Goal: Task Accomplishment & Management: Complete application form

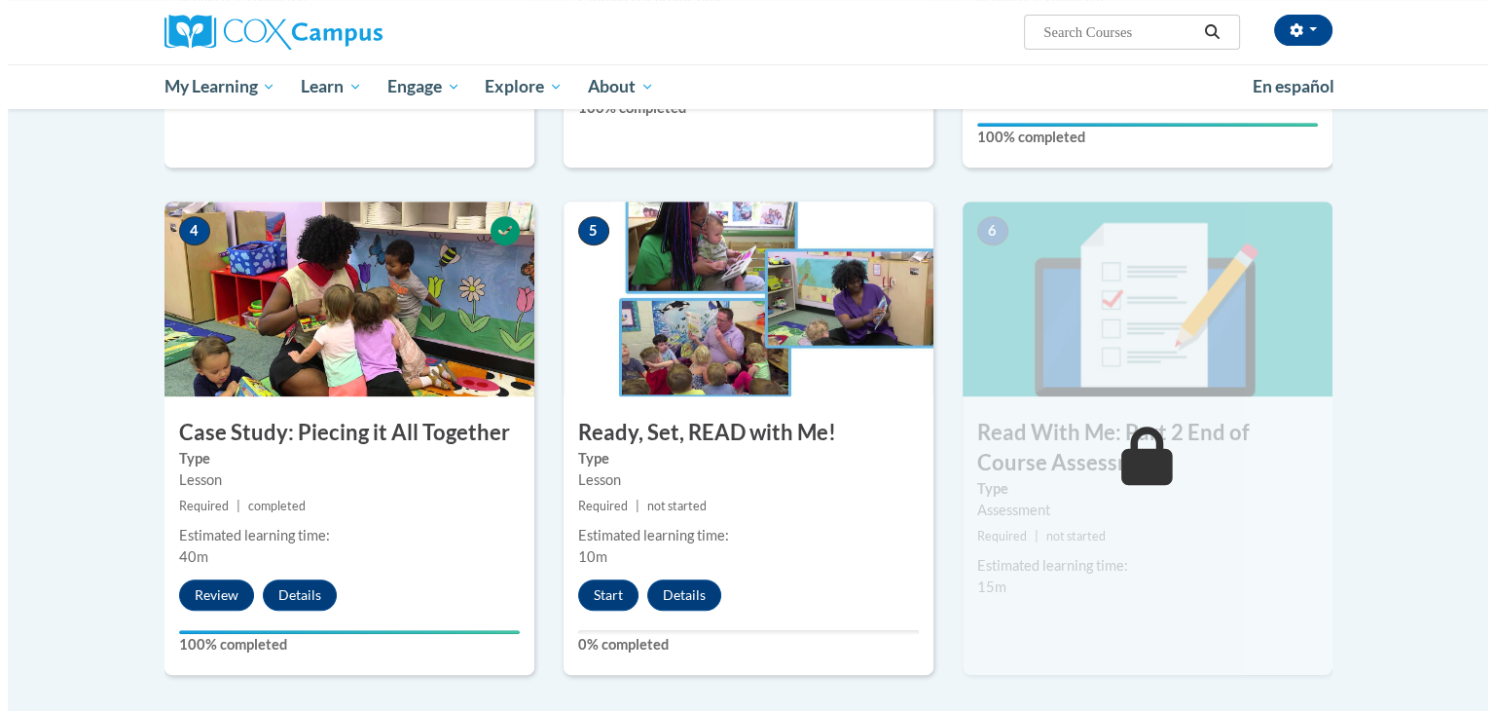
scroll to position [897, 0]
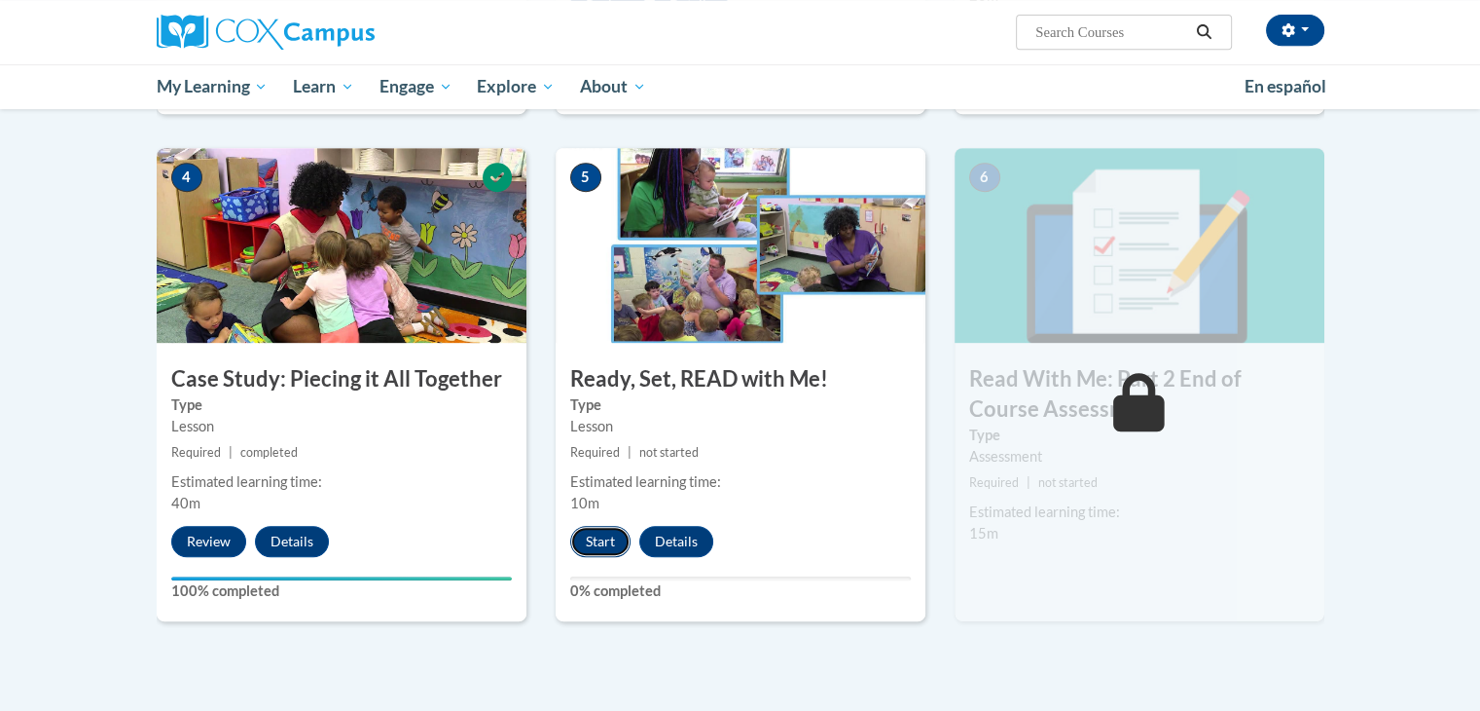
click at [596, 546] on button "Start" at bounding box center [600, 541] width 60 height 31
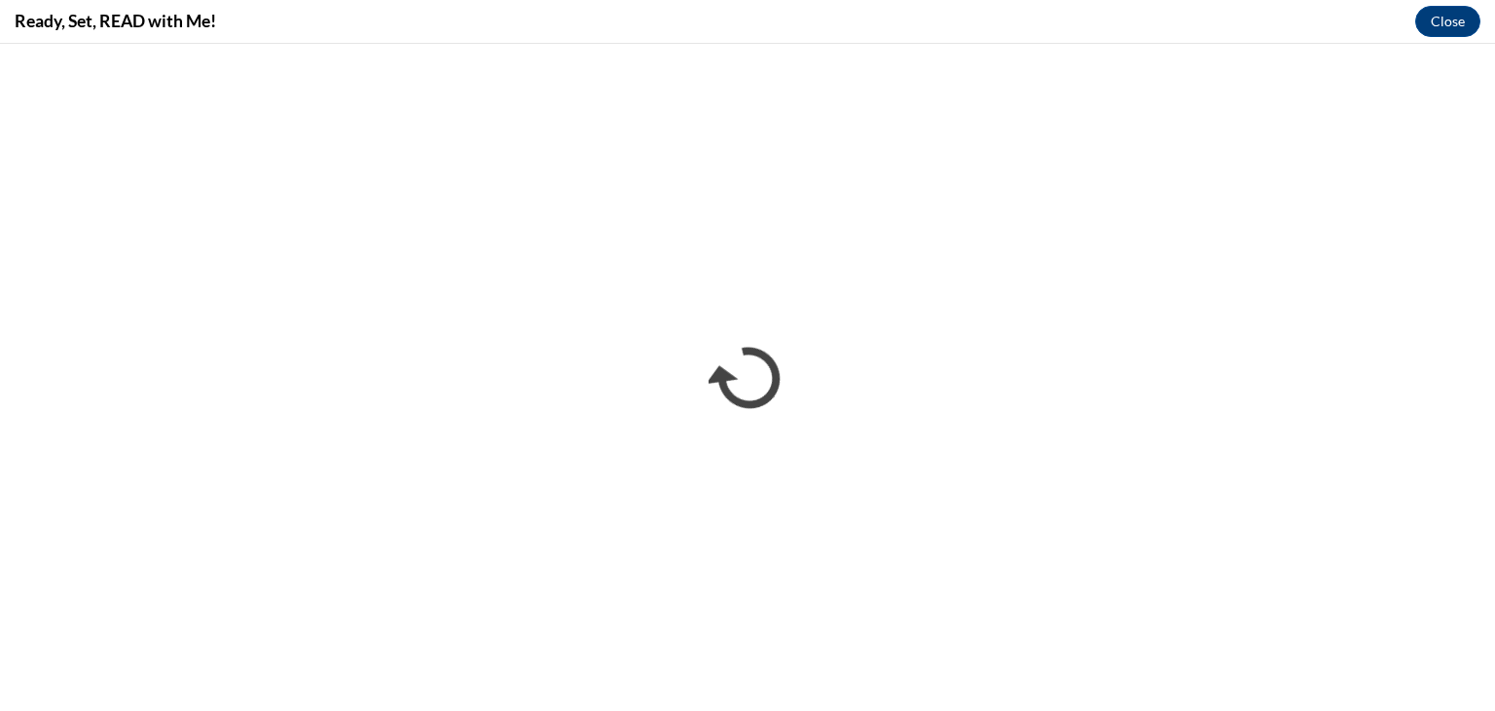
scroll to position [0, 0]
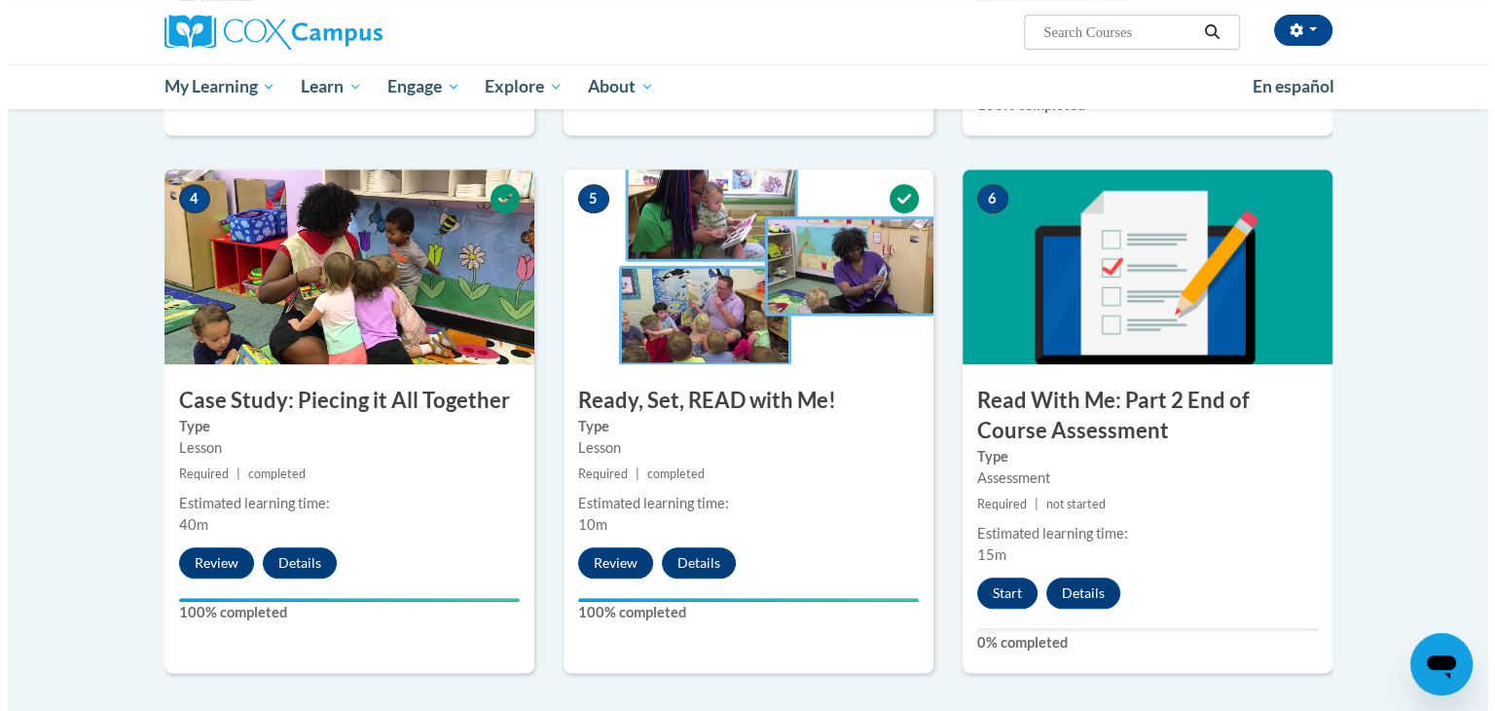
scroll to position [892, 0]
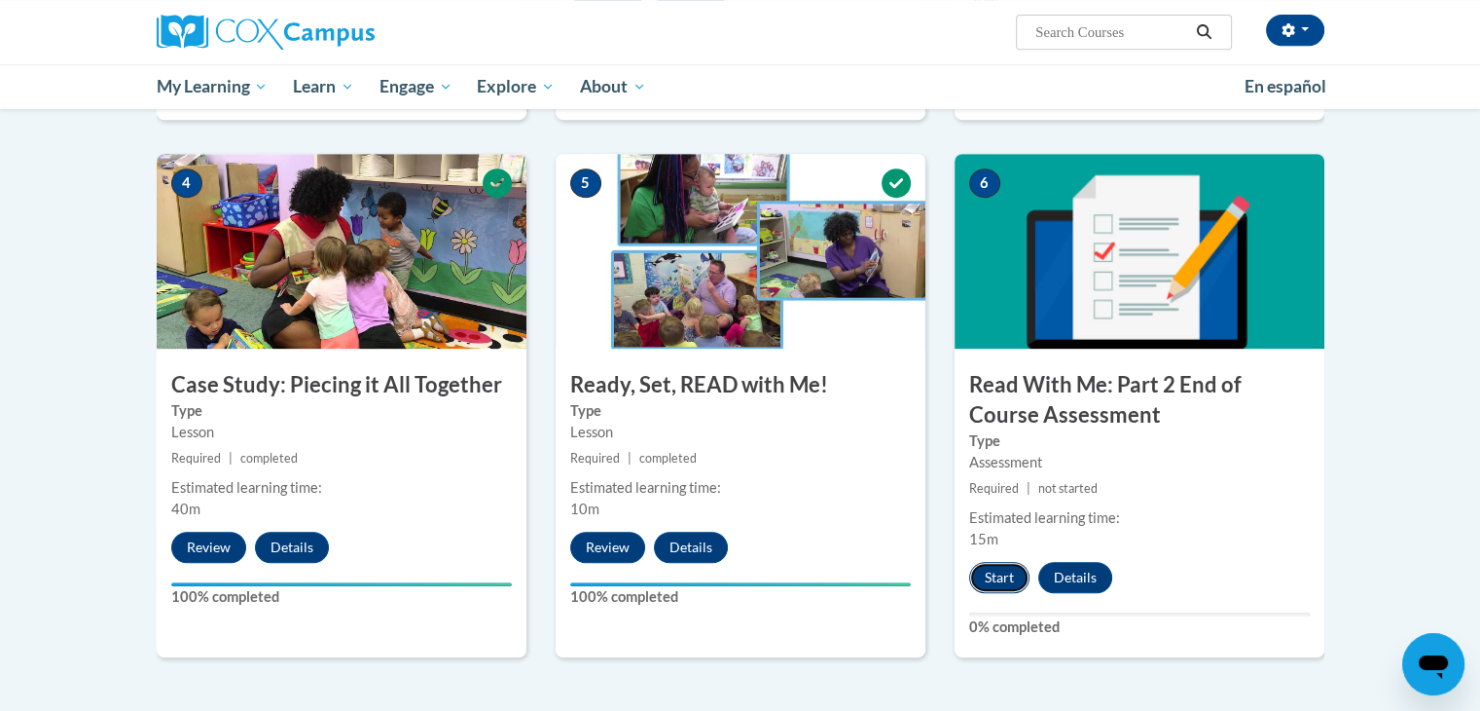
click at [986, 575] on button "Start" at bounding box center [999, 577] width 60 height 31
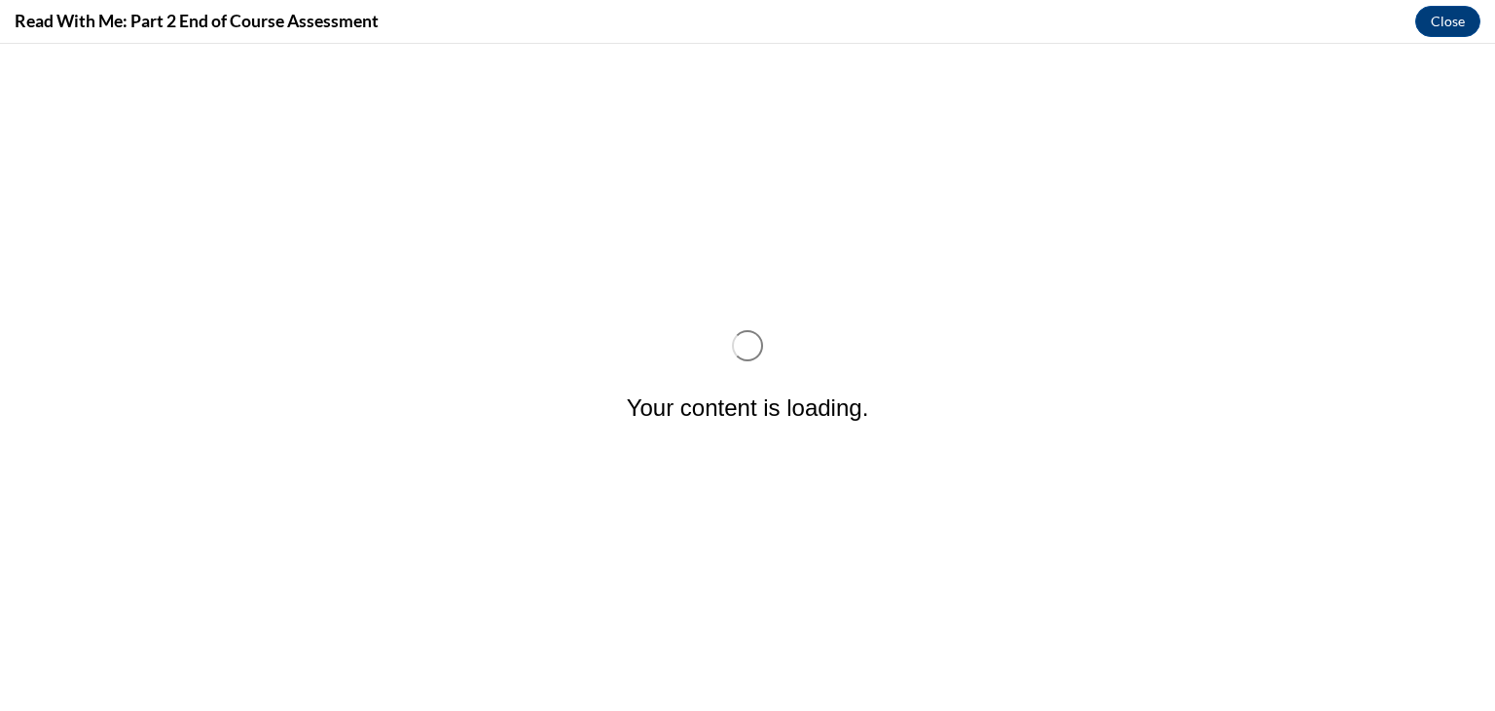
scroll to position [0, 0]
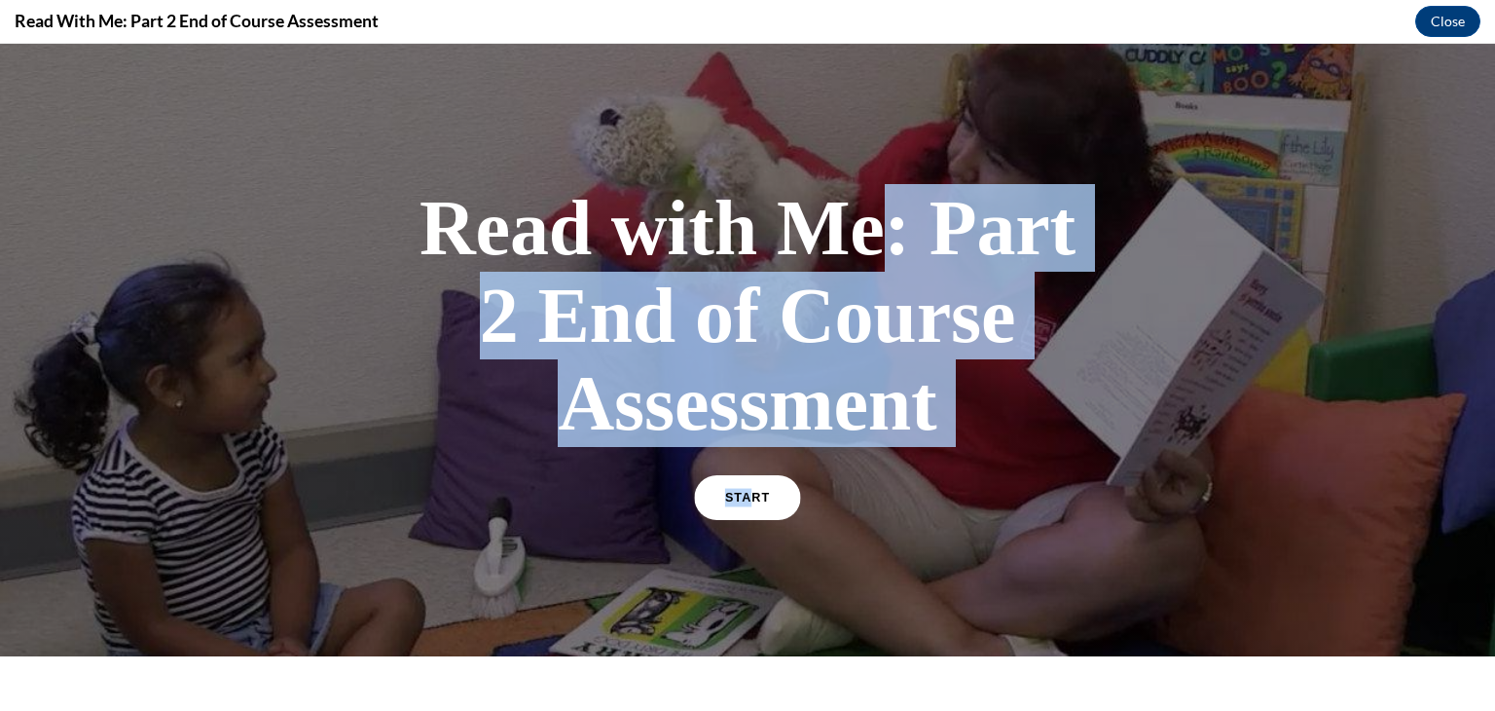
drag, startPoint x: 890, startPoint y: 187, endPoint x: 740, endPoint y: 488, distance: 336.0
click at [740, 488] on div "Read with Me: Part 2 End of Course Assessment START" at bounding box center [747, 349] width 681 height 371
click at [740, 488] on link "START" at bounding box center [747, 497] width 106 height 45
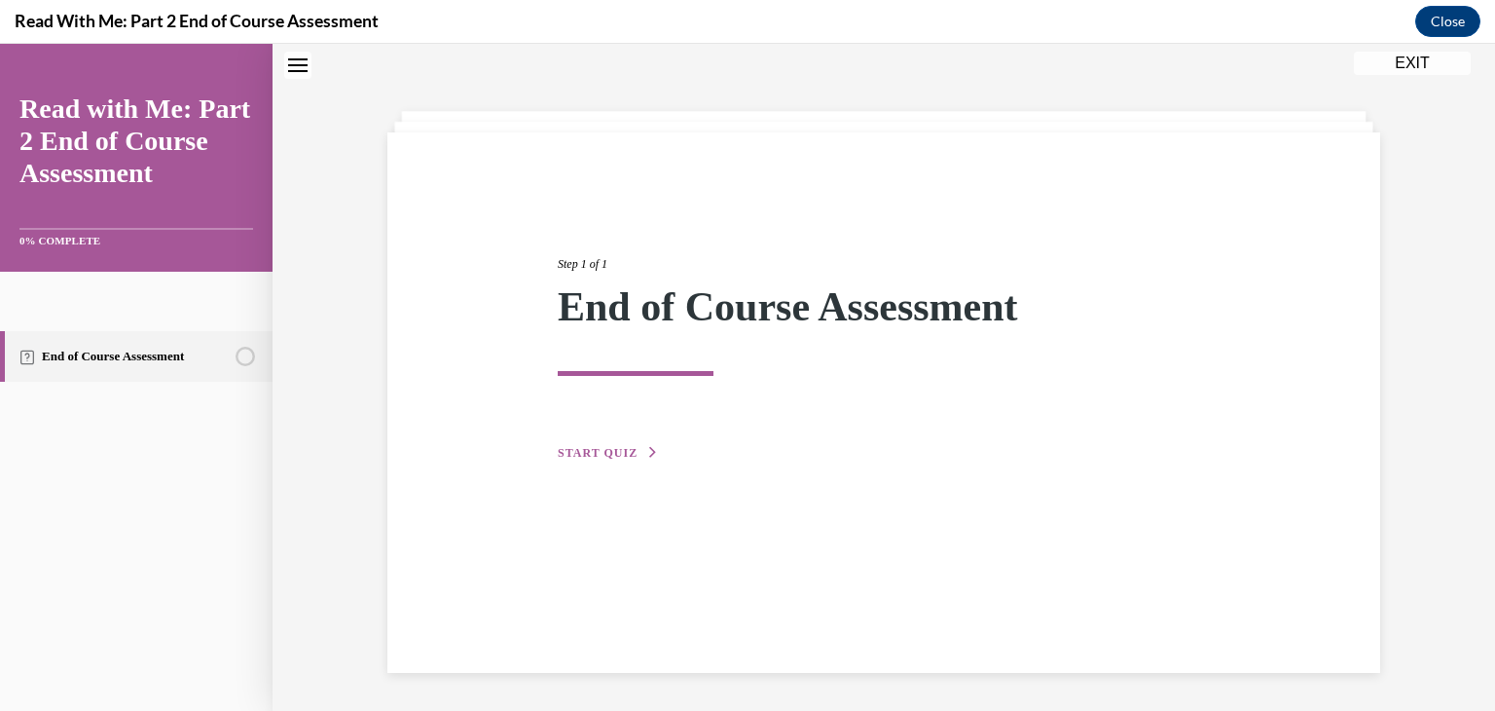
scroll to position [61, 0]
click at [592, 446] on span "START QUIZ" at bounding box center [598, 452] width 80 height 14
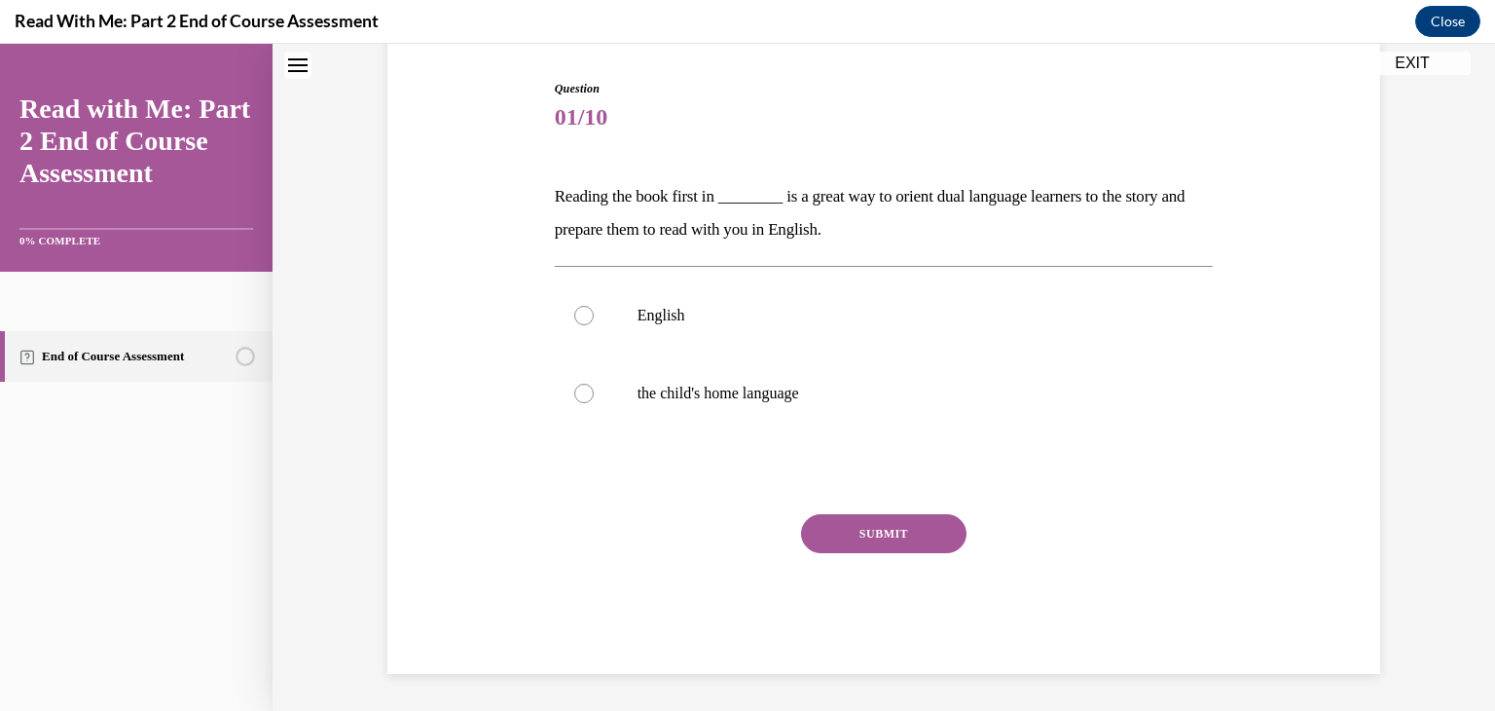
scroll to position [193, 0]
click at [675, 373] on label "the child's home language" at bounding box center [884, 391] width 659 height 78
click at [594, 382] on input "the child's home language" at bounding box center [583, 391] width 19 height 19
radio input "true"
click at [857, 542] on button "SUBMIT" at bounding box center [883, 531] width 165 height 39
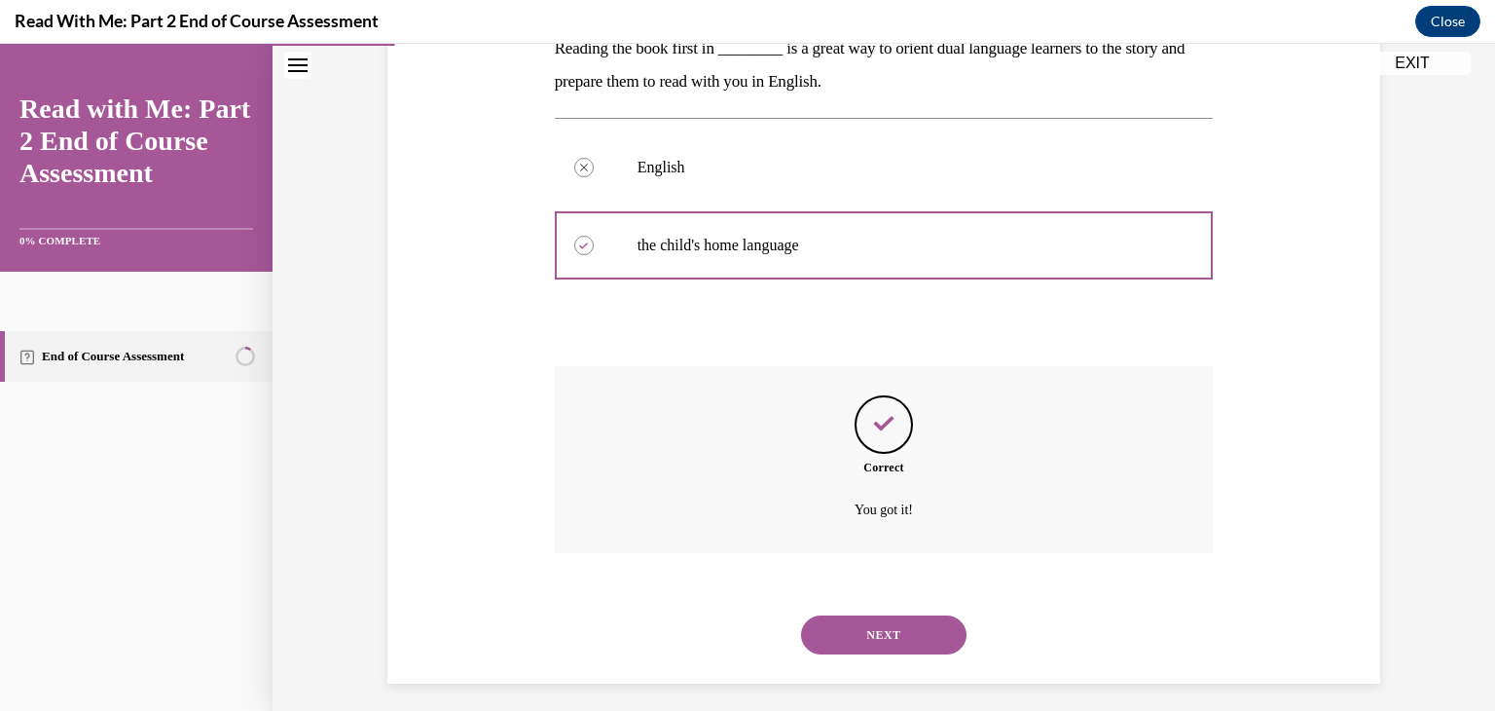
scroll to position [350, 0]
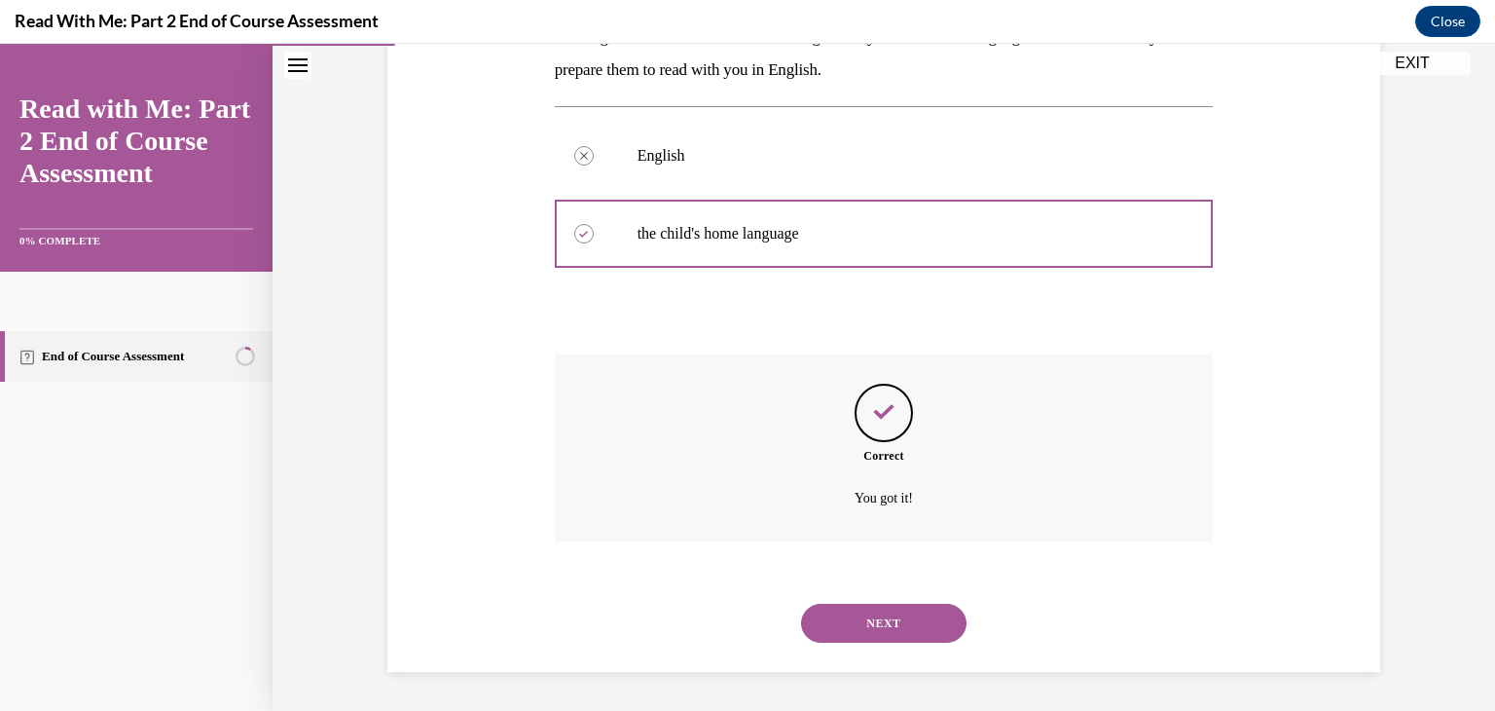
click at [901, 628] on button "NEXT" at bounding box center [883, 622] width 165 height 39
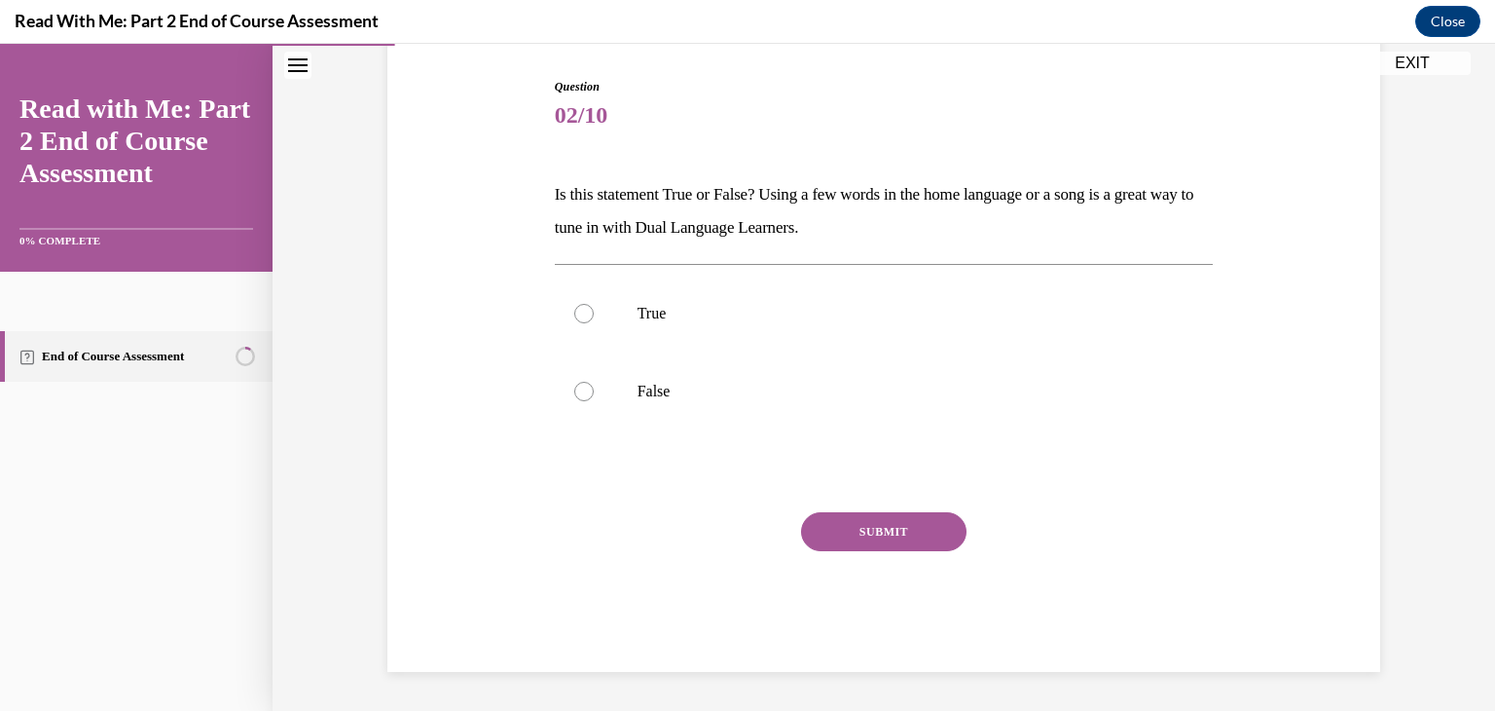
scroll to position [193, 0]
click at [655, 322] on label "True" at bounding box center [884, 313] width 659 height 78
click at [594, 322] on input "True" at bounding box center [583, 313] width 19 height 19
radio input "true"
click at [830, 548] on button "SUBMIT" at bounding box center [883, 531] width 165 height 39
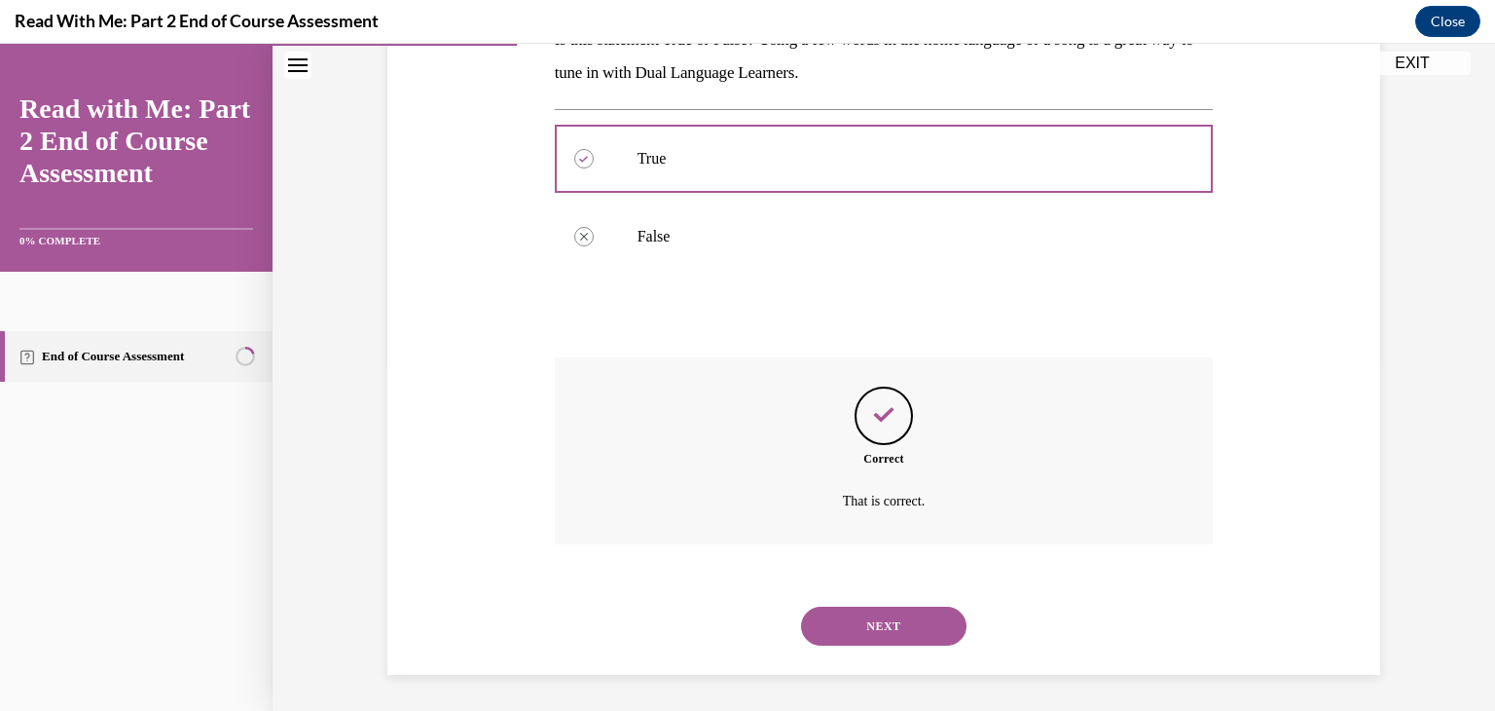
scroll to position [350, 0]
click at [861, 640] on button "NEXT" at bounding box center [883, 622] width 165 height 39
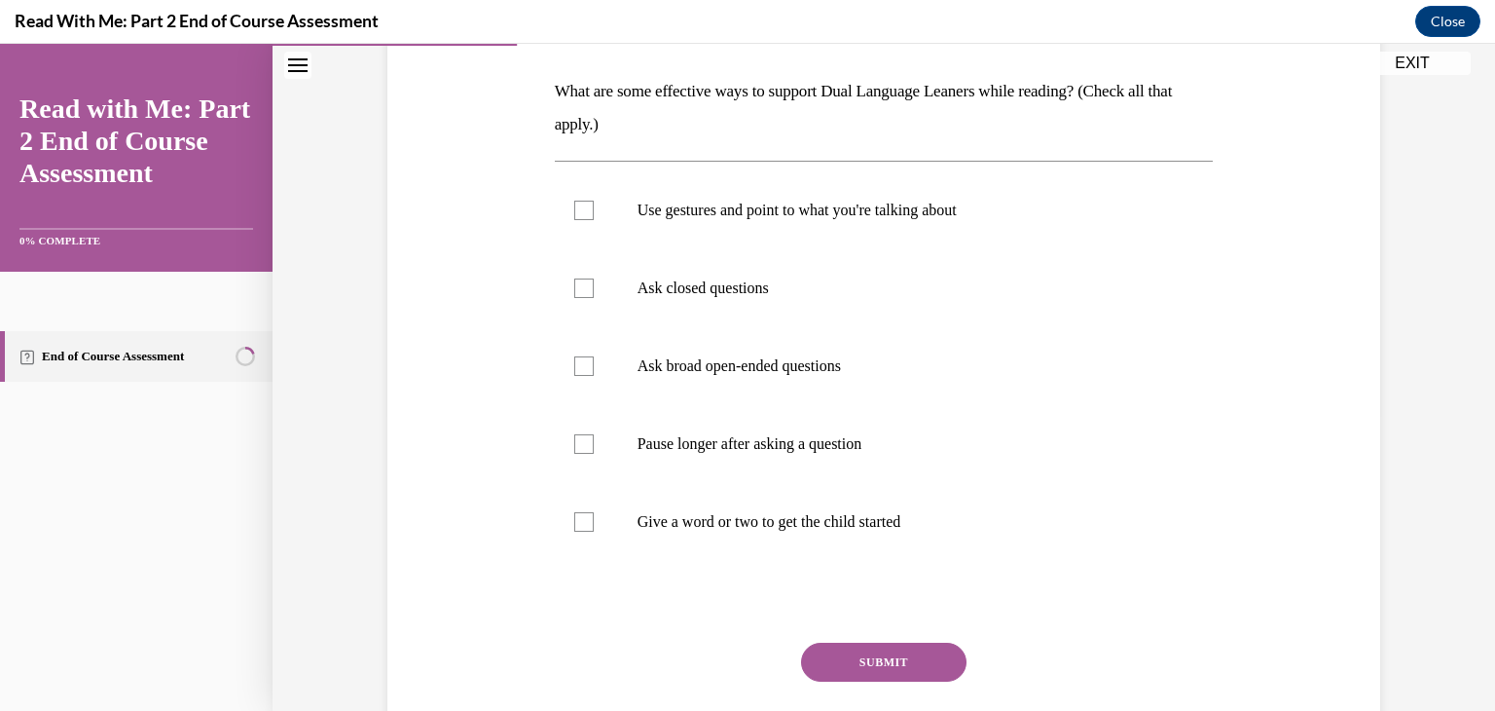
scroll to position [302, 0]
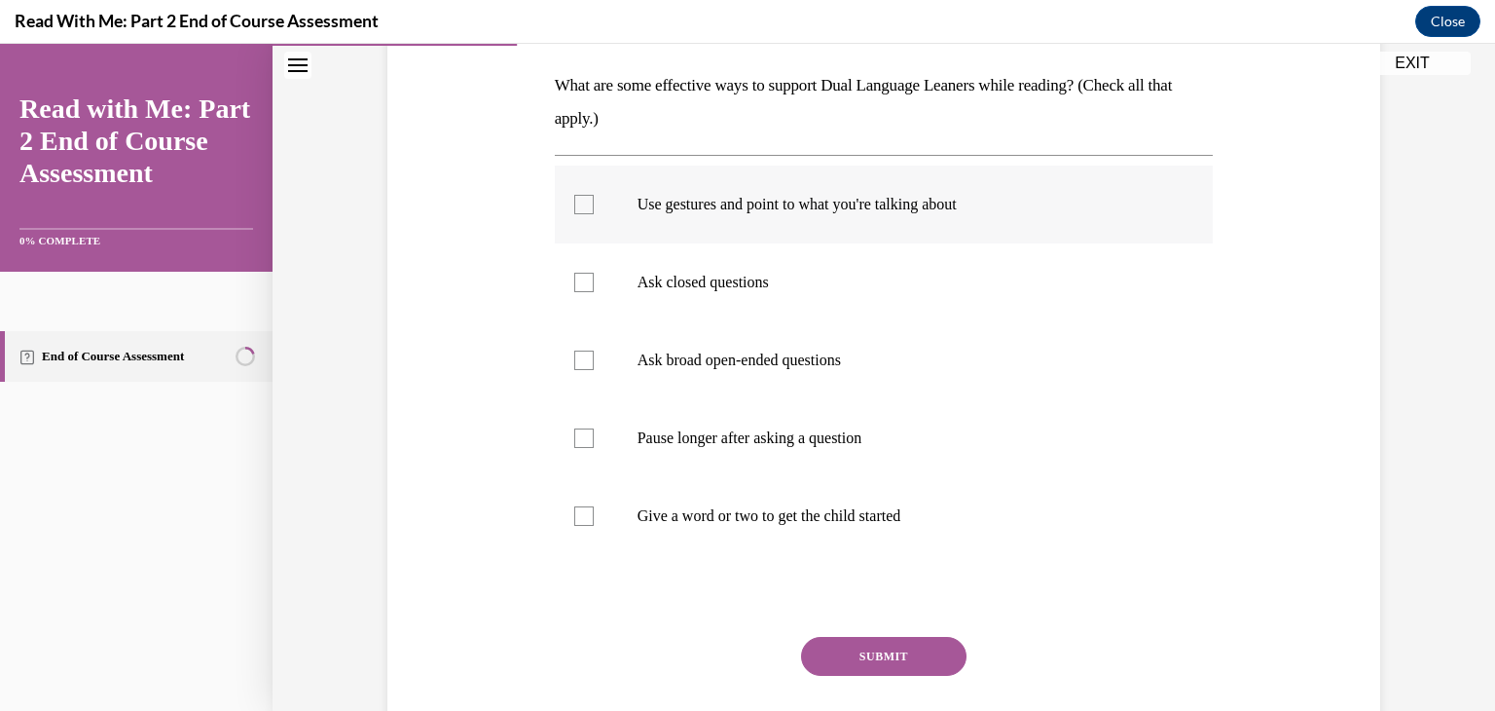
click at [848, 214] on label "Use gestures and point to what you're talking about" at bounding box center [884, 204] width 659 height 78
click at [594, 214] on input "Use gestures and point to what you're talking about" at bounding box center [583, 204] width 19 height 19
checkbox input "true"
click at [751, 346] on label "Ask broad open-ended questions" at bounding box center [884, 360] width 659 height 78
click at [594, 350] on input "Ask broad open-ended questions" at bounding box center [583, 359] width 19 height 19
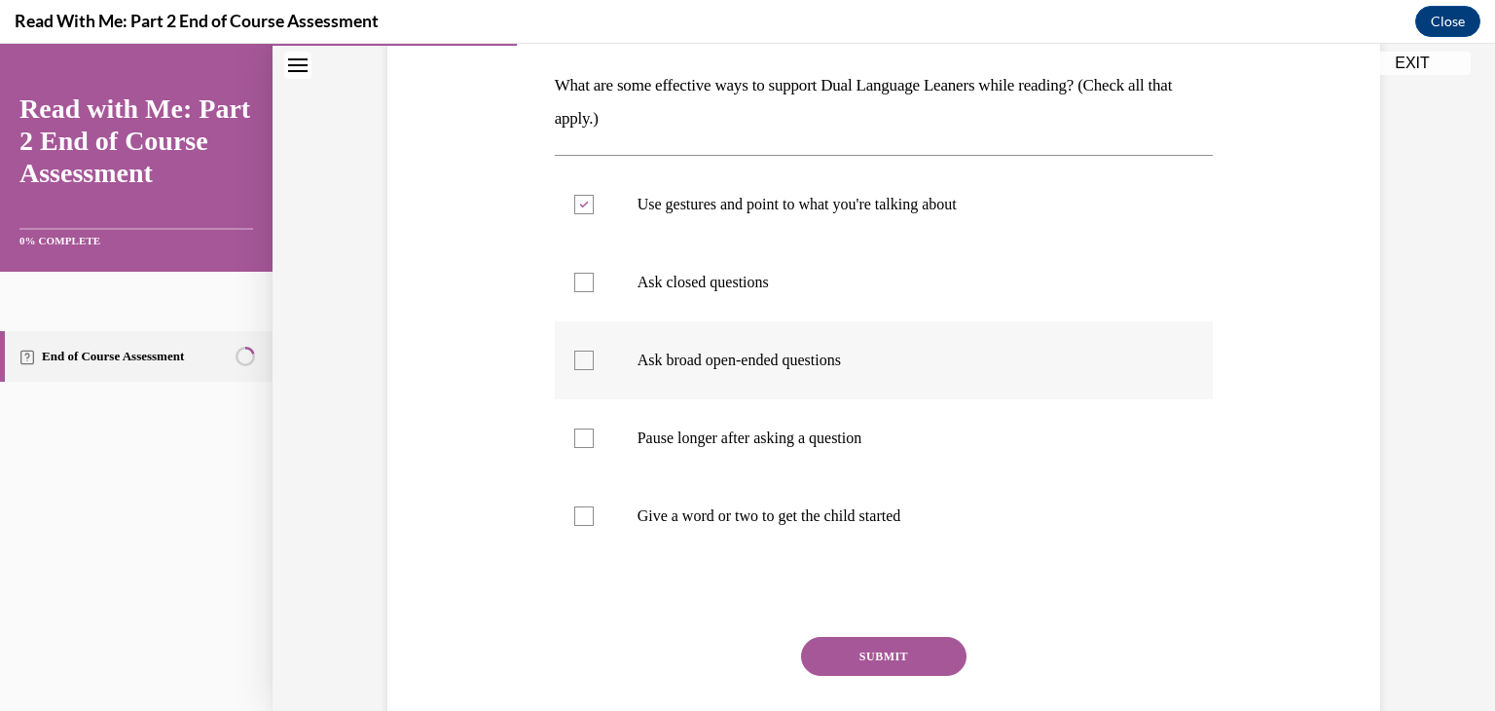
checkbox input "true"
click at [736, 429] on p "Pause longer after asking a question" at bounding box center [902, 437] width 528 height 19
click at [594, 429] on input "Pause longer after asking a question" at bounding box center [583, 437] width 19 height 19
checkbox input "true"
click at [725, 503] on label "Give a word or two to get the child started" at bounding box center [884, 516] width 659 height 78
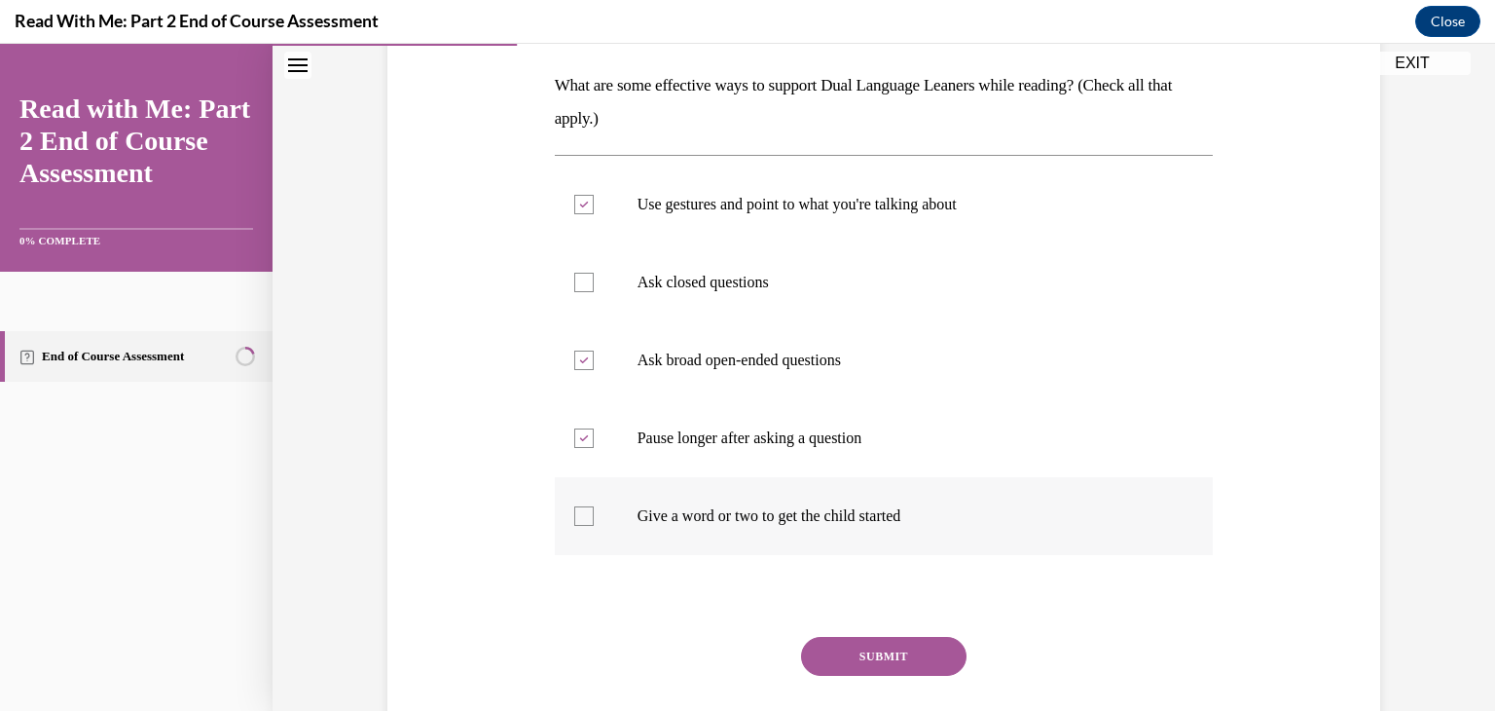
click at [594, 506] on input "Give a word or two to get the child started" at bounding box center [583, 515] width 19 height 19
checkbox input "true"
click at [890, 655] on button "SUBMIT" at bounding box center [883, 656] width 165 height 39
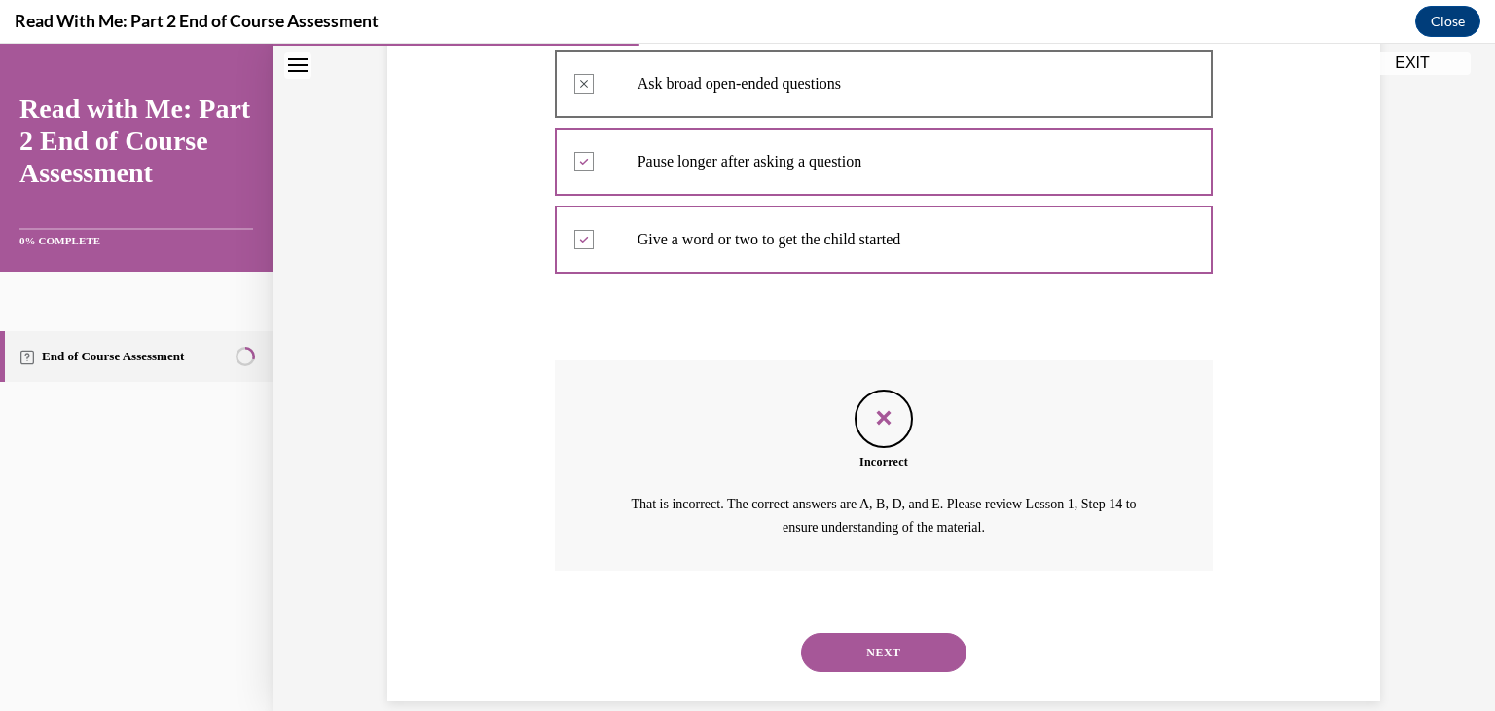
scroll to position [581, 0]
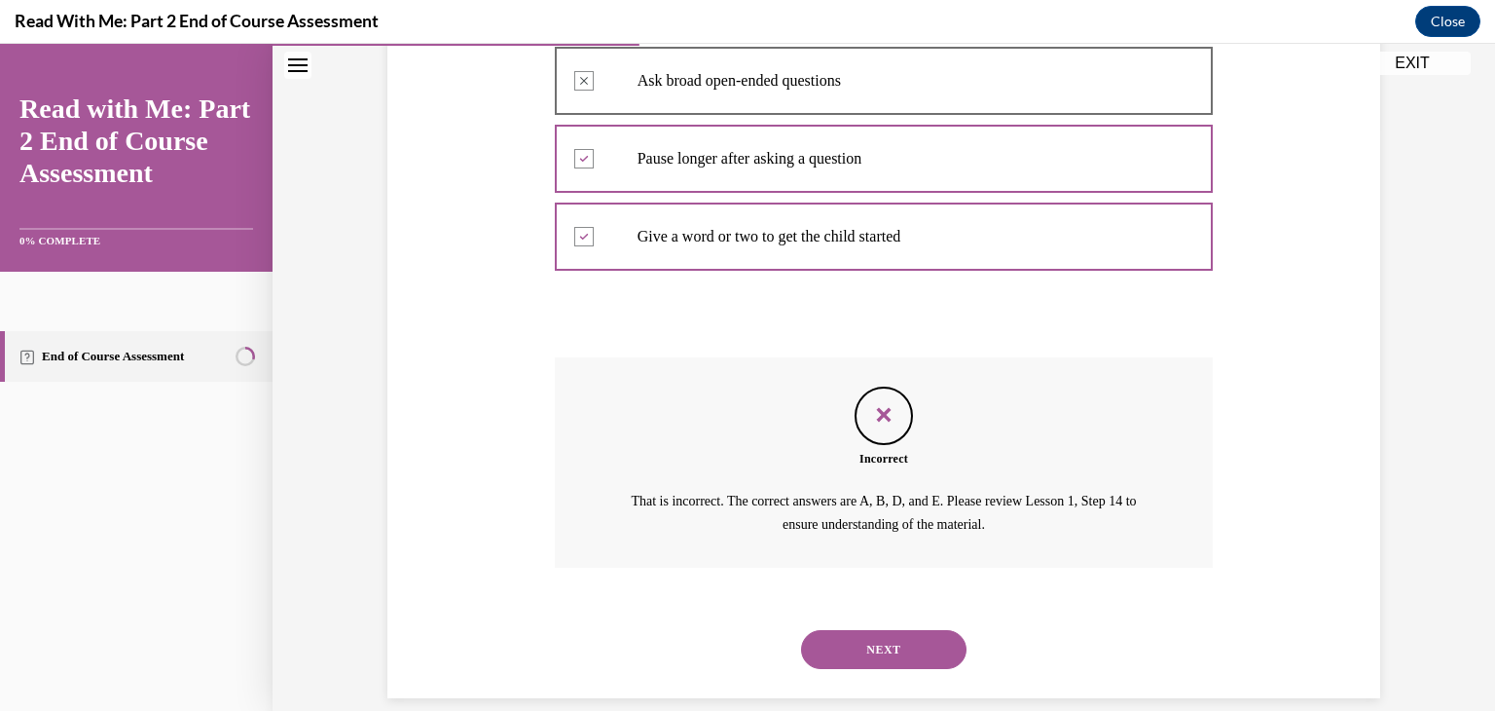
click at [918, 649] on button "NEXT" at bounding box center [883, 649] width 165 height 39
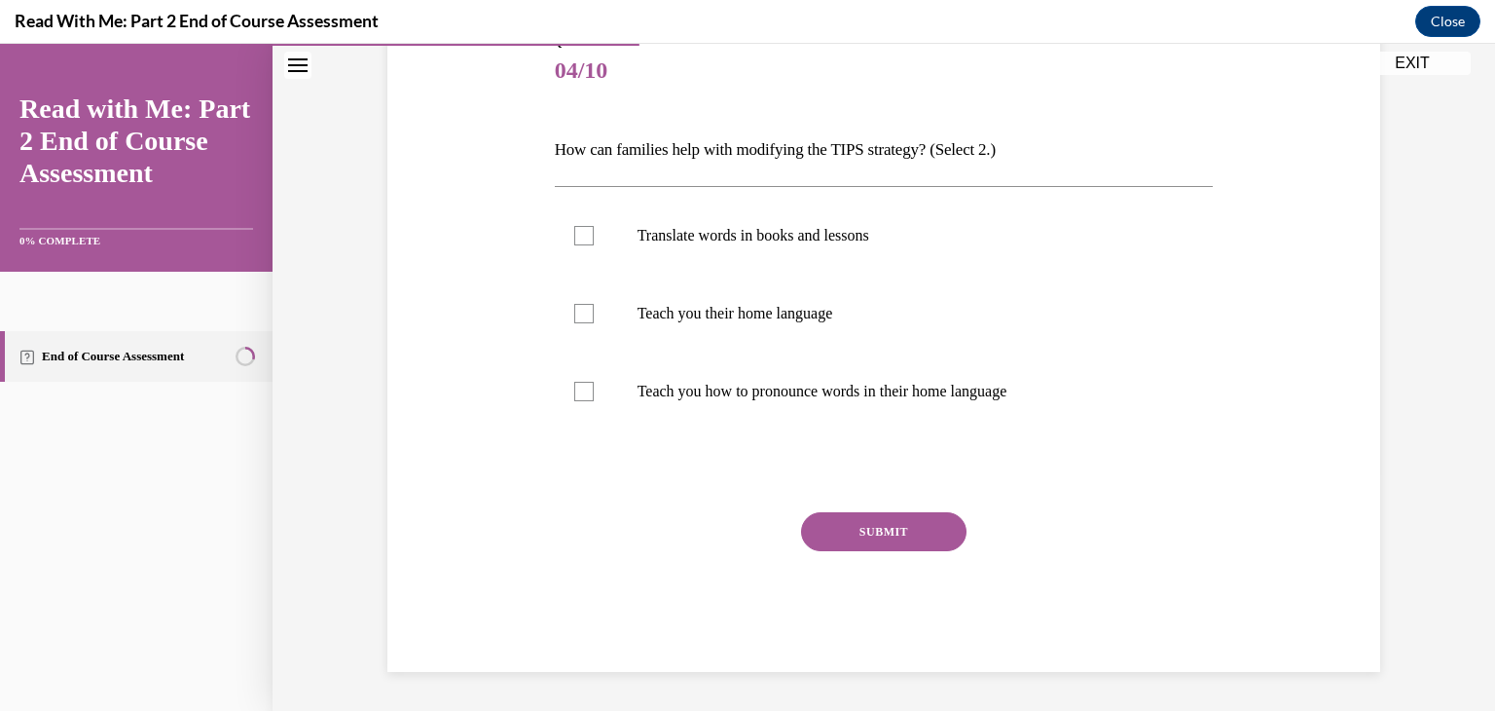
scroll to position [216, 0]
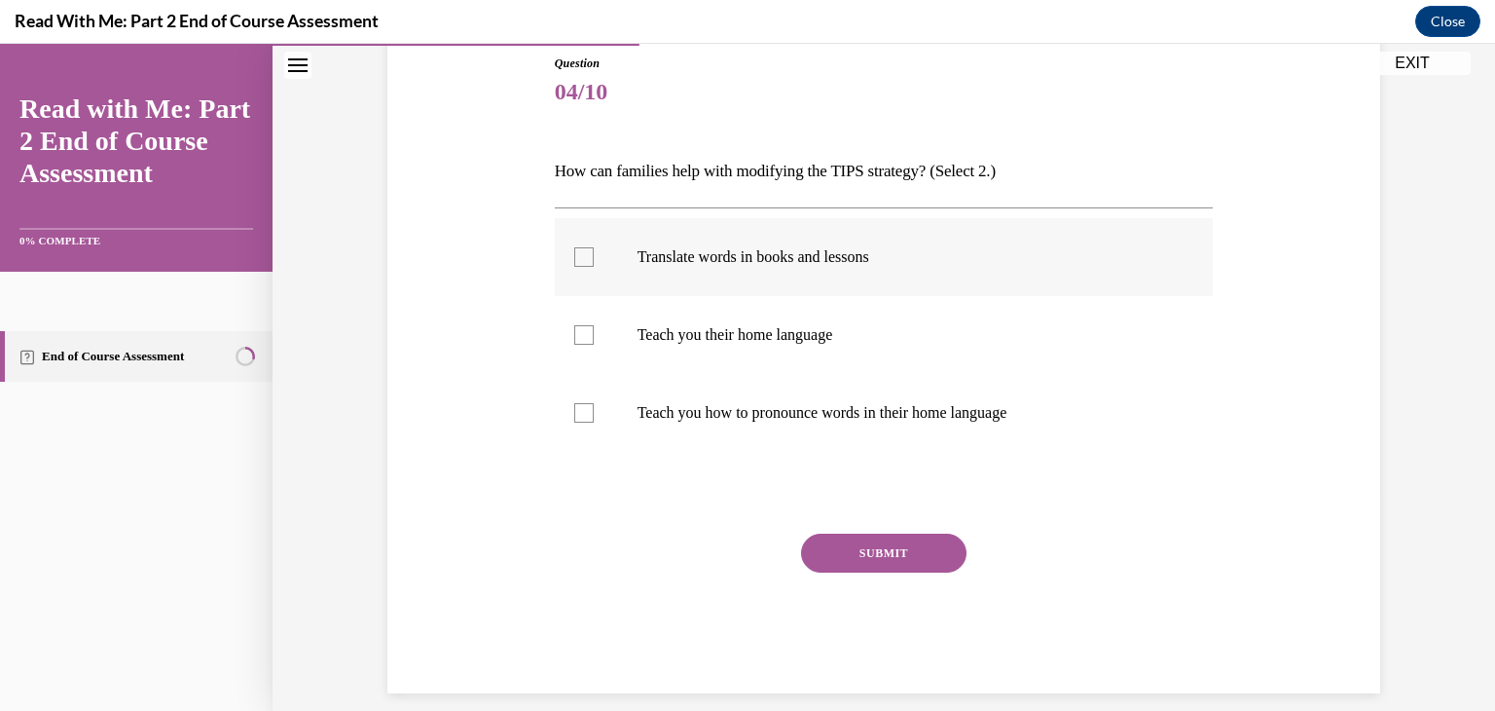
click at [749, 249] on p "Translate words in books and lessons" at bounding box center [902, 256] width 528 height 19
click at [594, 249] on input "Translate words in books and lessons" at bounding box center [583, 256] width 19 height 19
checkbox input "true"
click at [719, 336] on p "Teach you their home language" at bounding box center [902, 334] width 528 height 19
click at [594, 336] on input "Teach you their home language" at bounding box center [583, 334] width 19 height 19
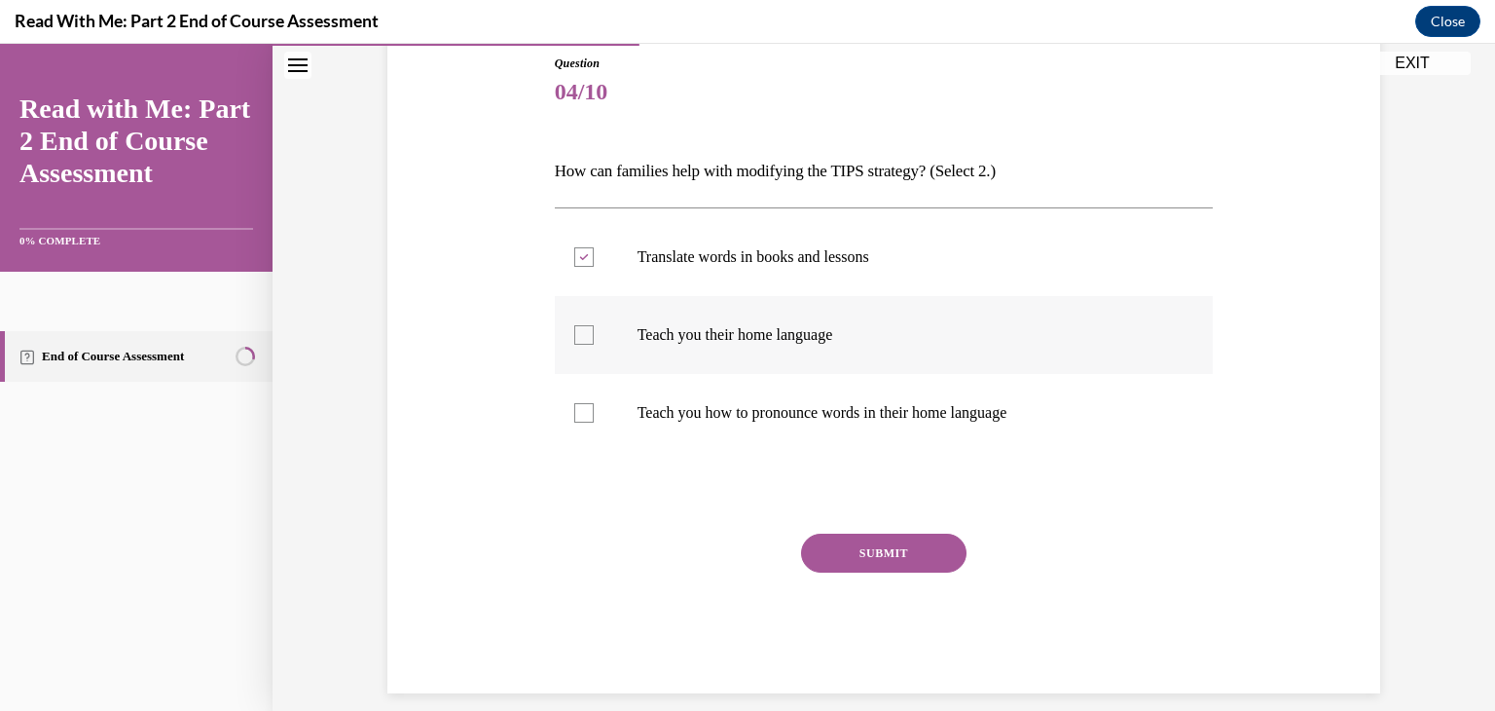
checkbox input "true"
click at [731, 395] on label "Teach you how to pronounce words in their home language" at bounding box center [884, 413] width 659 height 78
click at [594, 403] on input "Teach you how to pronounce words in their home language" at bounding box center [583, 412] width 19 height 19
click at [729, 415] on p "Teach you how to pronounce words in their home language" at bounding box center [902, 412] width 528 height 19
click at [594, 415] on input "Teach you how to pronounce words in their home language" at bounding box center [583, 412] width 19 height 19
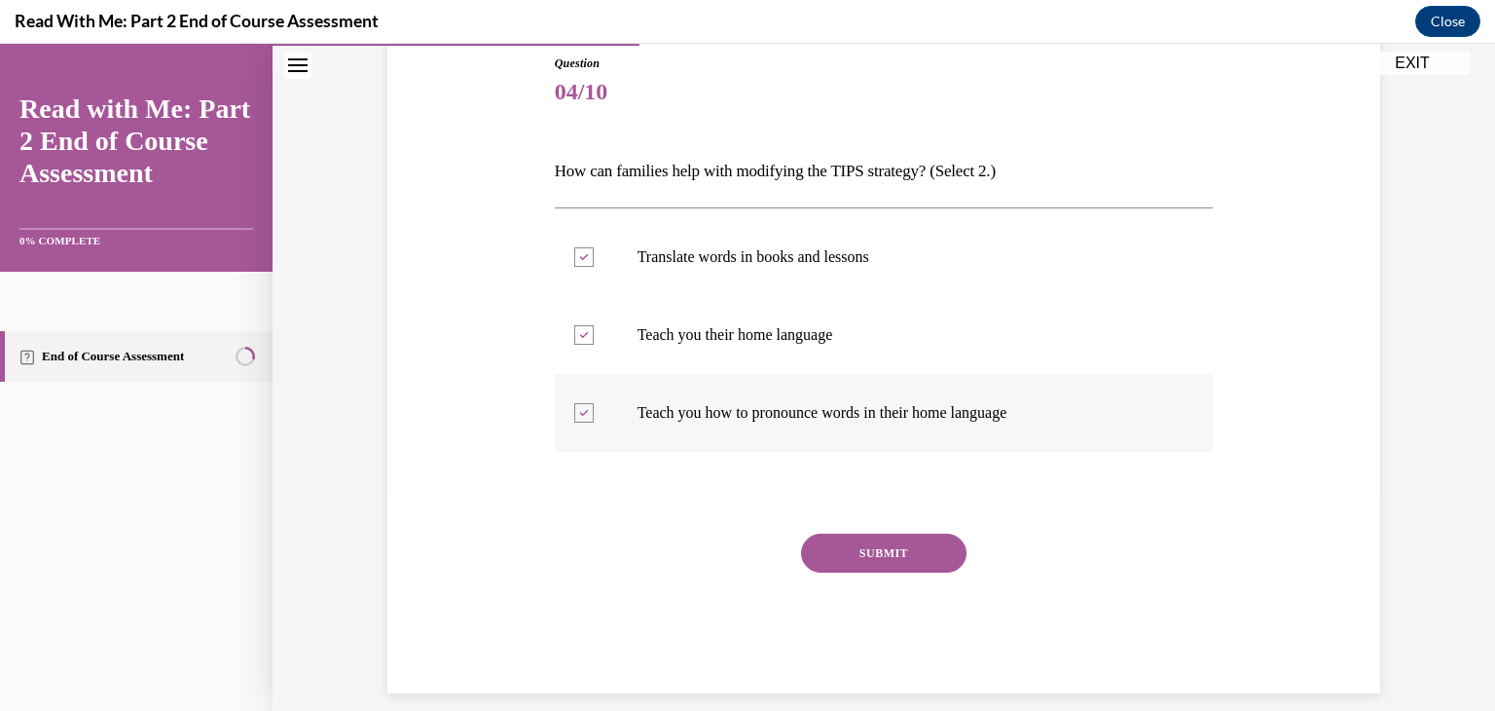
checkbox input "false"
click at [856, 544] on button "SUBMIT" at bounding box center [883, 552] width 165 height 39
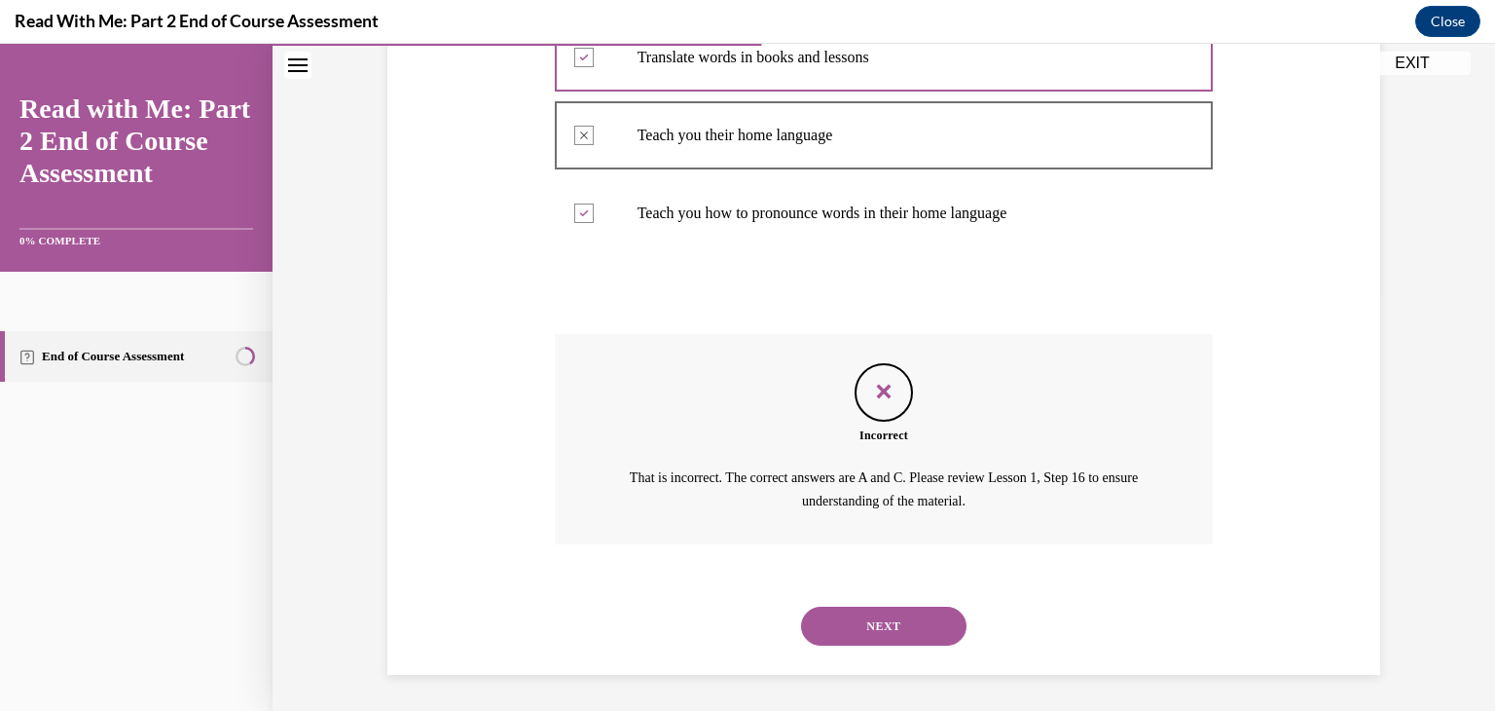
scroll to position [418, 0]
click at [882, 621] on button "NEXT" at bounding box center [883, 623] width 165 height 39
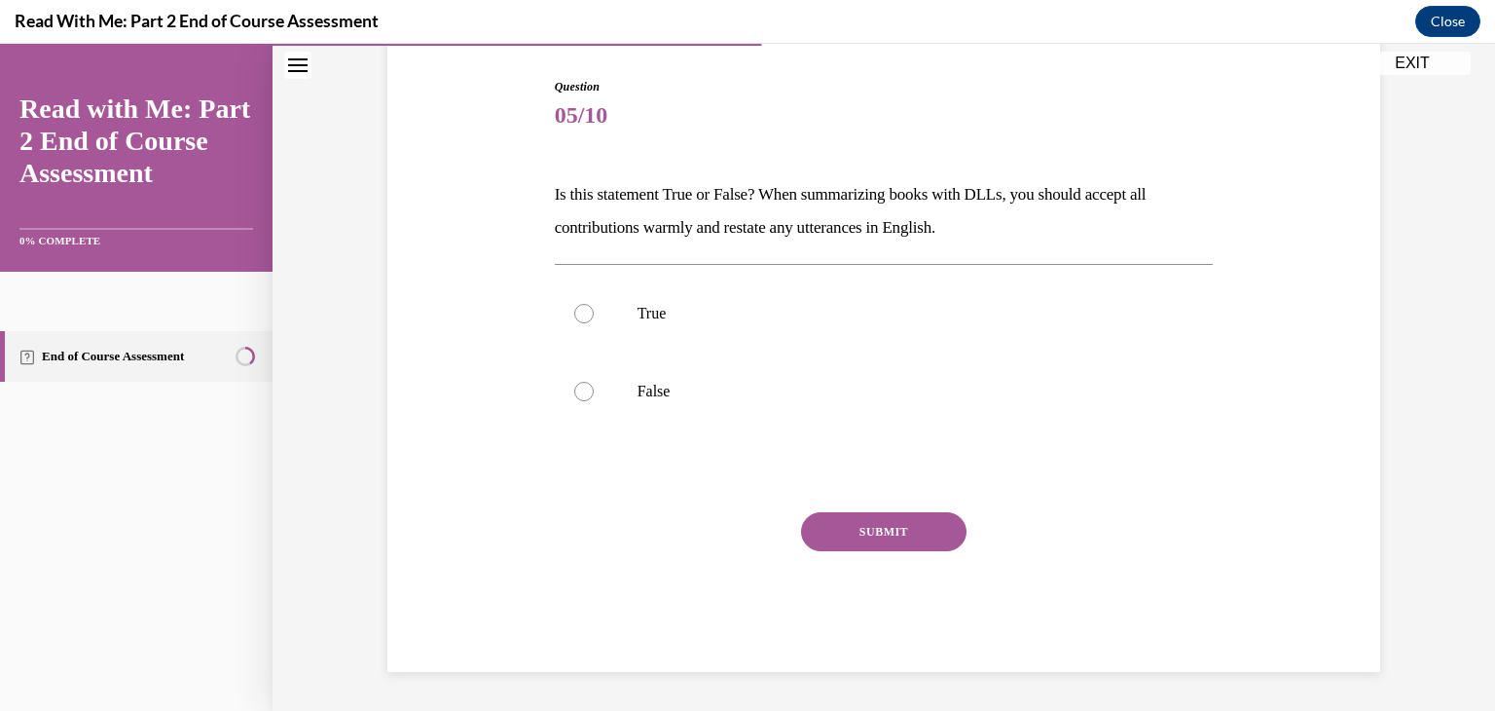
scroll to position [193, 0]
click at [825, 296] on label "True" at bounding box center [884, 313] width 659 height 78
click at [594, 304] on input "True" at bounding box center [583, 313] width 19 height 19
radio input "true"
click at [858, 550] on button "SUBMIT" at bounding box center [883, 531] width 165 height 39
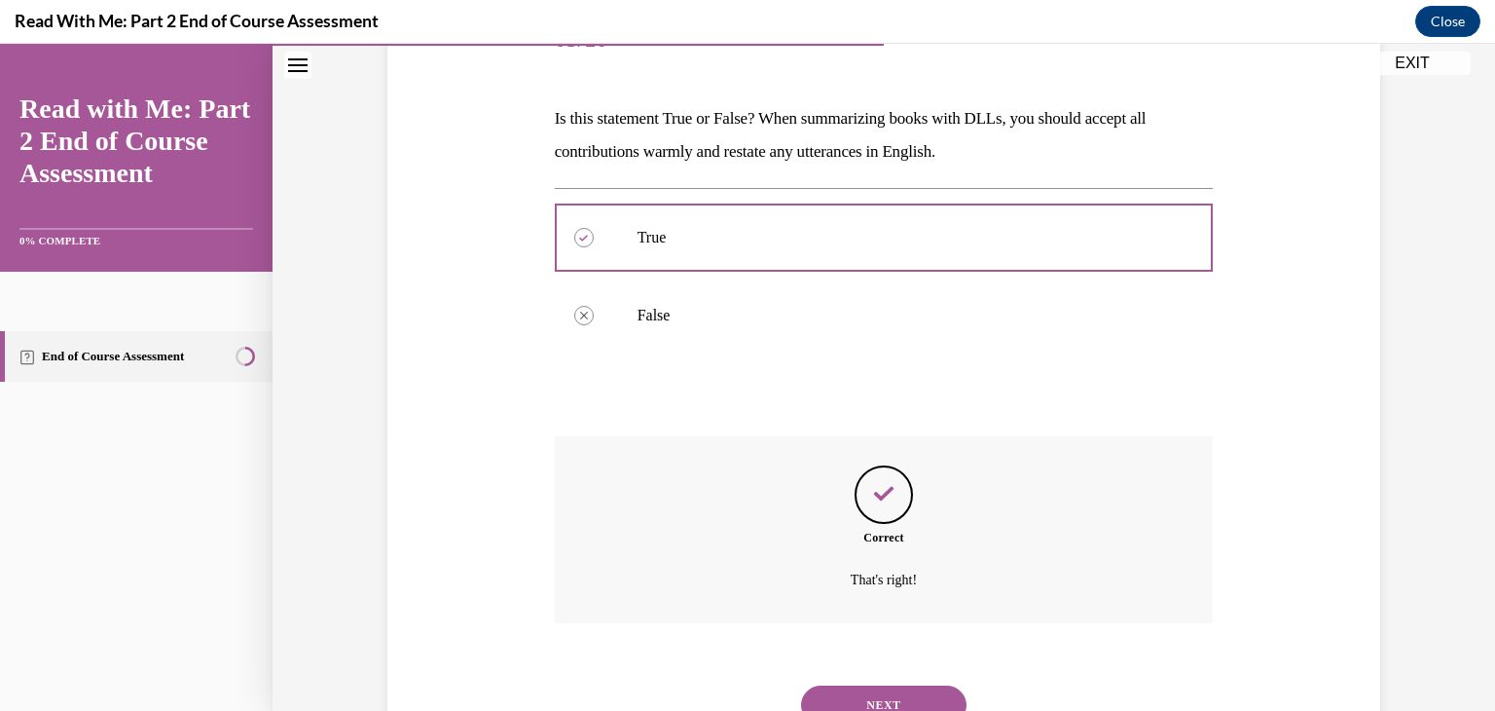
scroll to position [350, 0]
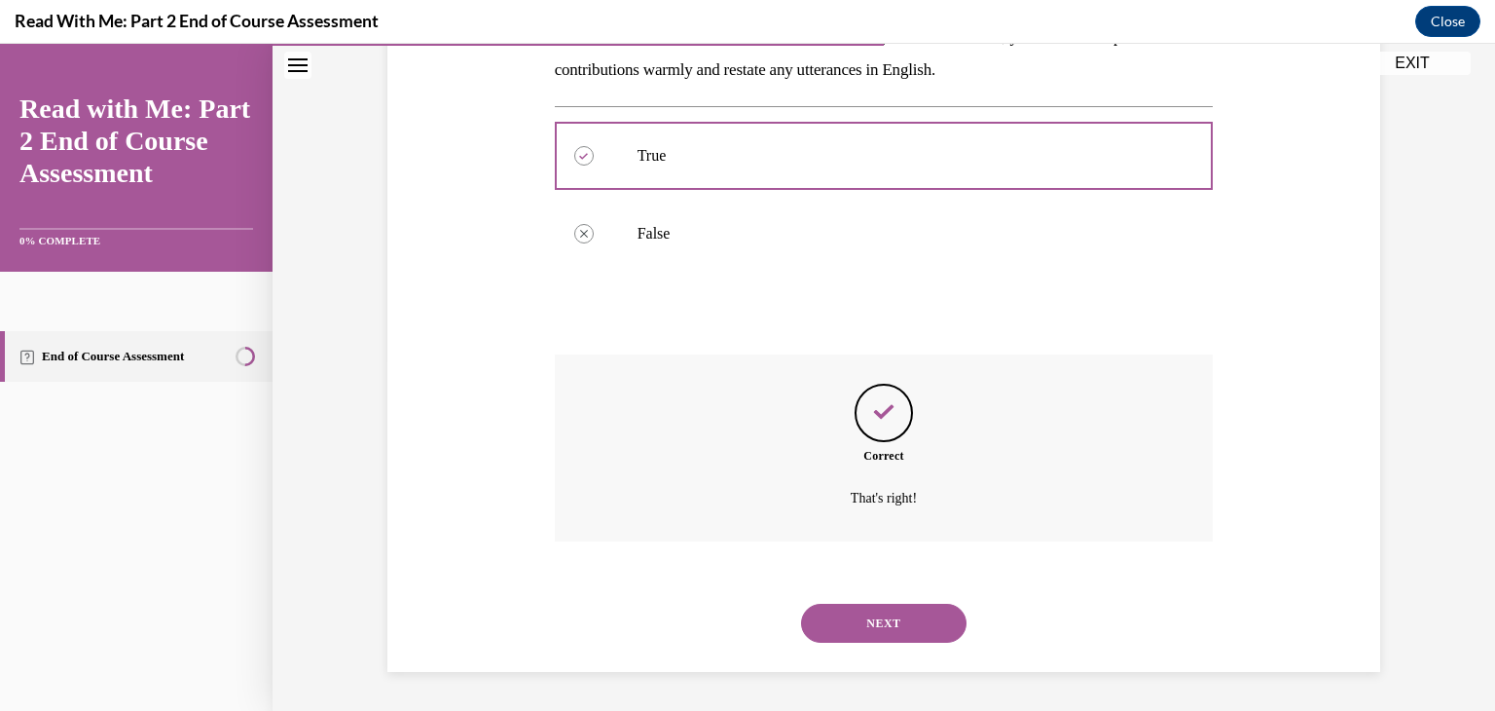
click at [879, 616] on button "NEXT" at bounding box center [883, 622] width 165 height 39
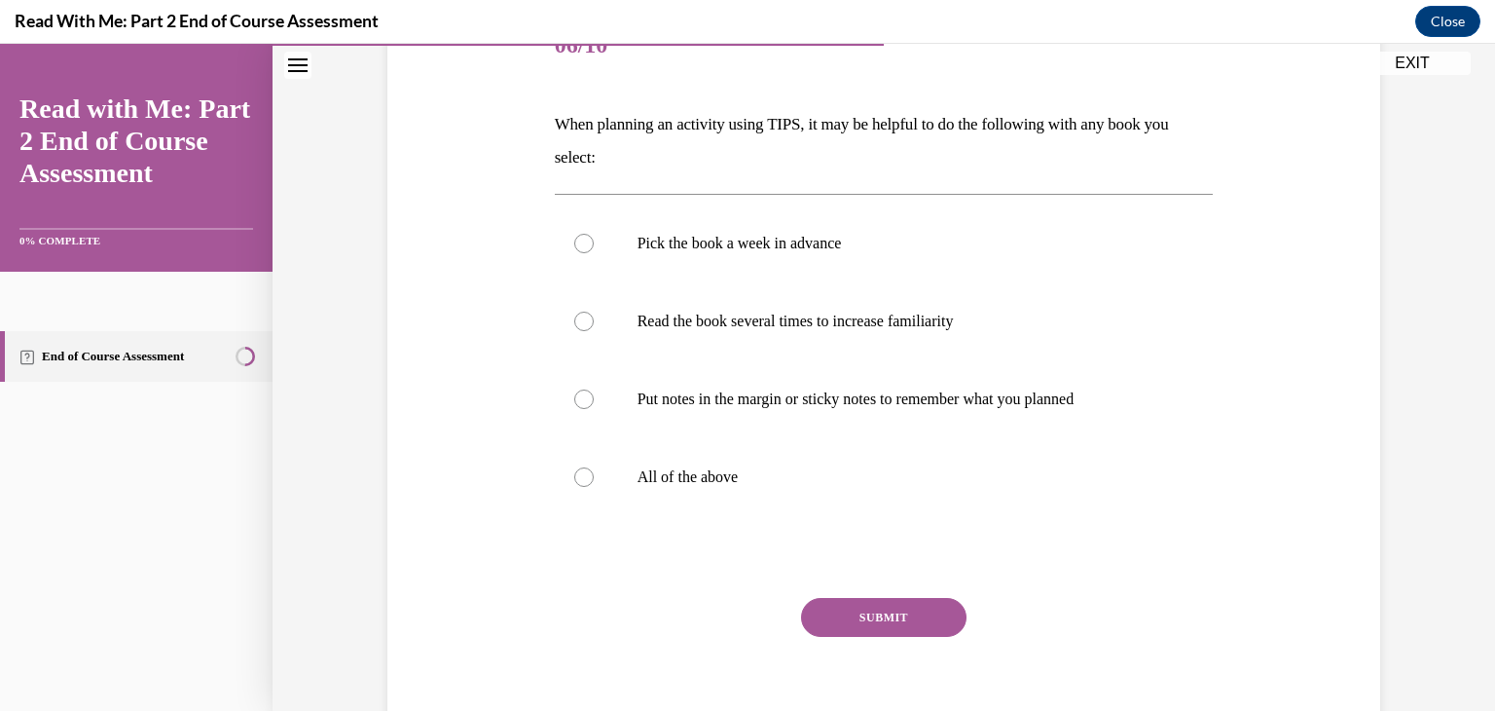
scroll to position [268, 0]
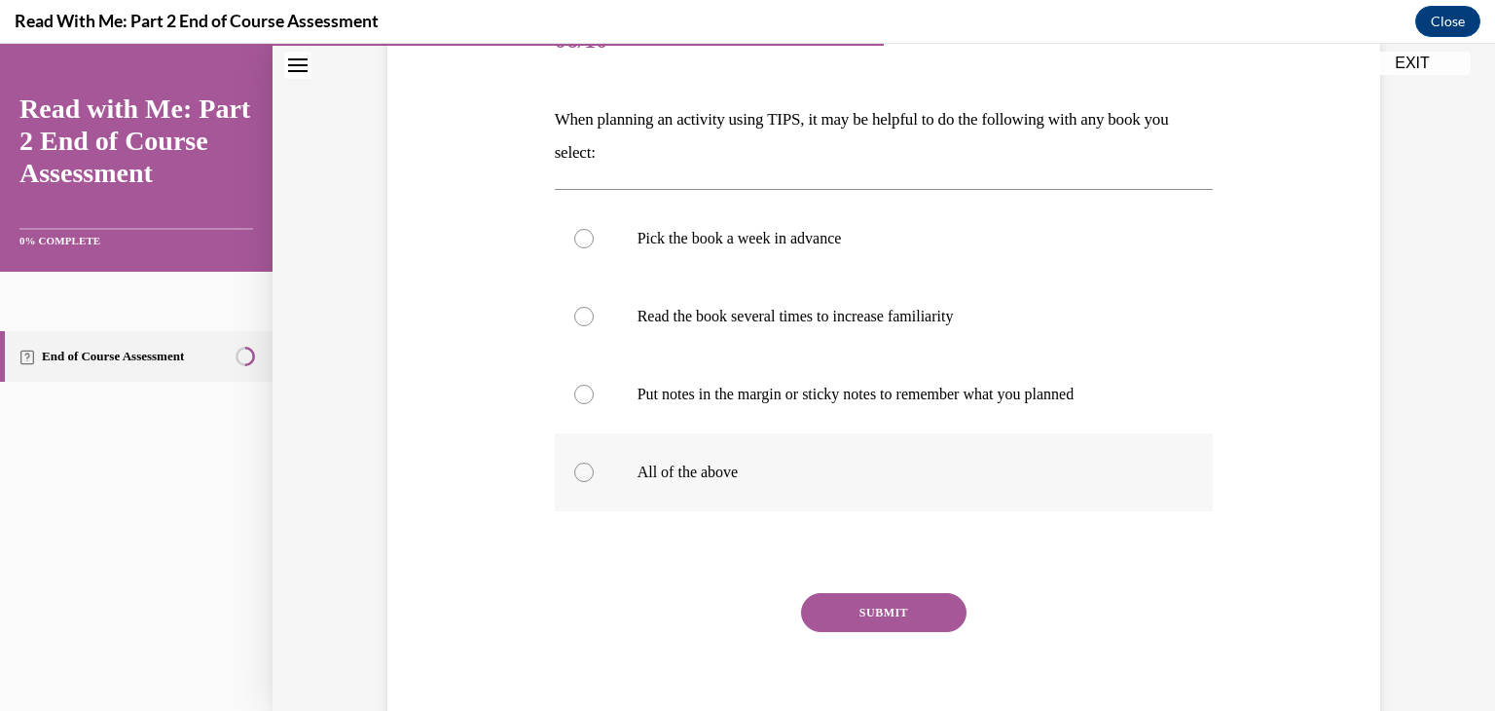
click at [724, 468] on p "All of the above" at bounding box center [902, 471] width 528 height 19
click at [594, 468] on input "All of the above" at bounding box center [583, 471] width 19 height 19
radio input "true"
click at [892, 619] on button "SUBMIT" at bounding box center [883, 612] width 165 height 39
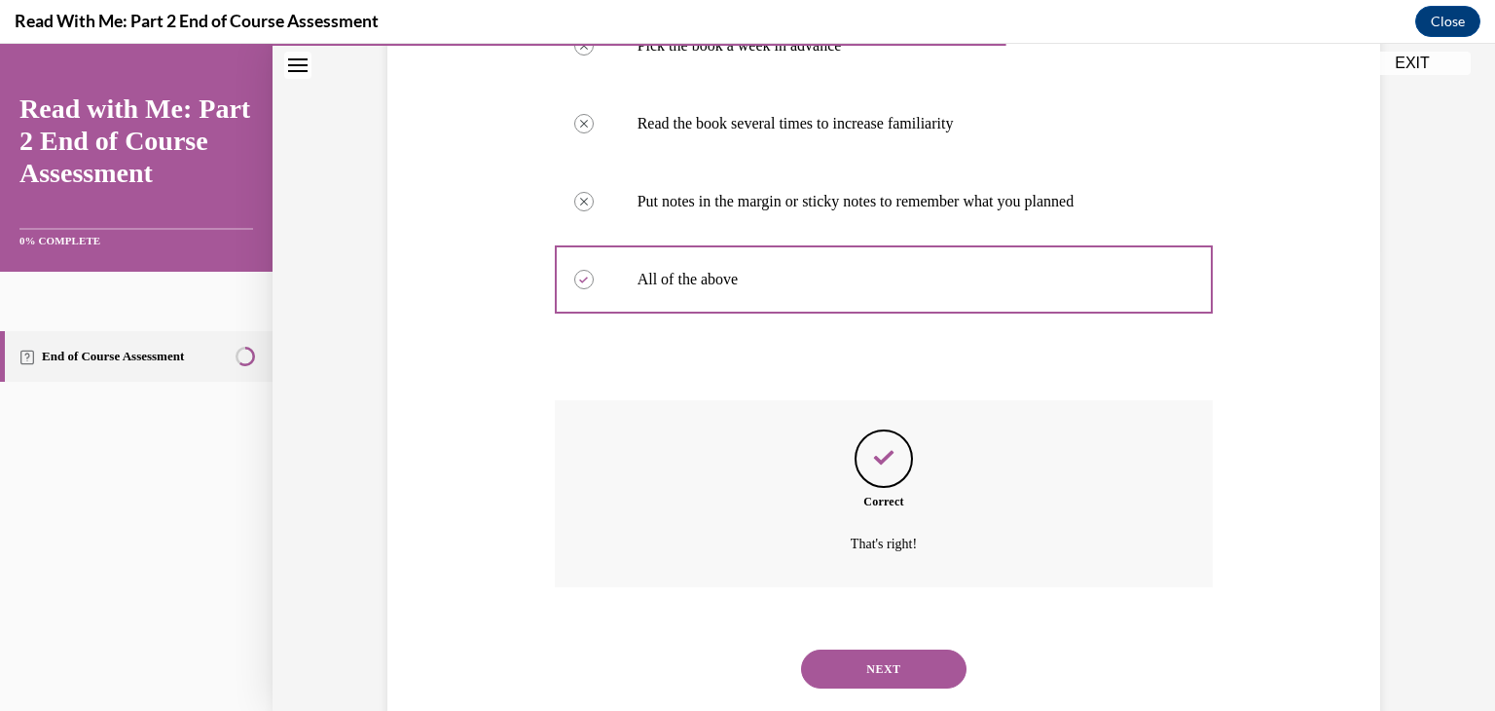
scroll to position [506, 0]
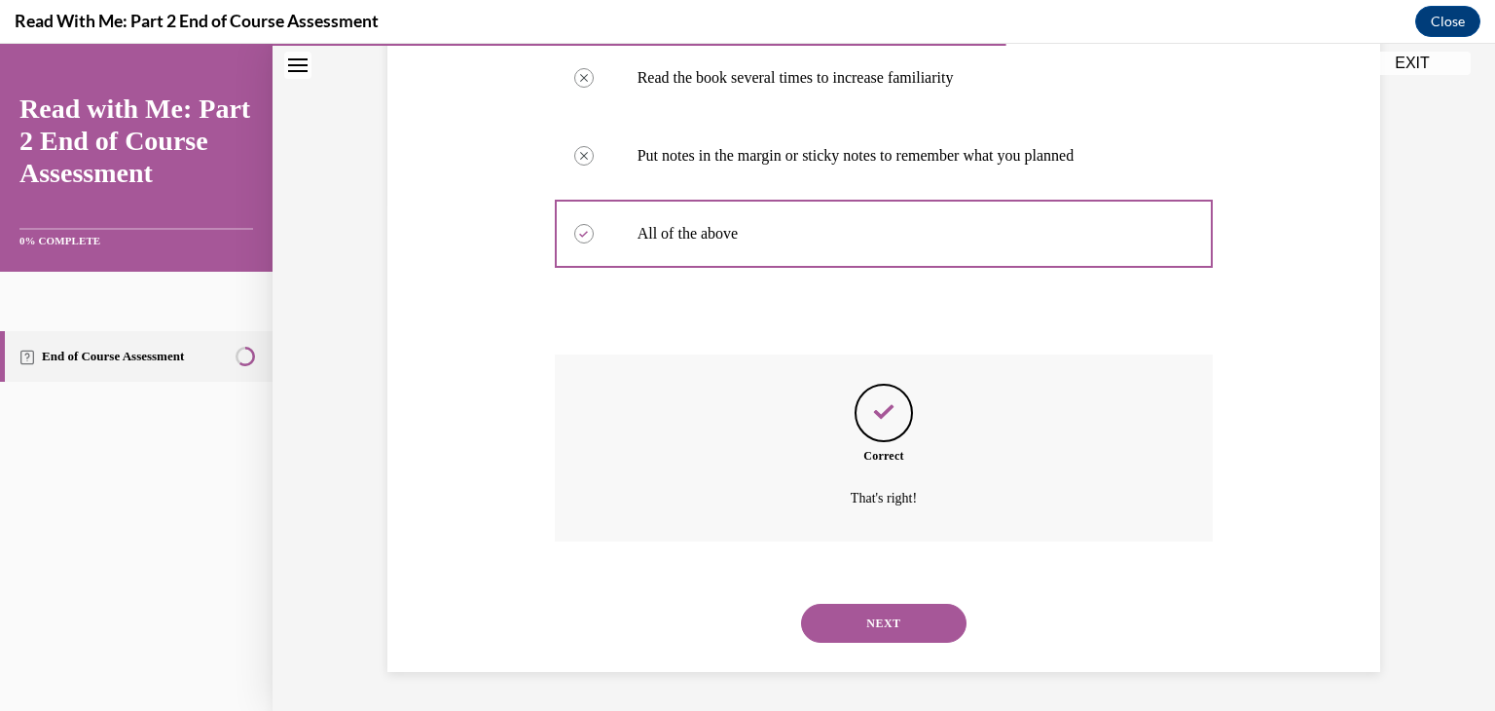
click at [868, 612] on button "NEXT" at bounding box center [883, 622] width 165 height 39
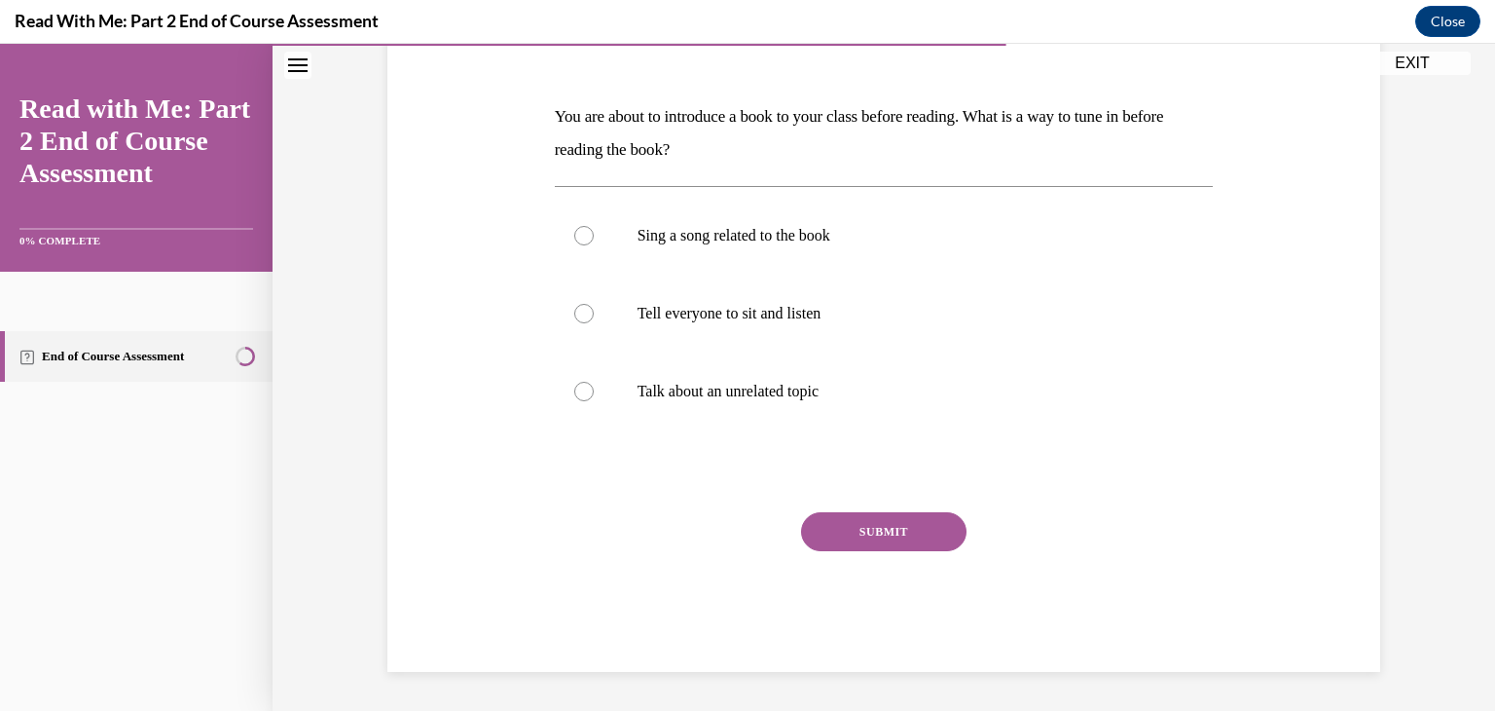
scroll to position [216, 0]
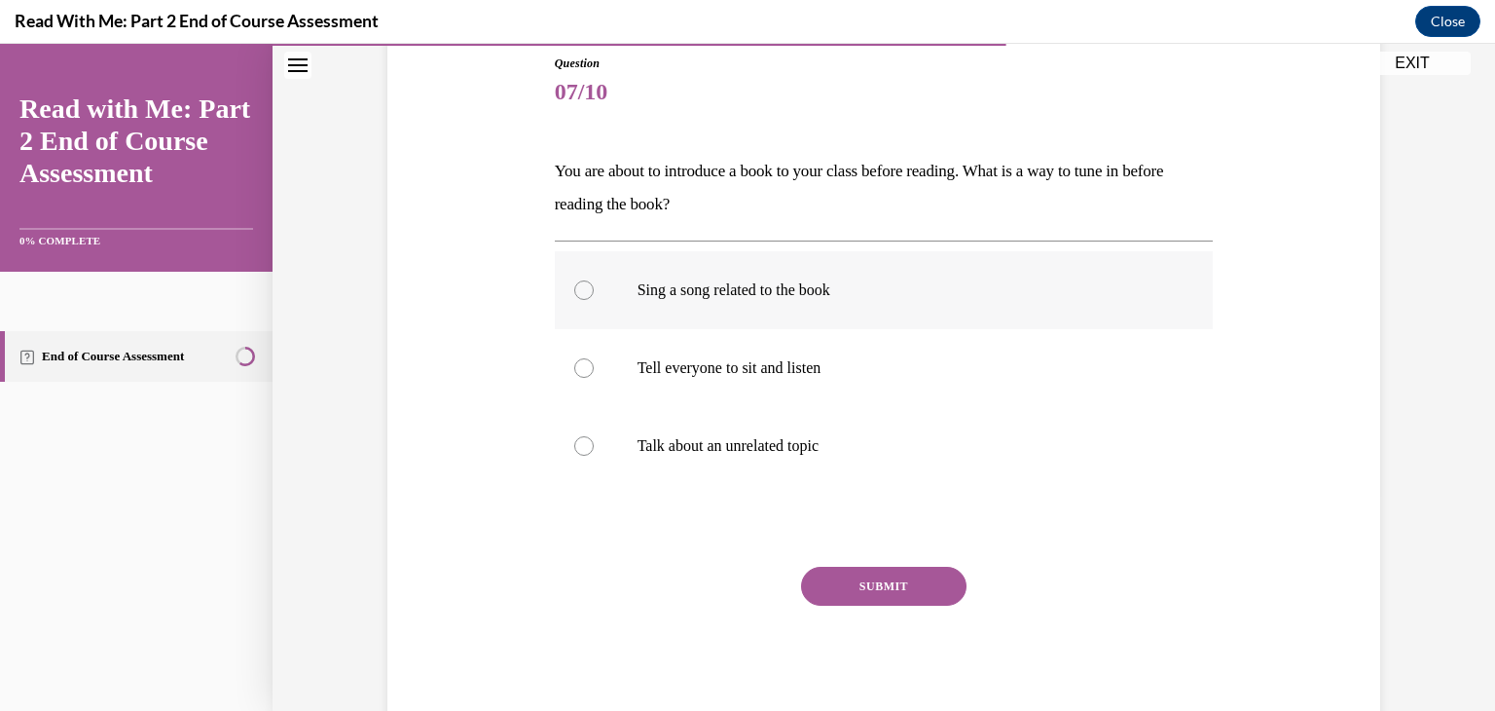
click at [798, 292] on p "Sing a song related to the book" at bounding box center [902, 289] width 528 height 19
click at [594, 292] on input "Sing a song related to the book" at bounding box center [583, 289] width 19 height 19
radio input "true"
click at [827, 583] on button "SUBMIT" at bounding box center [883, 585] width 165 height 39
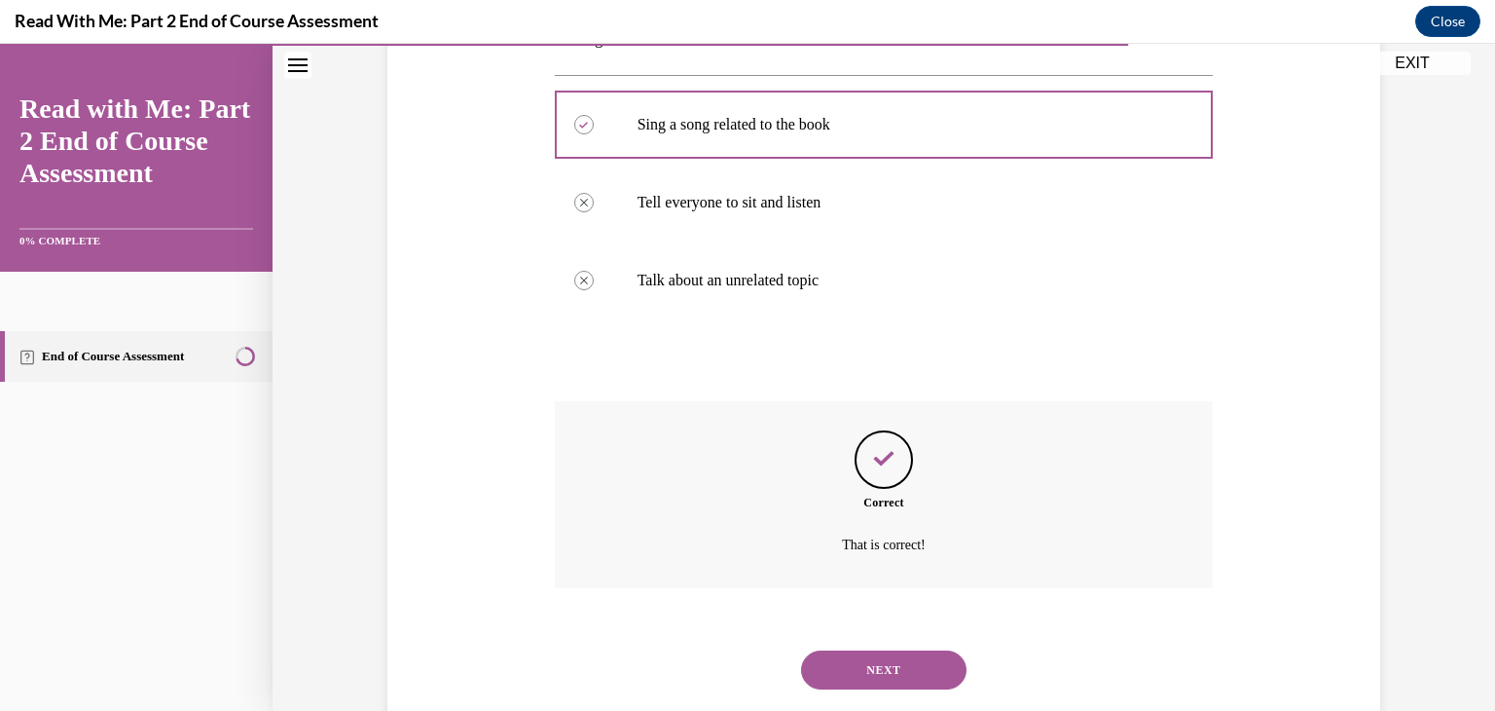
scroll to position [428, 0]
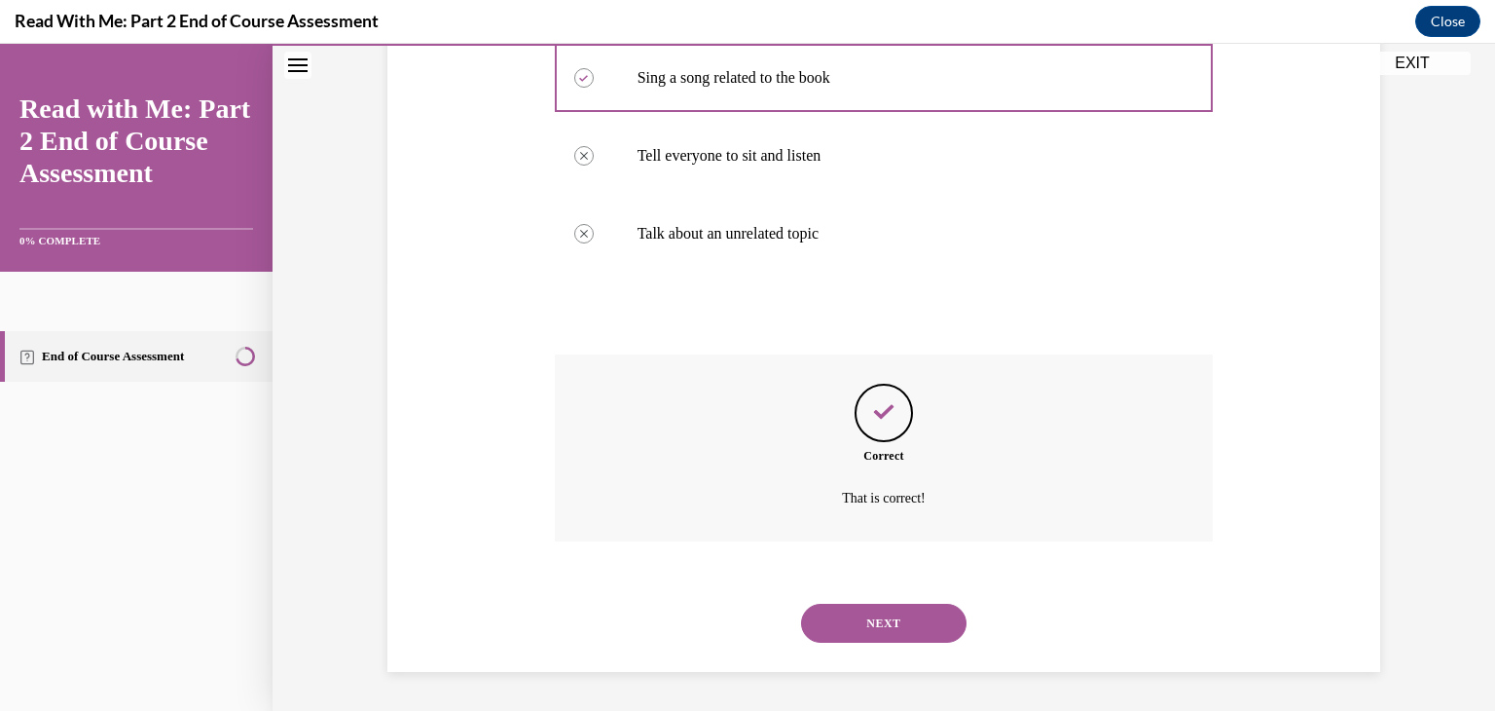
click at [863, 630] on button "NEXT" at bounding box center [883, 622] width 165 height 39
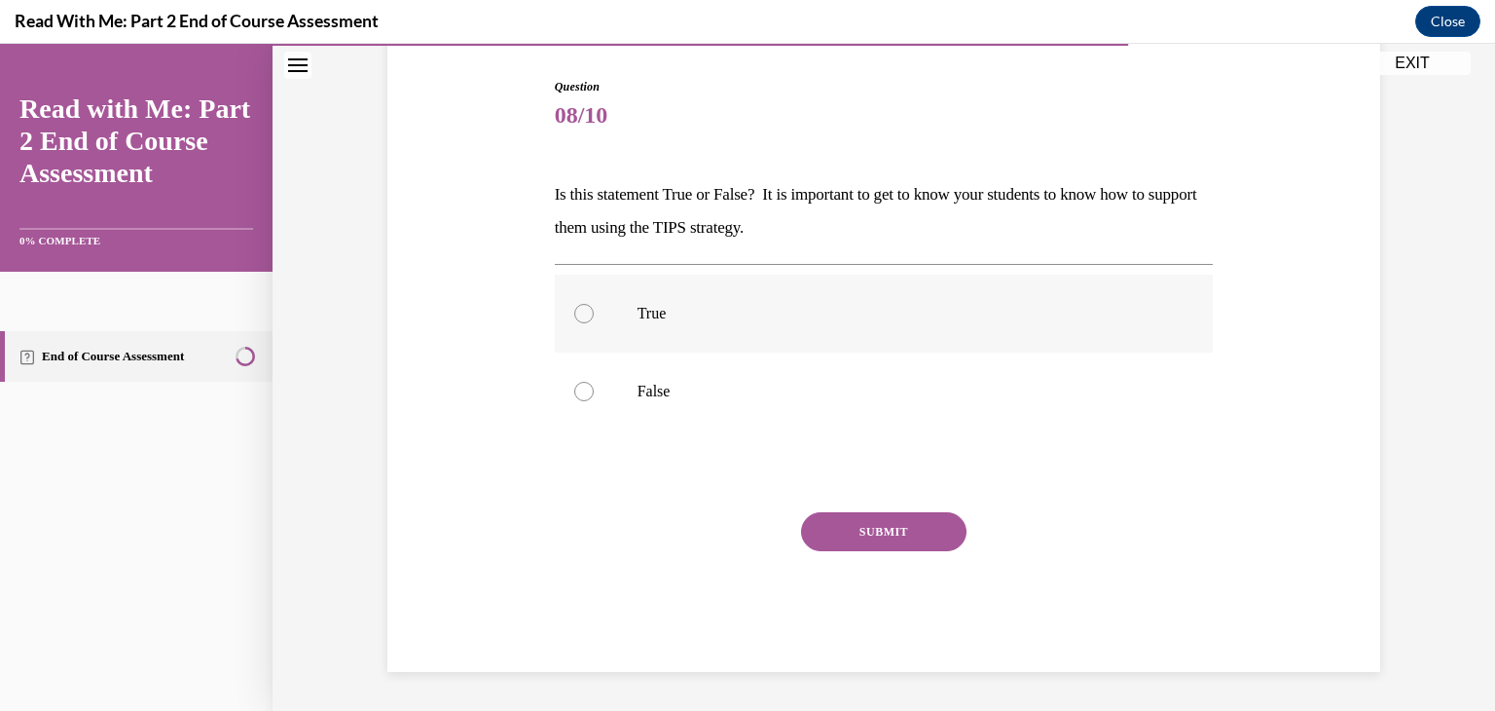
click at [648, 287] on label "True" at bounding box center [884, 313] width 659 height 78
click at [594, 304] on input "True" at bounding box center [583, 313] width 19 height 19
radio input "true"
click at [849, 526] on button "SUBMIT" at bounding box center [883, 531] width 165 height 39
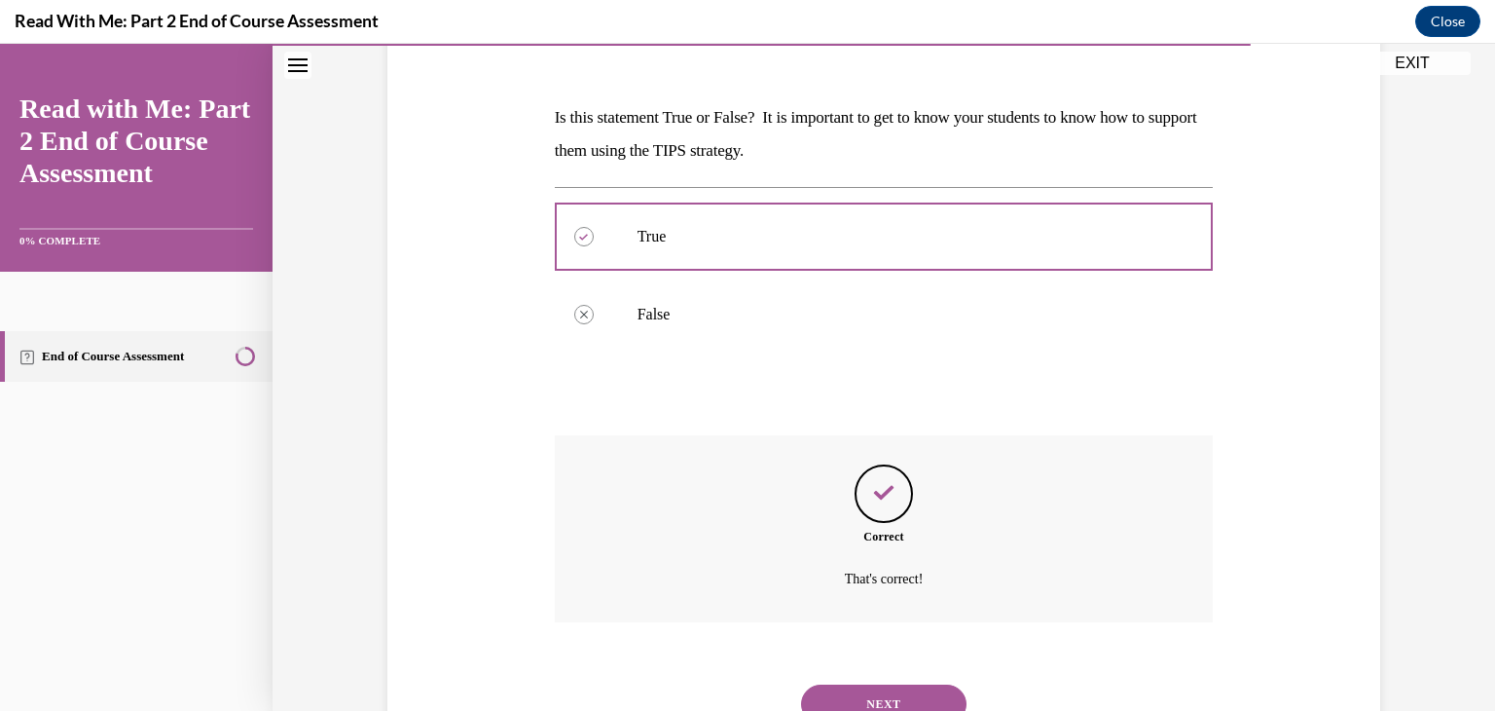
scroll to position [350, 0]
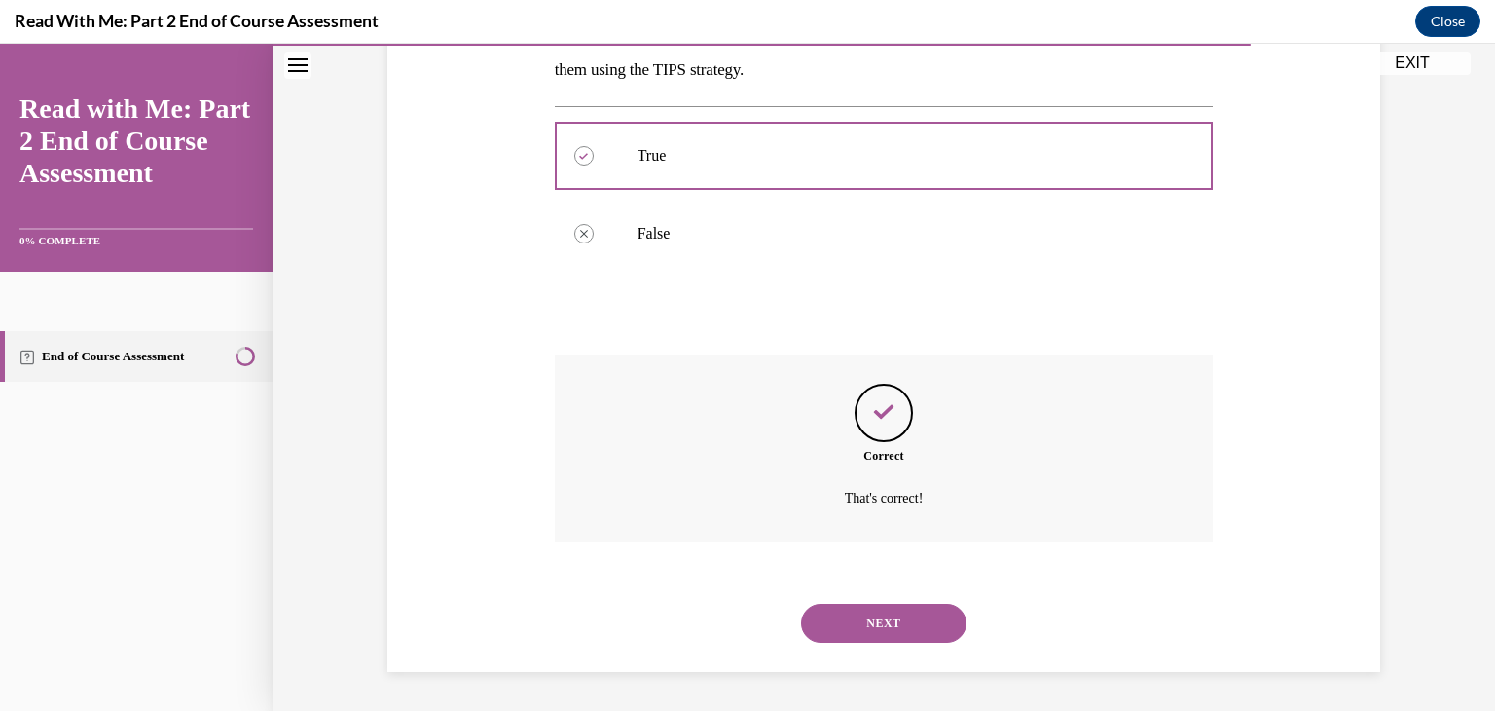
click at [870, 621] on button "NEXT" at bounding box center [883, 622] width 165 height 39
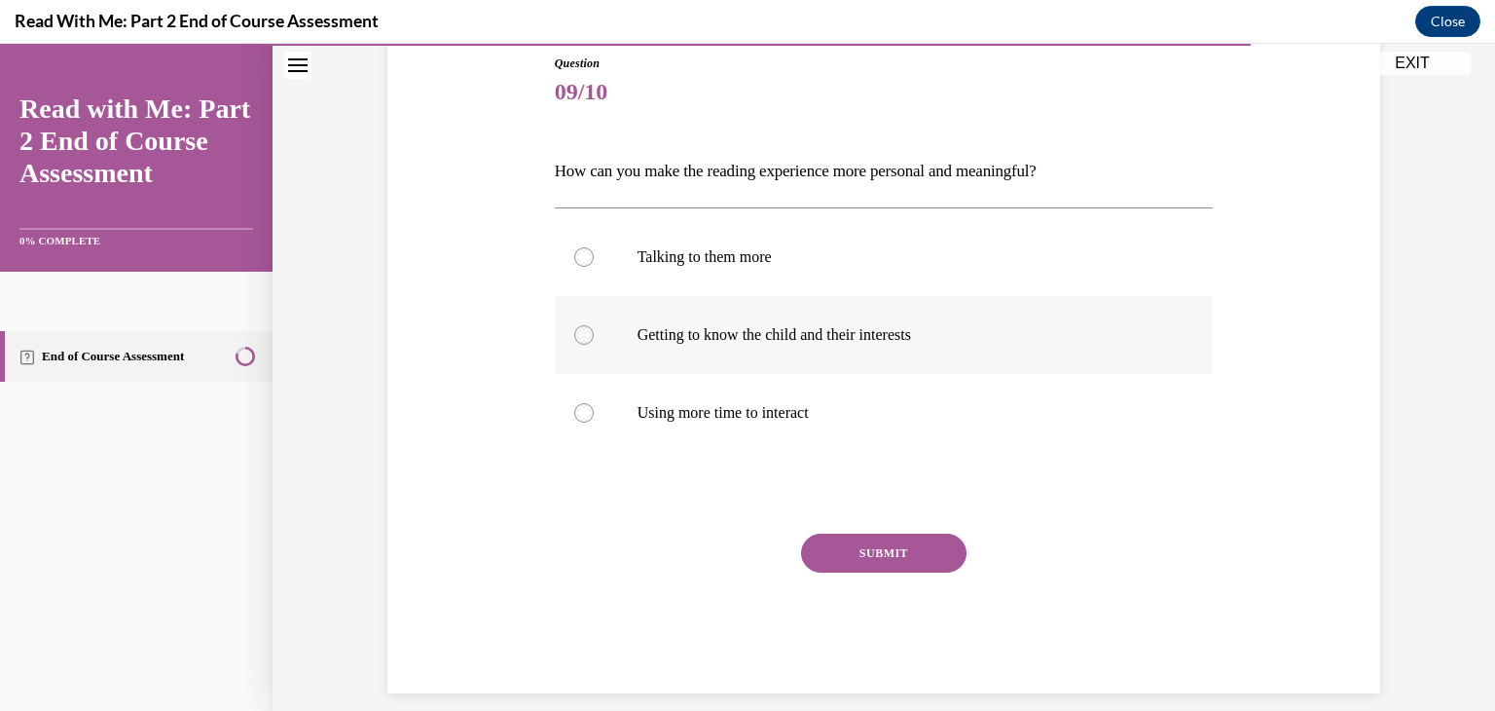
click at [788, 351] on label "Getting to know the child and their interests" at bounding box center [884, 335] width 659 height 78
click at [594, 345] on input "Getting to know the child and their interests" at bounding box center [583, 334] width 19 height 19
radio input "true"
click at [860, 543] on button "SUBMIT" at bounding box center [883, 552] width 165 height 39
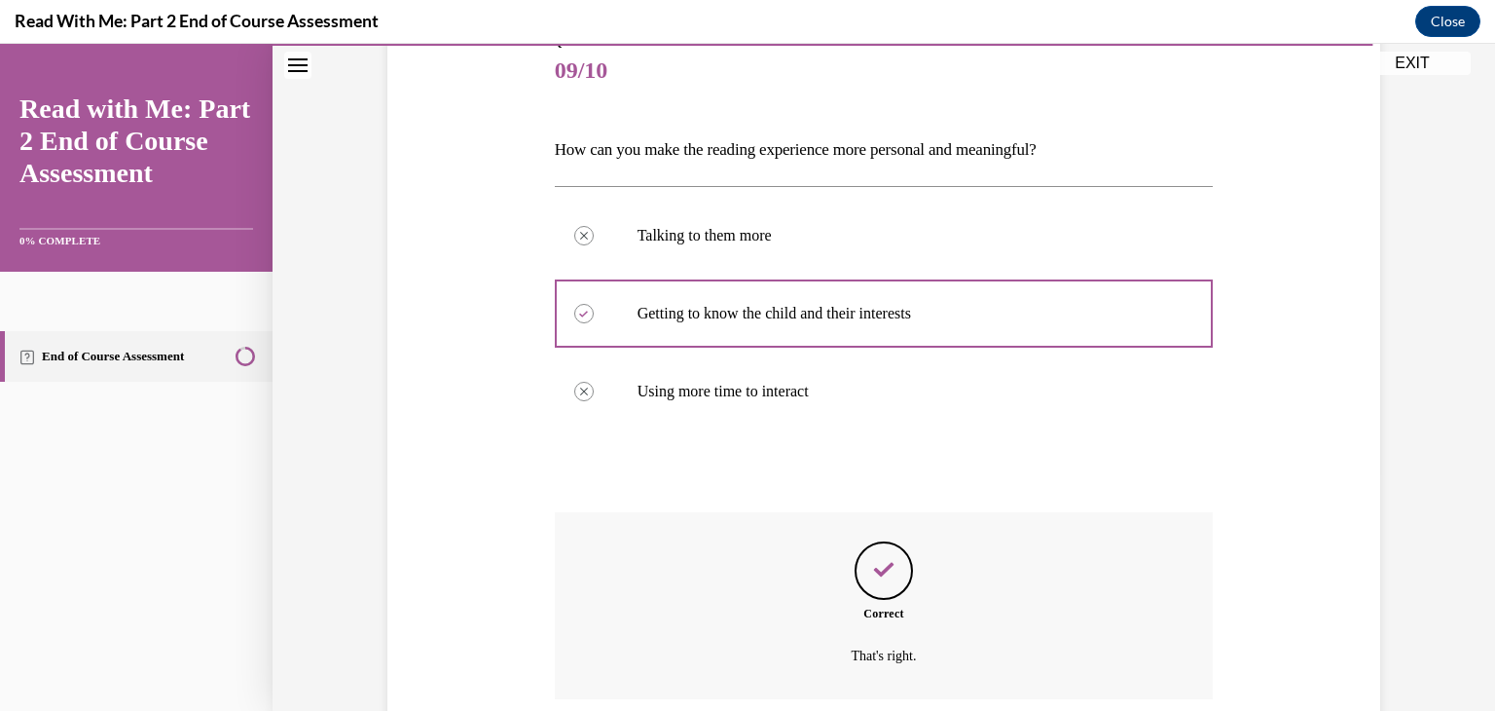
scroll to position [394, 0]
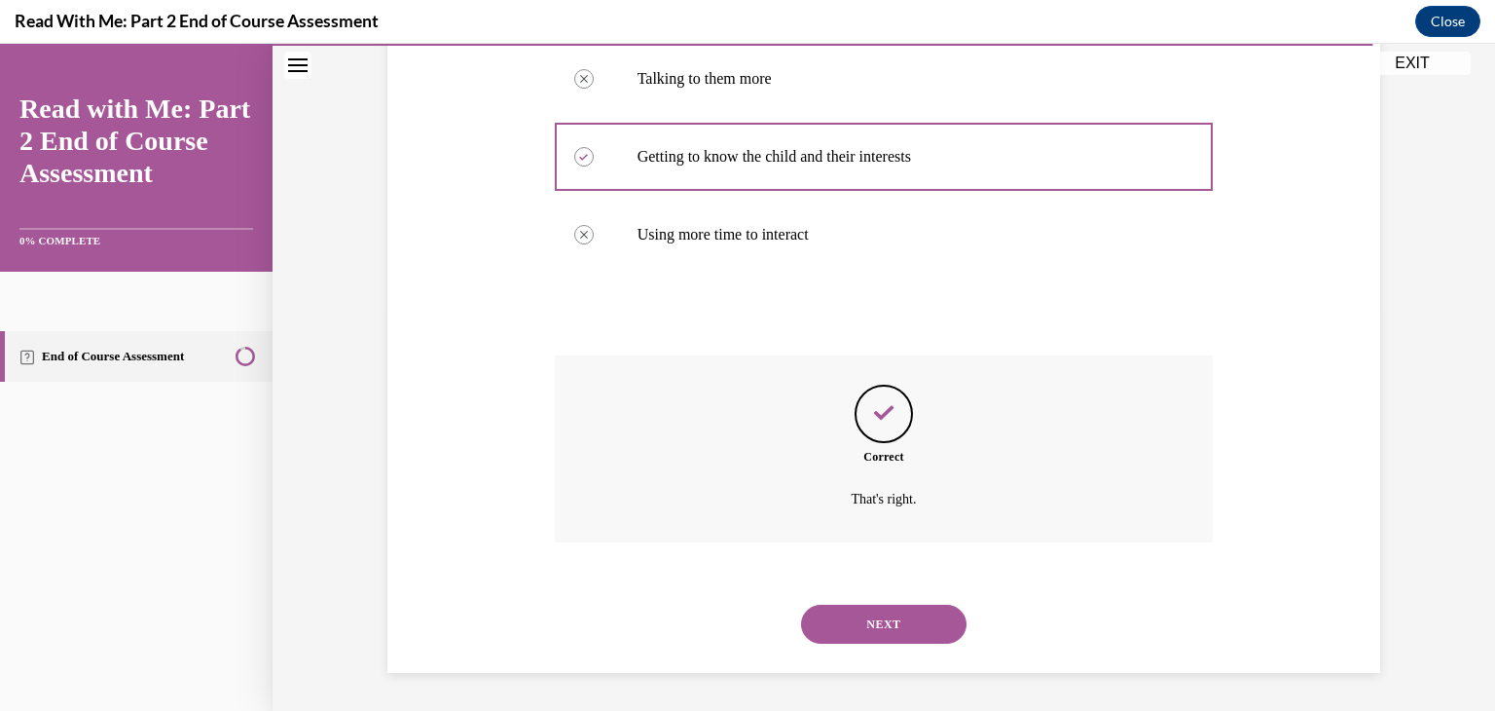
click at [868, 639] on button "NEXT" at bounding box center [883, 623] width 165 height 39
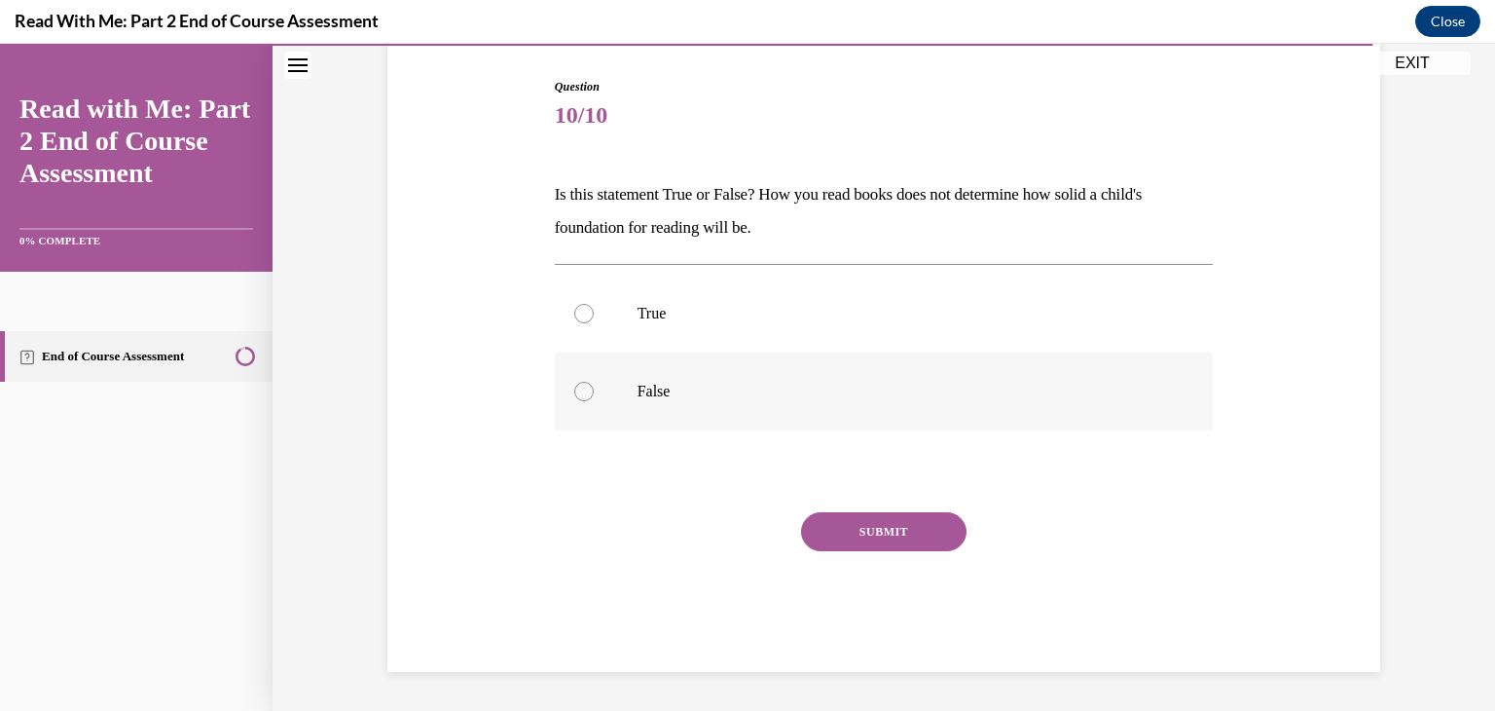
click at [786, 375] on label "False" at bounding box center [884, 391] width 659 height 78
click at [594, 382] on input "False" at bounding box center [583, 391] width 19 height 19
radio input "true"
click at [834, 532] on button "SUBMIT" at bounding box center [883, 531] width 165 height 39
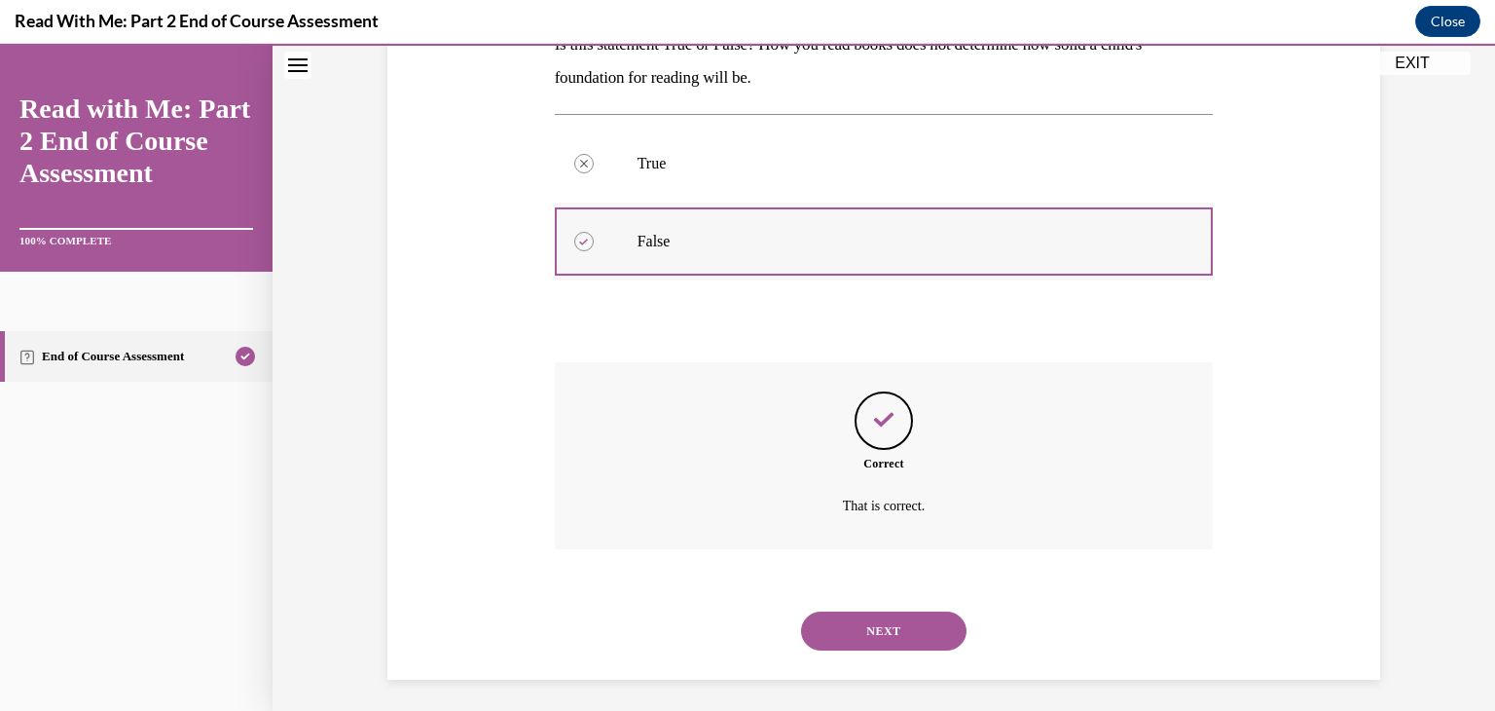
scroll to position [350, 0]
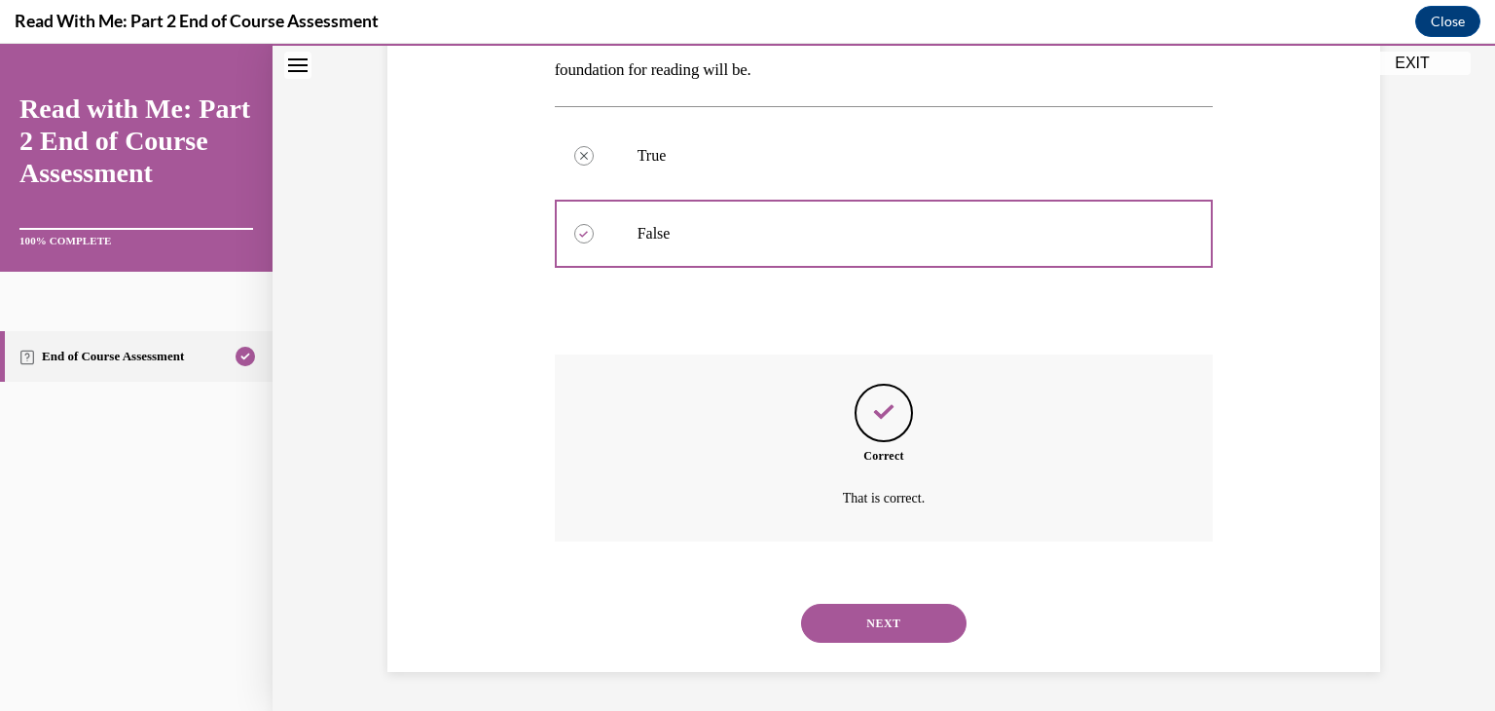
click at [839, 643] on div "NEXT" at bounding box center [884, 623] width 659 height 78
click at [845, 613] on button "NEXT" at bounding box center [883, 622] width 165 height 39
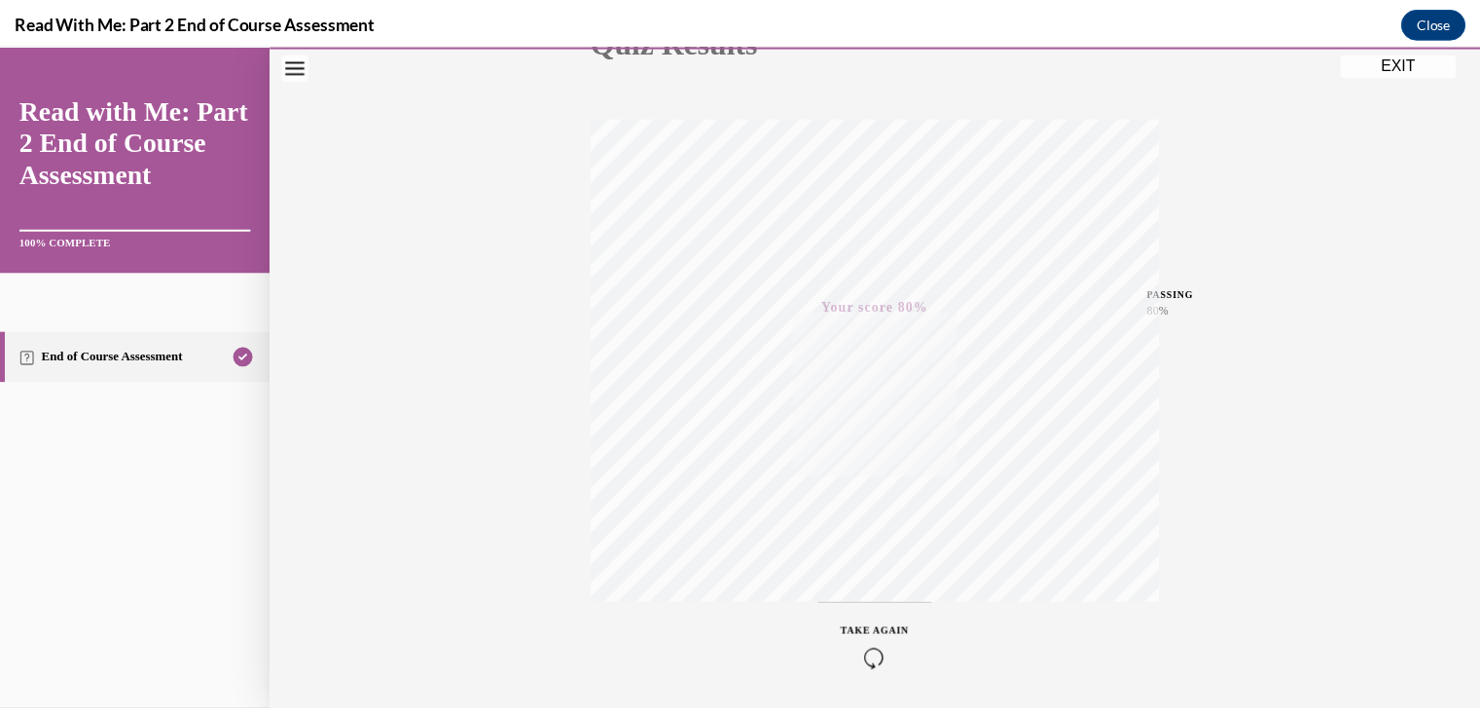
scroll to position [331, 0]
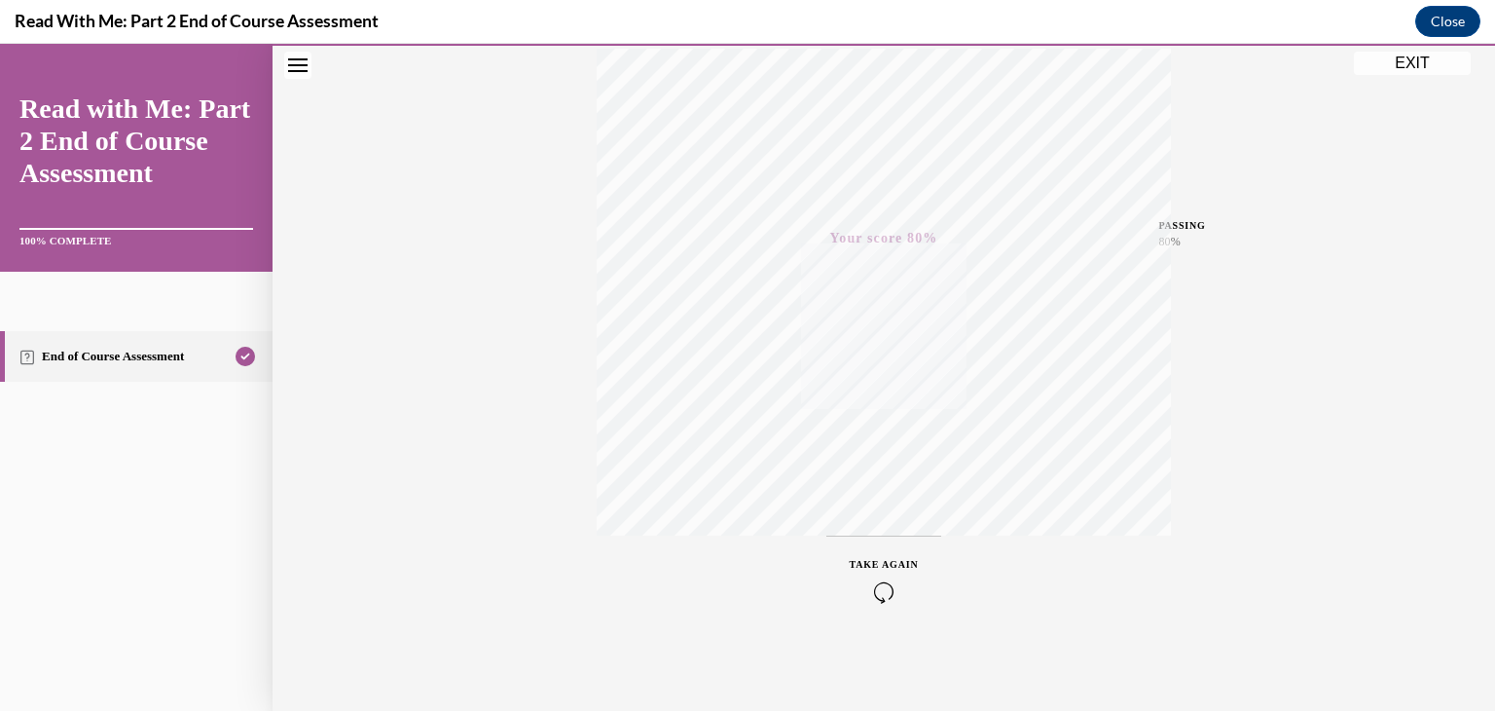
click at [1405, 70] on button "EXIT" at bounding box center [1412, 63] width 117 height 23
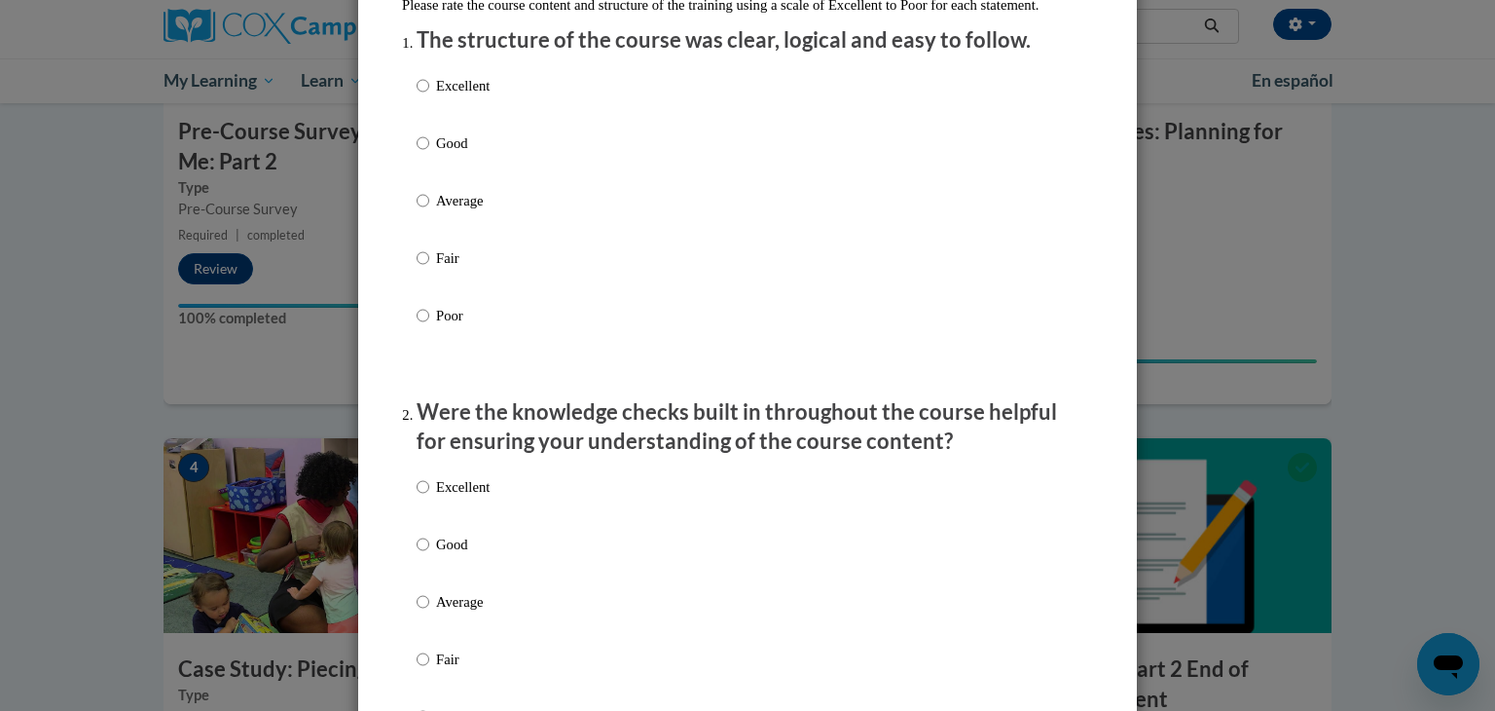
scroll to position [279, 0]
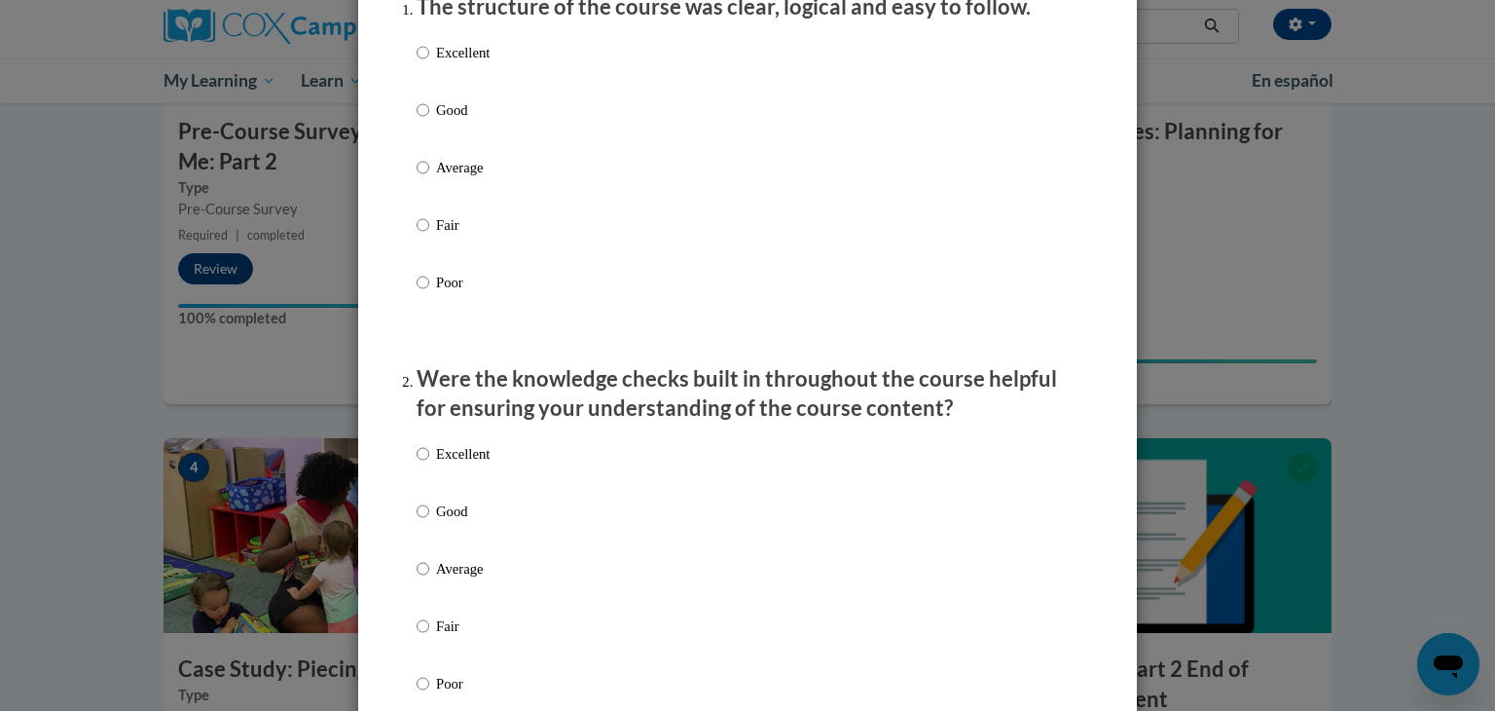
click at [448, 121] on p "Good" at bounding box center [463, 109] width 54 height 21
click at [429, 121] on input "Good" at bounding box center [423, 109] width 13 height 21
radio input "true"
click at [449, 522] on p "Good" at bounding box center [463, 510] width 54 height 21
click at [429, 522] on input "Good" at bounding box center [423, 510] width 13 height 21
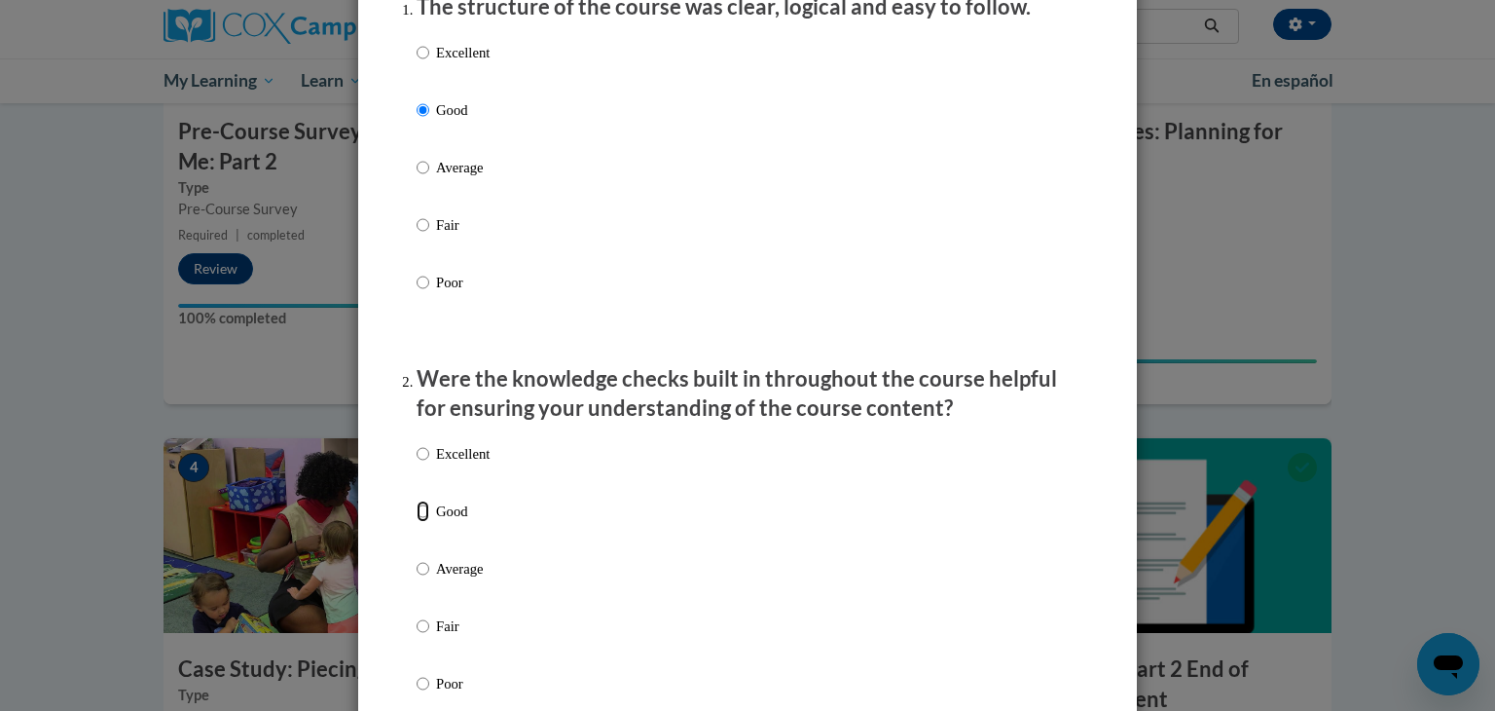
radio input "true"
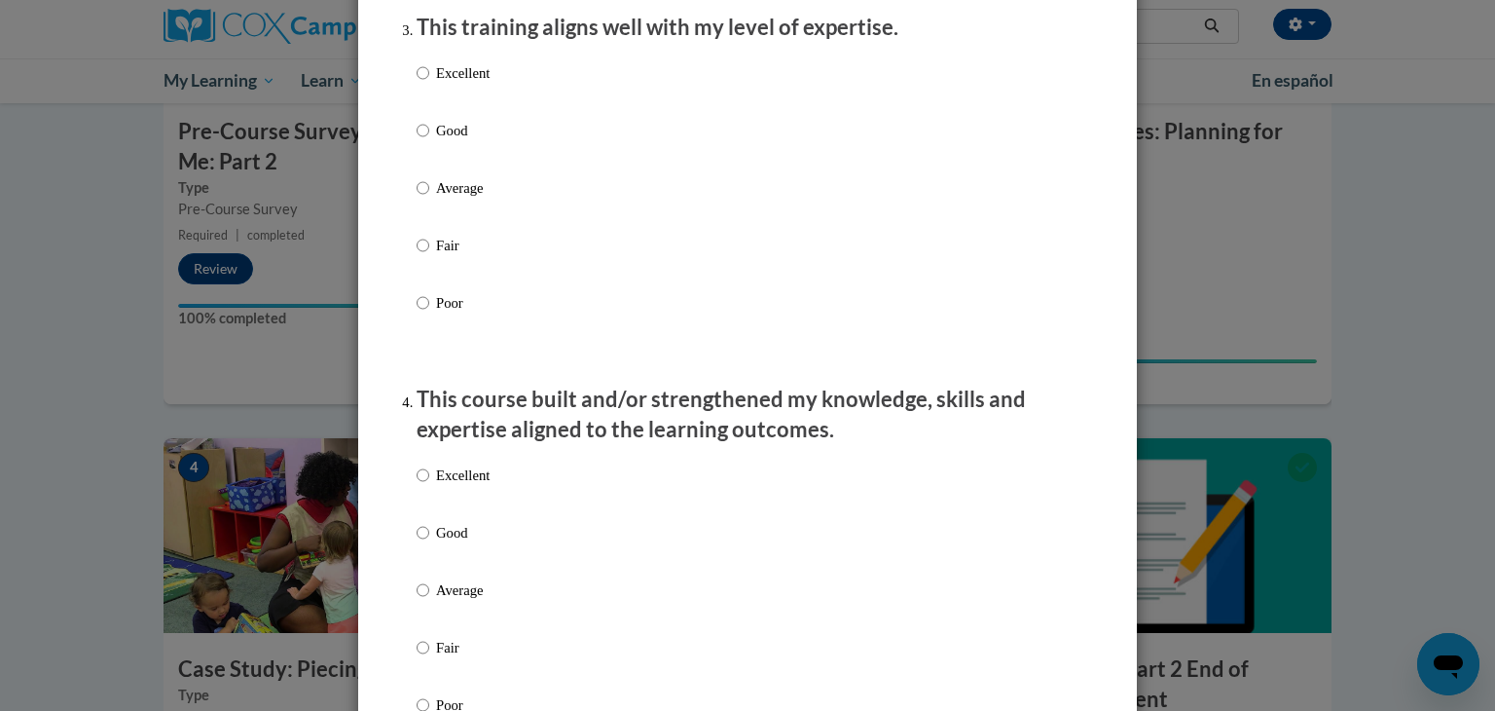
scroll to position [1065, 0]
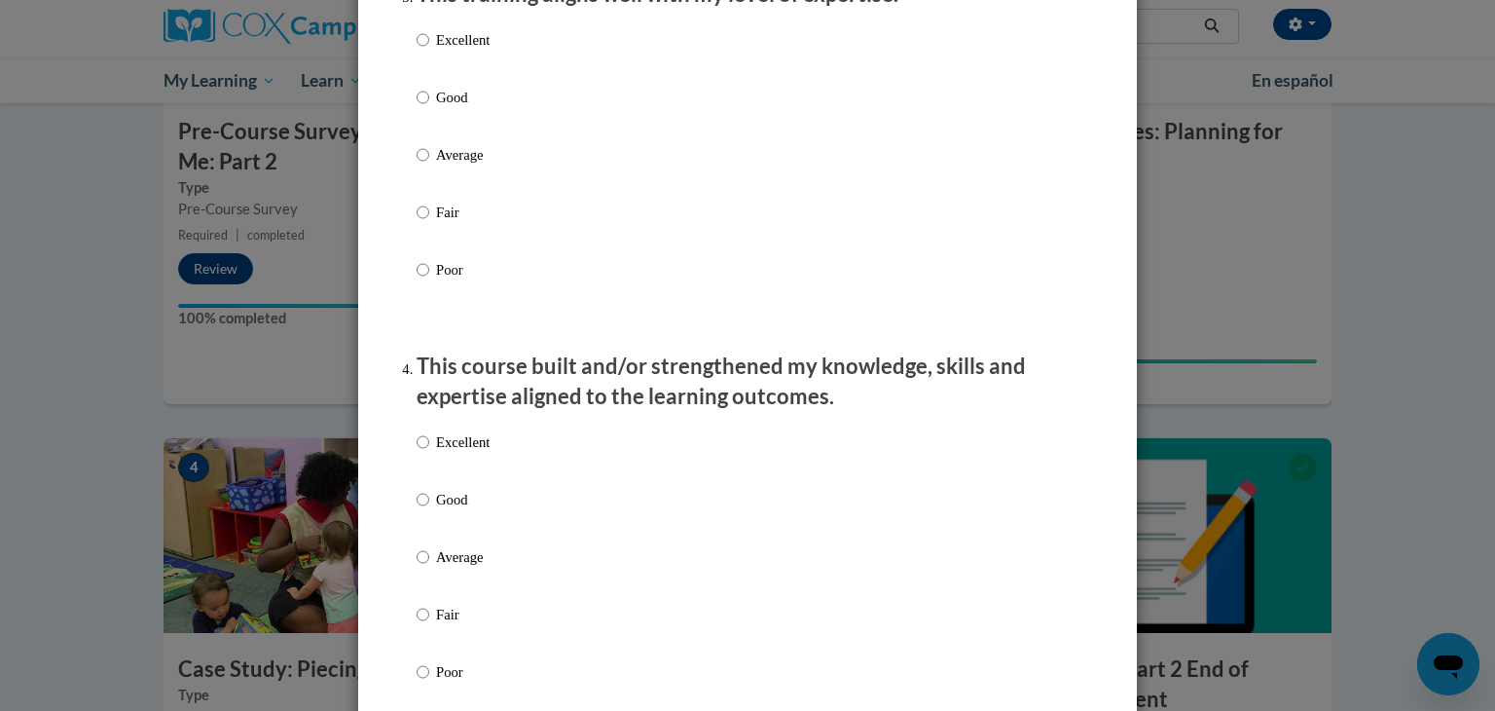
click at [437, 108] on p "Good" at bounding box center [463, 97] width 54 height 21
click at [429, 108] on input "Good" at bounding box center [423, 97] width 13 height 21
radio input "true"
click at [436, 510] on p "Good" at bounding box center [463, 499] width 54 height 21
click at [429, 510] on input "Good" at bounding box center [423, 499] width 13 height 21
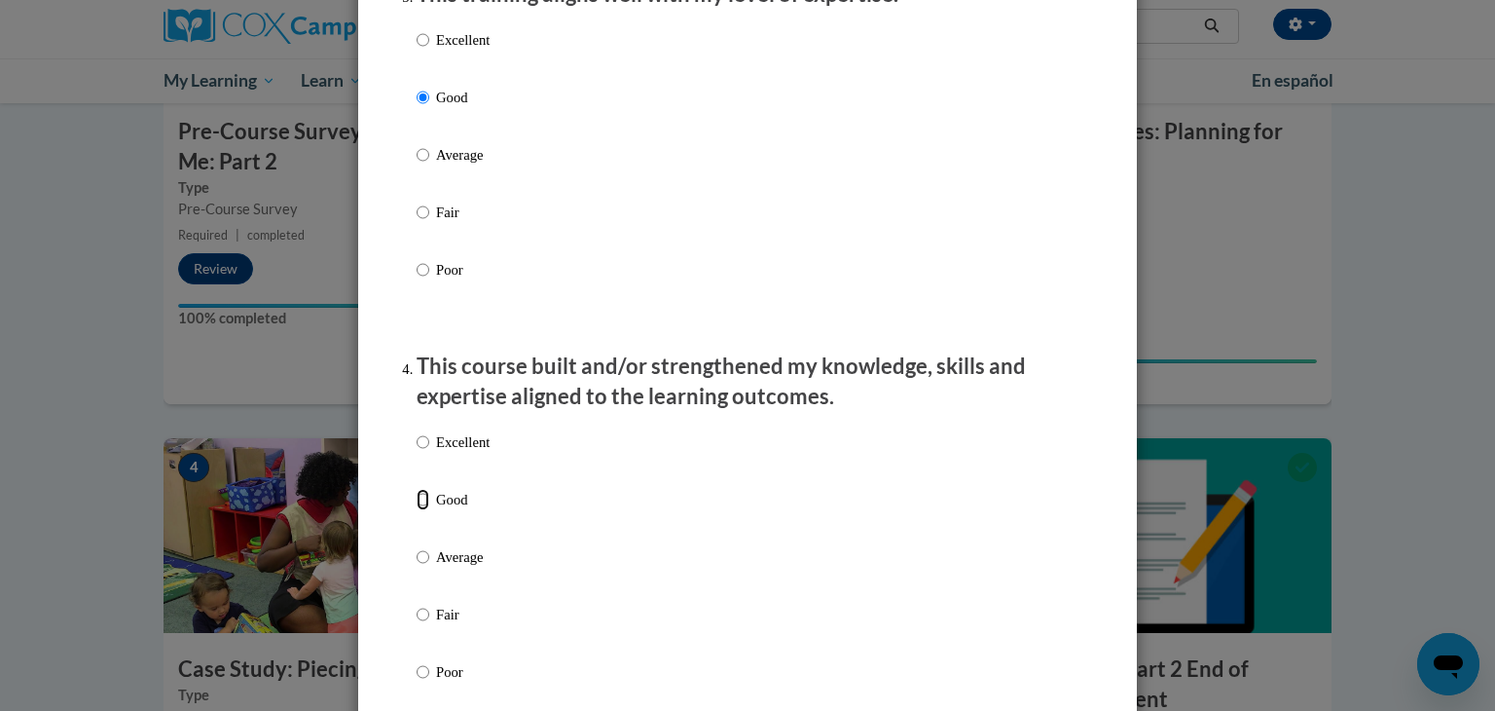
radio input "true"
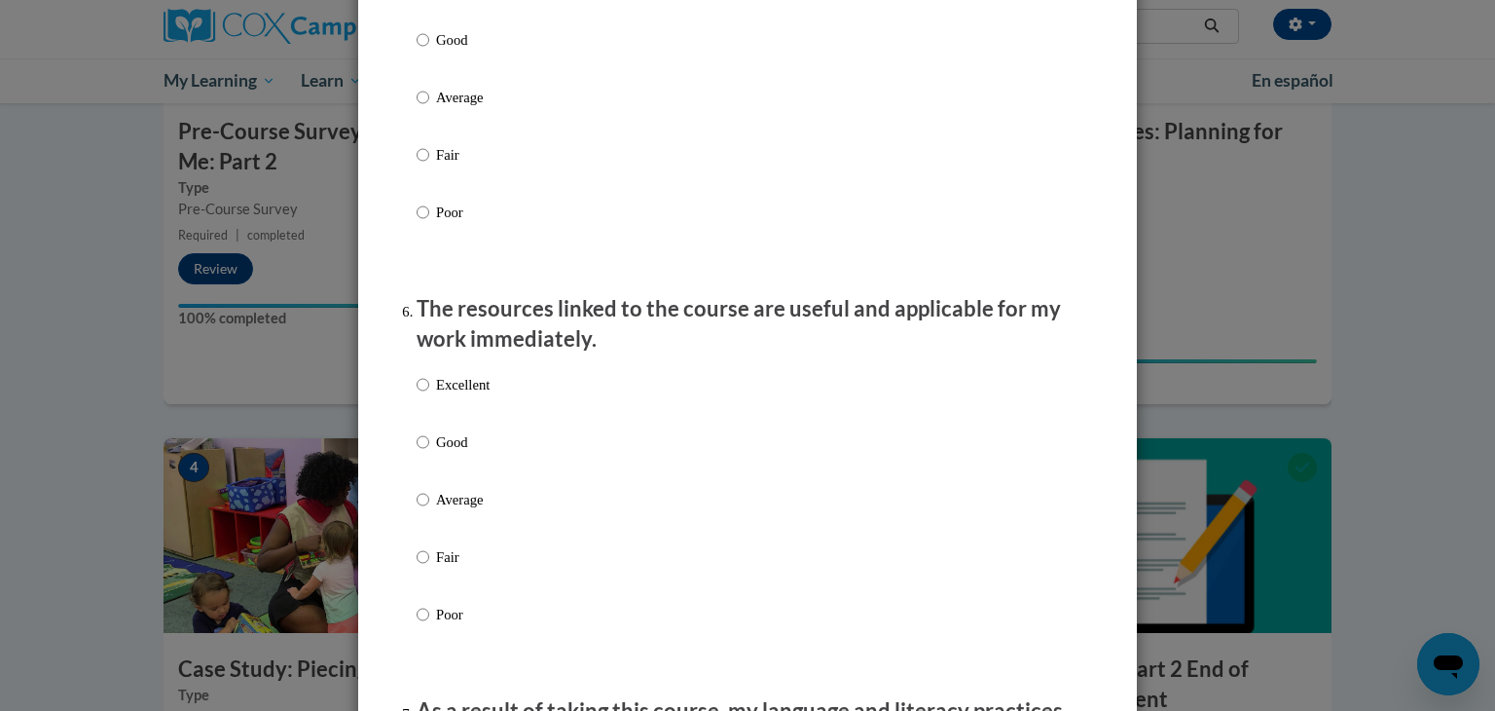
scroll to position [1785, 0]
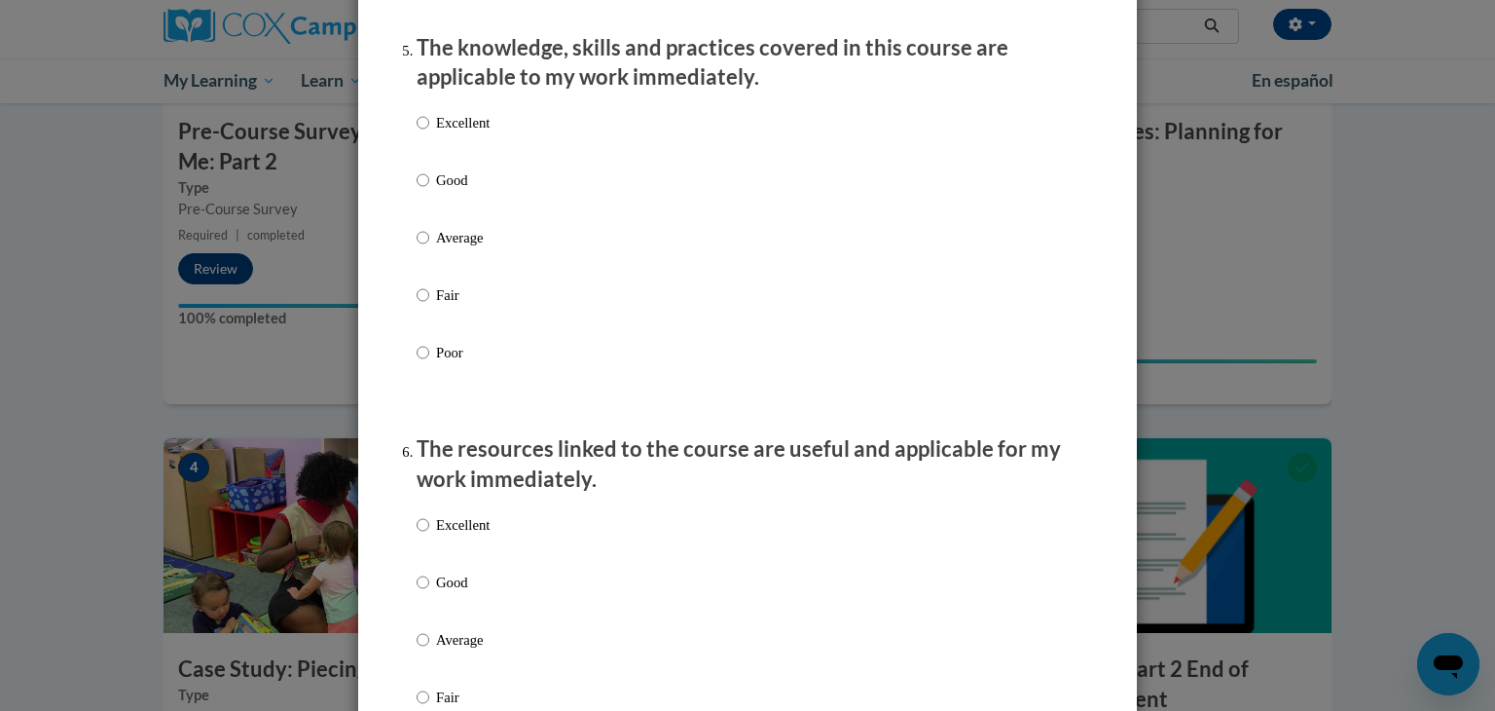
click at [436, 191] on p "Good" at bounding box center [463, 179] width 54 height 21
click at [429, 191] on input "Good" at bounding box center [423, 179] width 13 height 21
radio input "true"
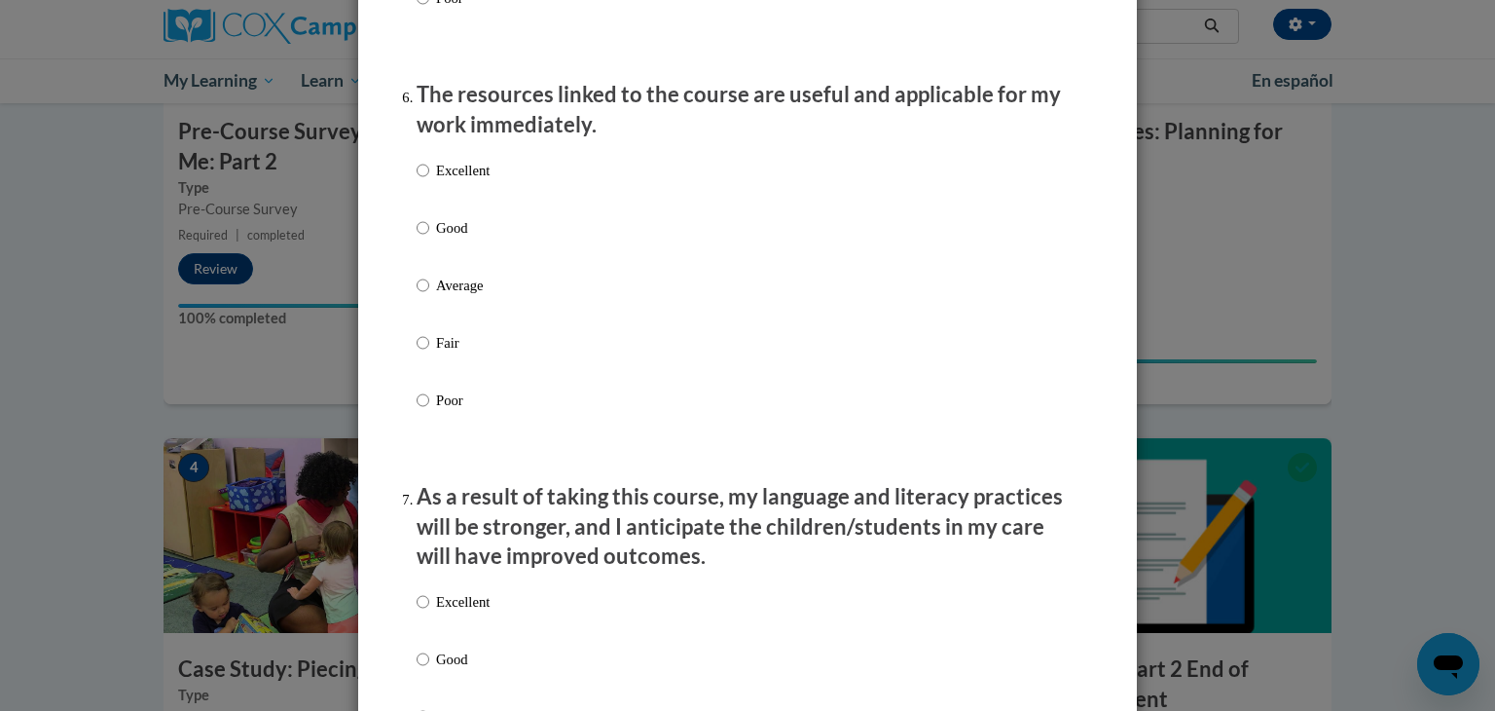
scroll to position [2271, 0]
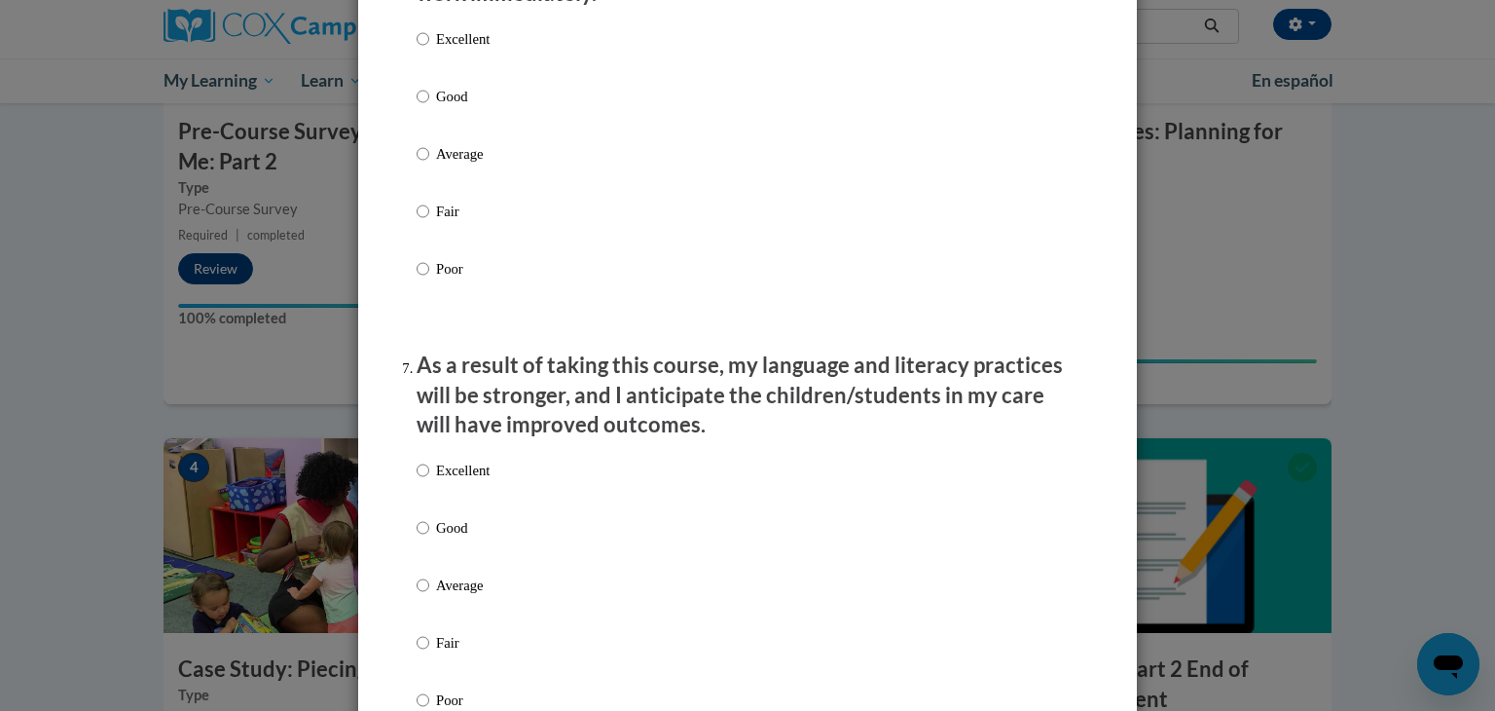
click at [444, 107] on p "Good" at bounding box center [463, 96] width 54 height 21
click at [429, 107] on input "Good" at bounding box center [423, 96] width 13 height 21
radio input "true"
click at [448, 538] on p "Good" at bounding box center [463, 527] width 54 height 21
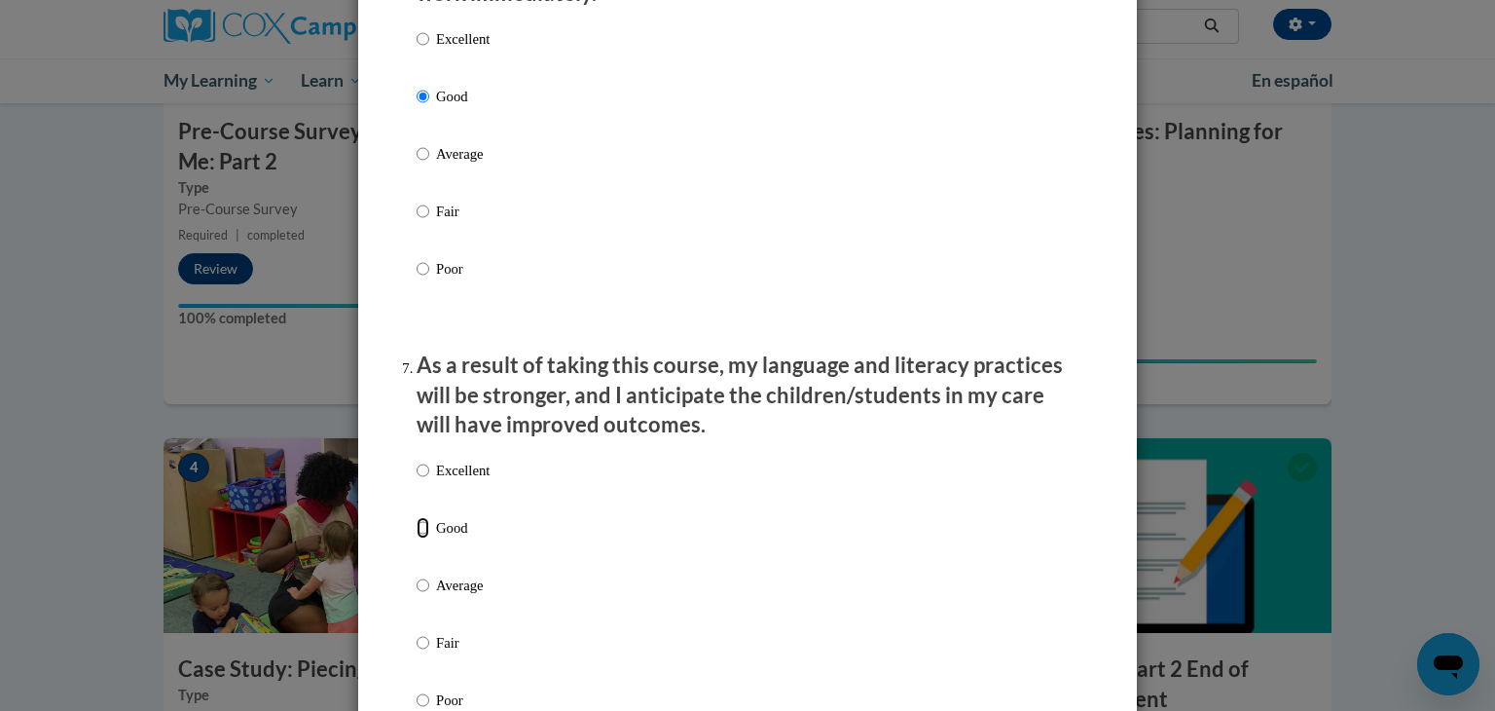
click at [429, 538] on input "Good" at bounding box center [423, 527] width 13 height 21
radio input "true"
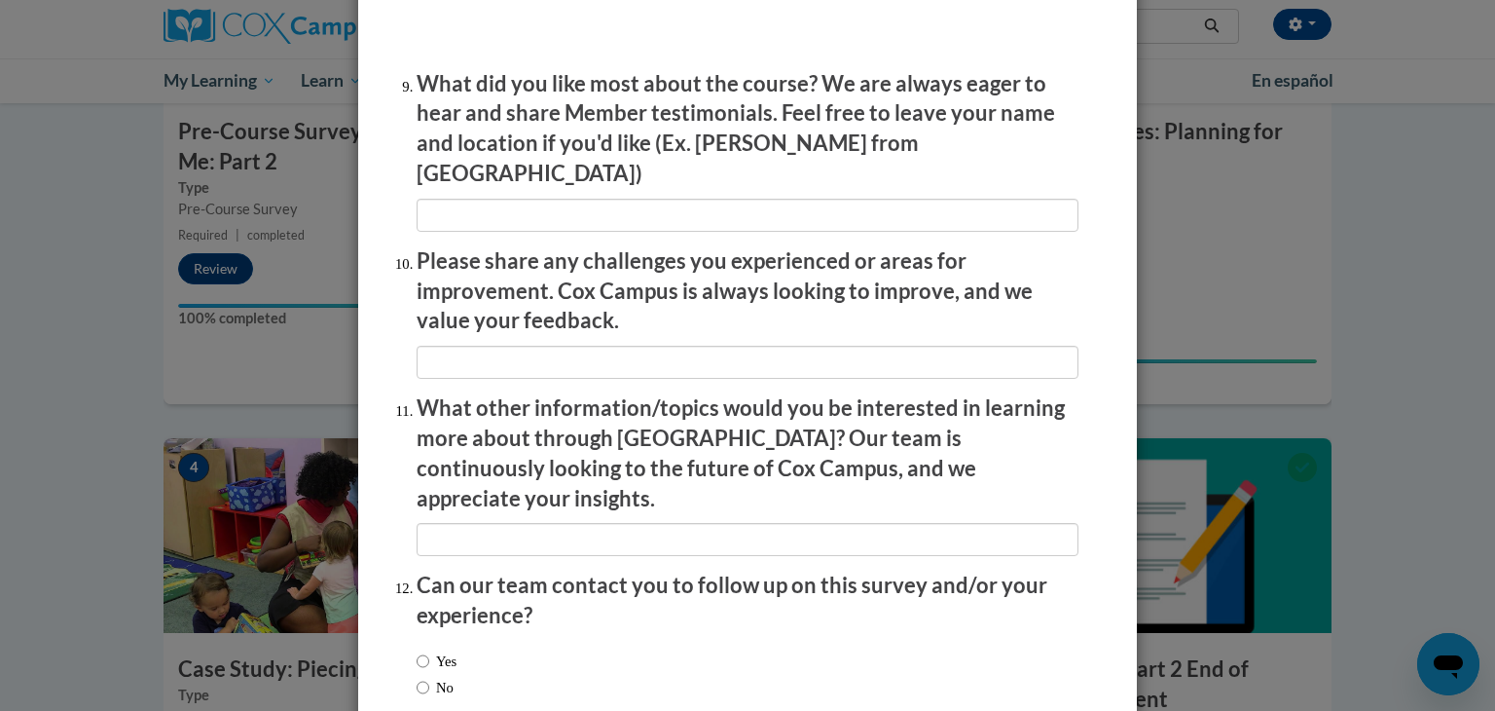
scroll to position [2785, 0]
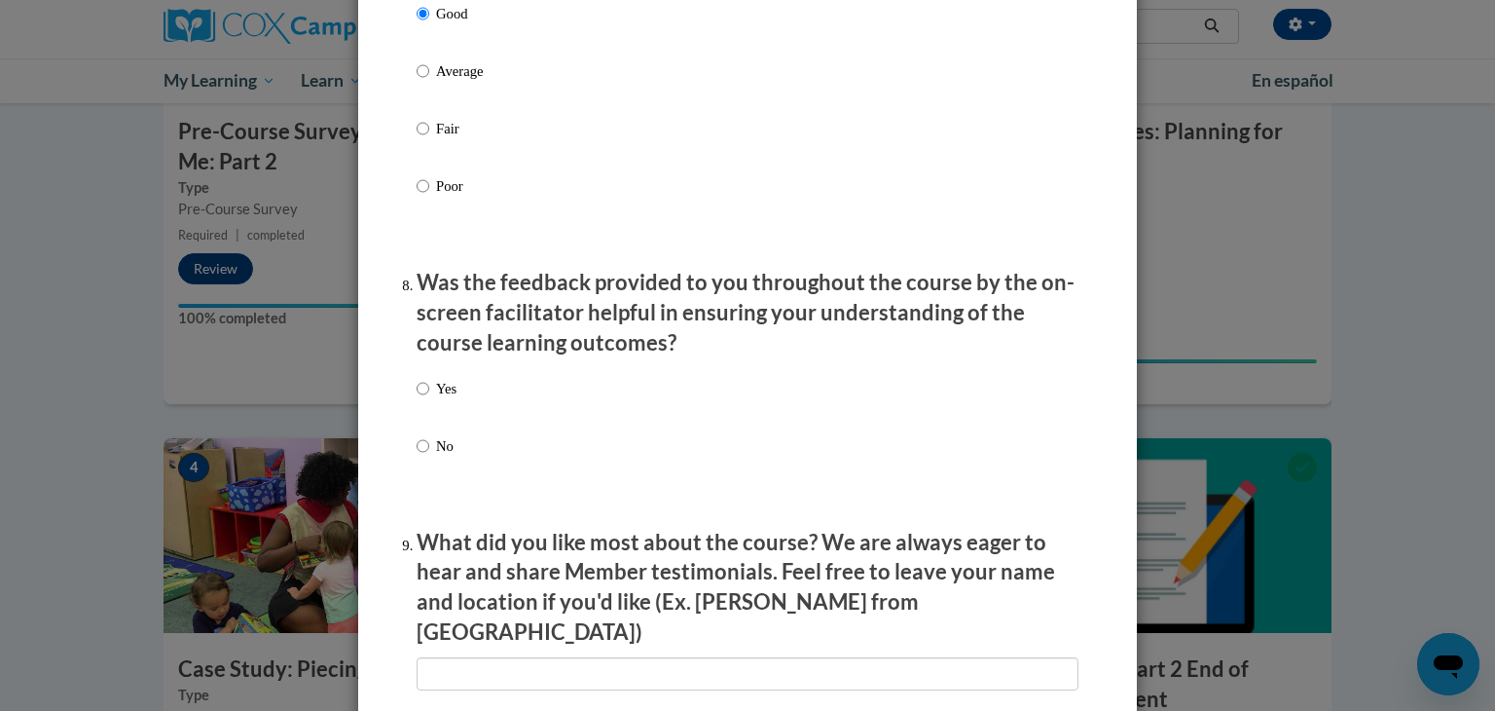
click at [440, 456] on p "No" at bounding box center [446, 445] width 20 height 21
click at [429, 456] on input "No" at bounding box center [423, 445] width 13 height 21
radio input "true"
click at [443, 399] on p "Yes" at bounding box center [446, 388] width 20 height 21
click at [429, 399] on input "Yes" at bounding box center [423, 388] width 13 height 21
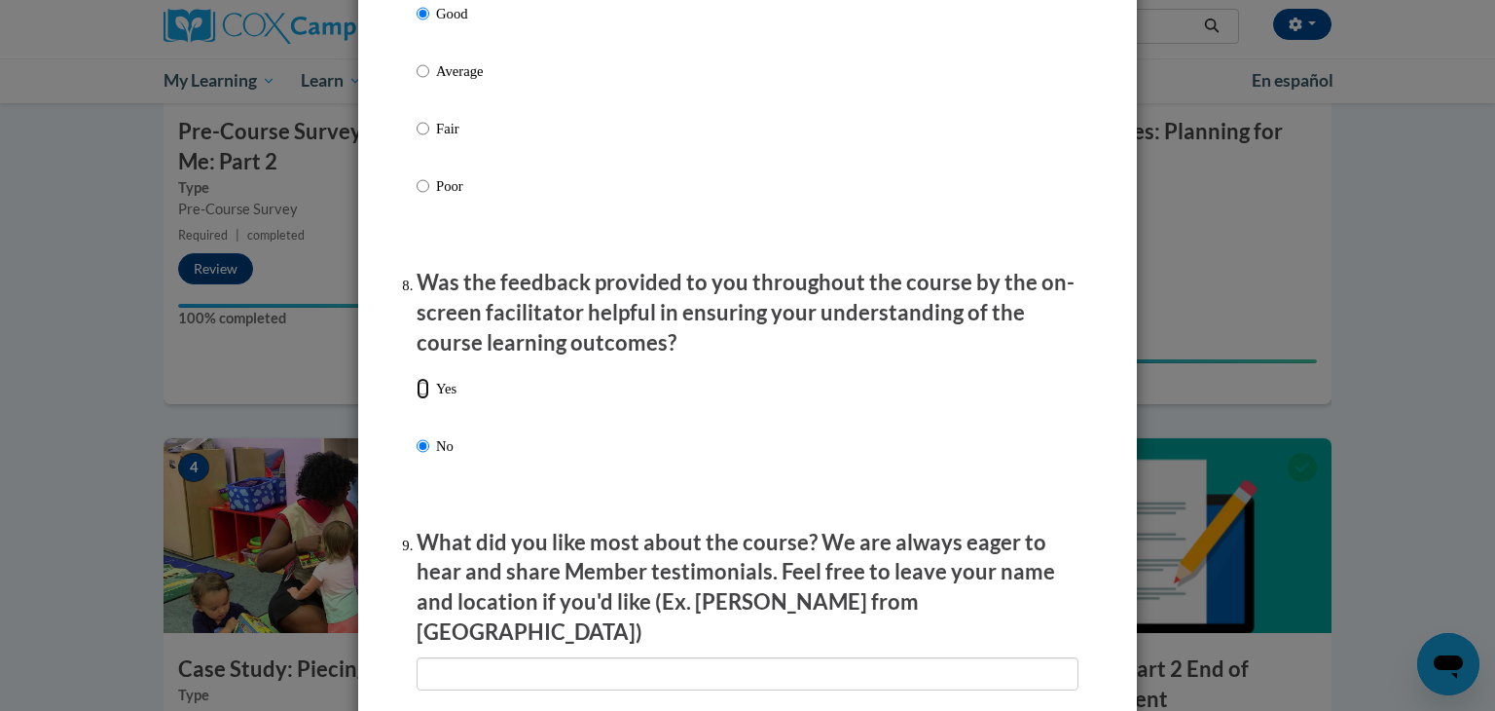
radio input "true"
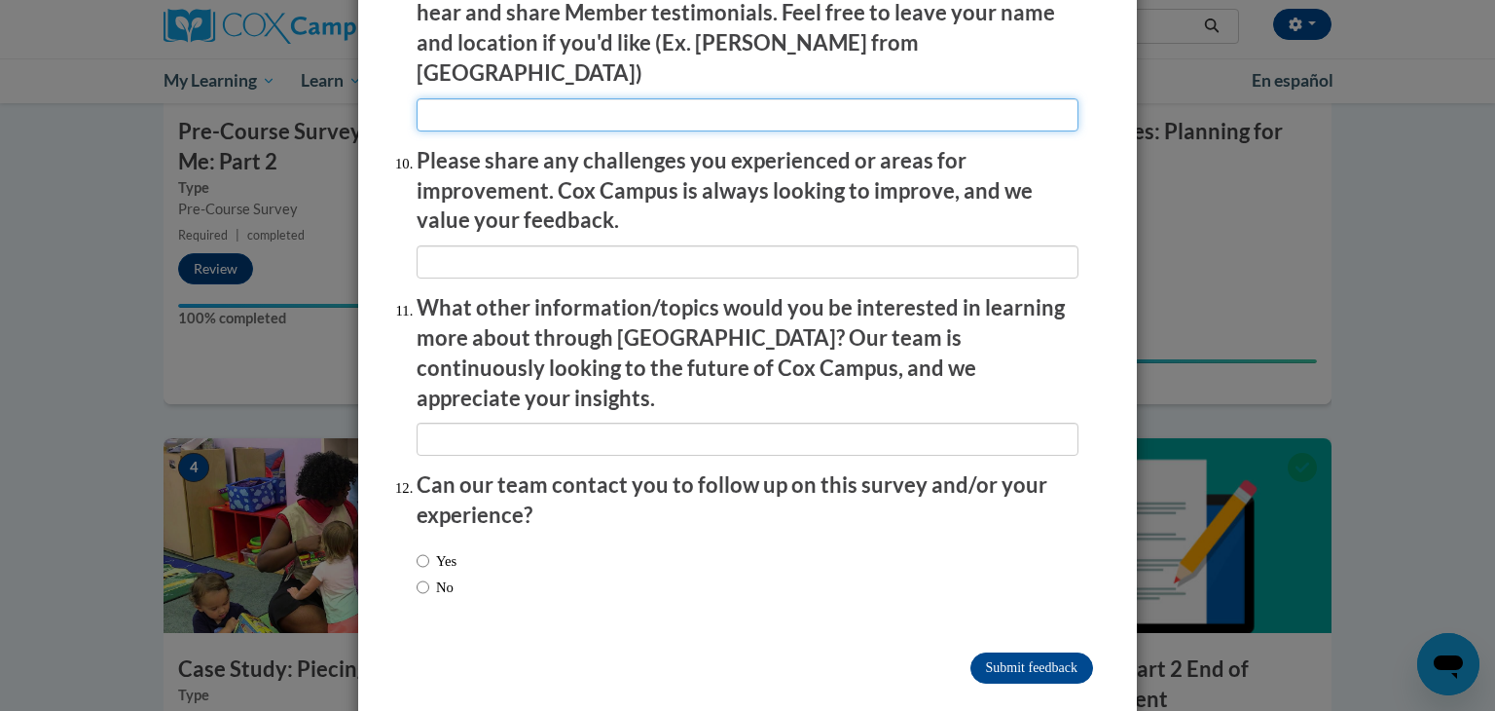
click at [558, 119] on input "textbox" at bounding box center [748, 114] width 662 height 33
type input "NA"
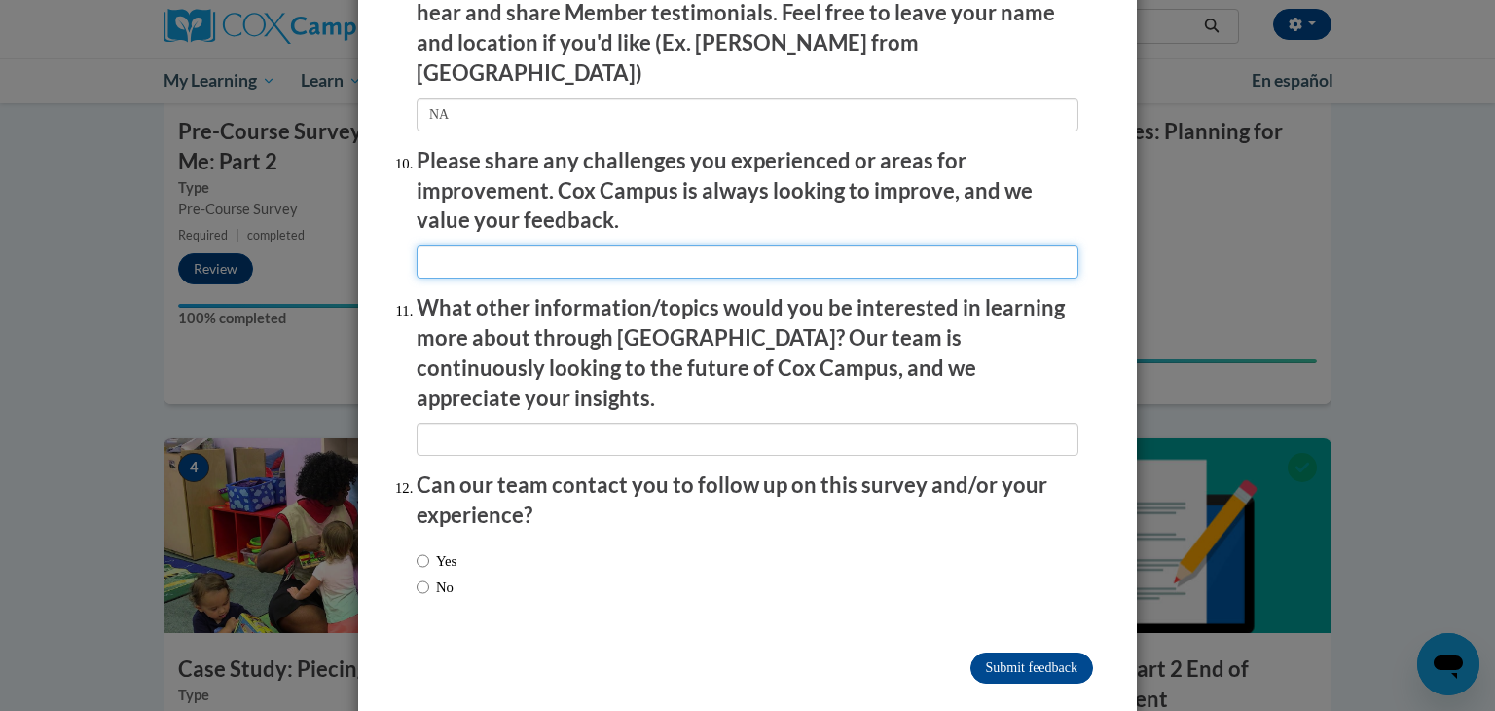
click at [506, 261] on input "textbox" at bounding box center [748, 261] width 662 height 33
type input "NA"
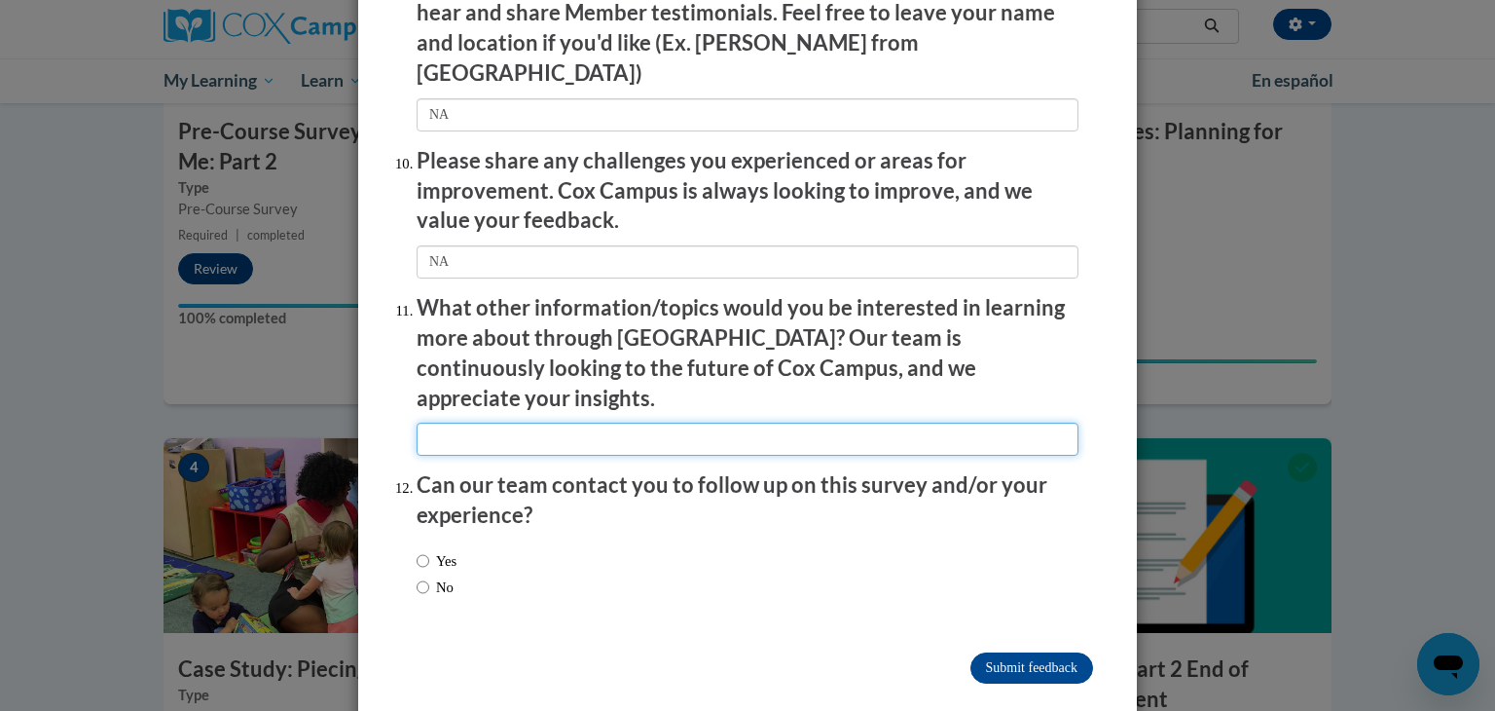
click at [498, 422] on input "textbox" at bounding box center [748, 438] width 662 height 33
type input "NA"
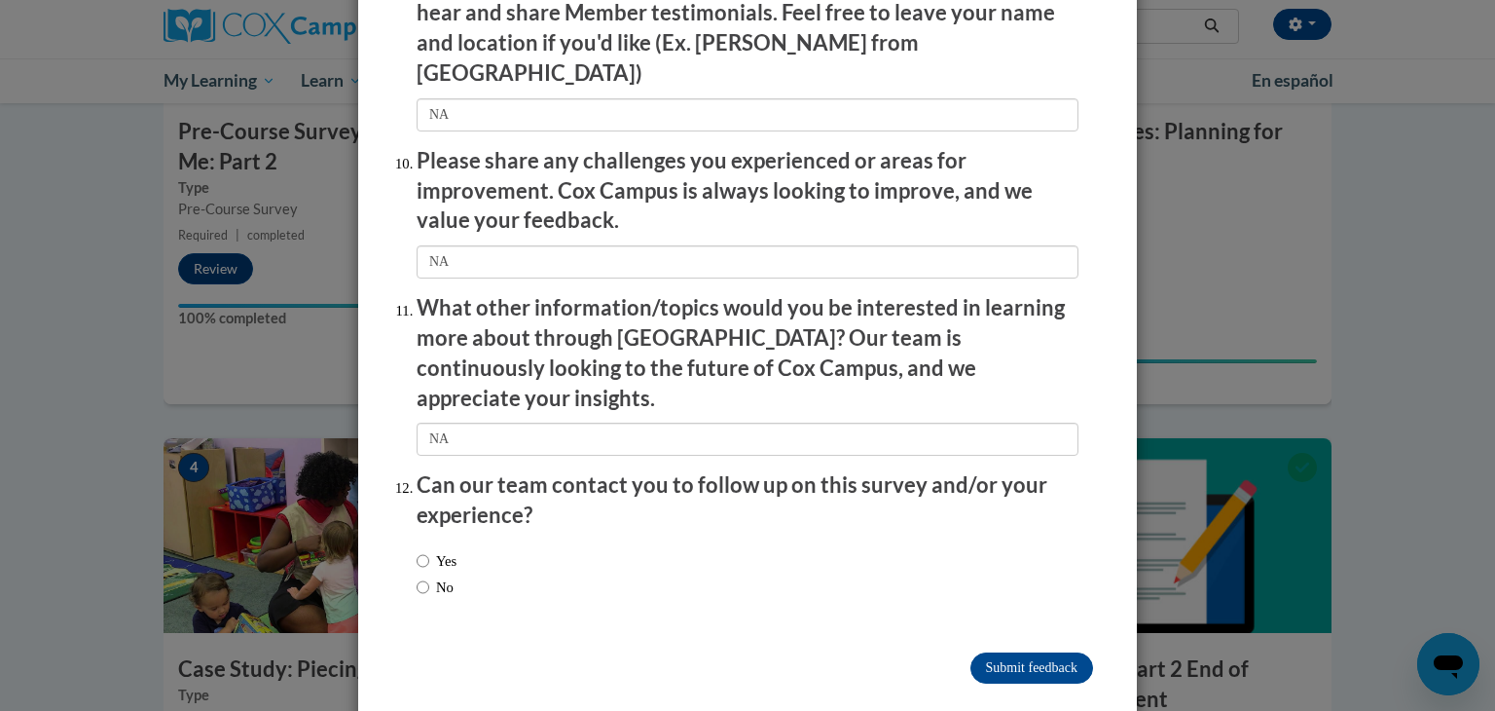
click at [444, 576] on label "No" at bounding box center [435, 586] width 37 height 21
click at [429, 576] on input "No" at bounding box center [423, 586] width 13 height 21
radio input "true"
click at [1024, 652] on input "Submit feedback" at bounding box center [1031, 667] width 123 height 31
